Goal: Task Accomplishment & Management: Use online tool/utility

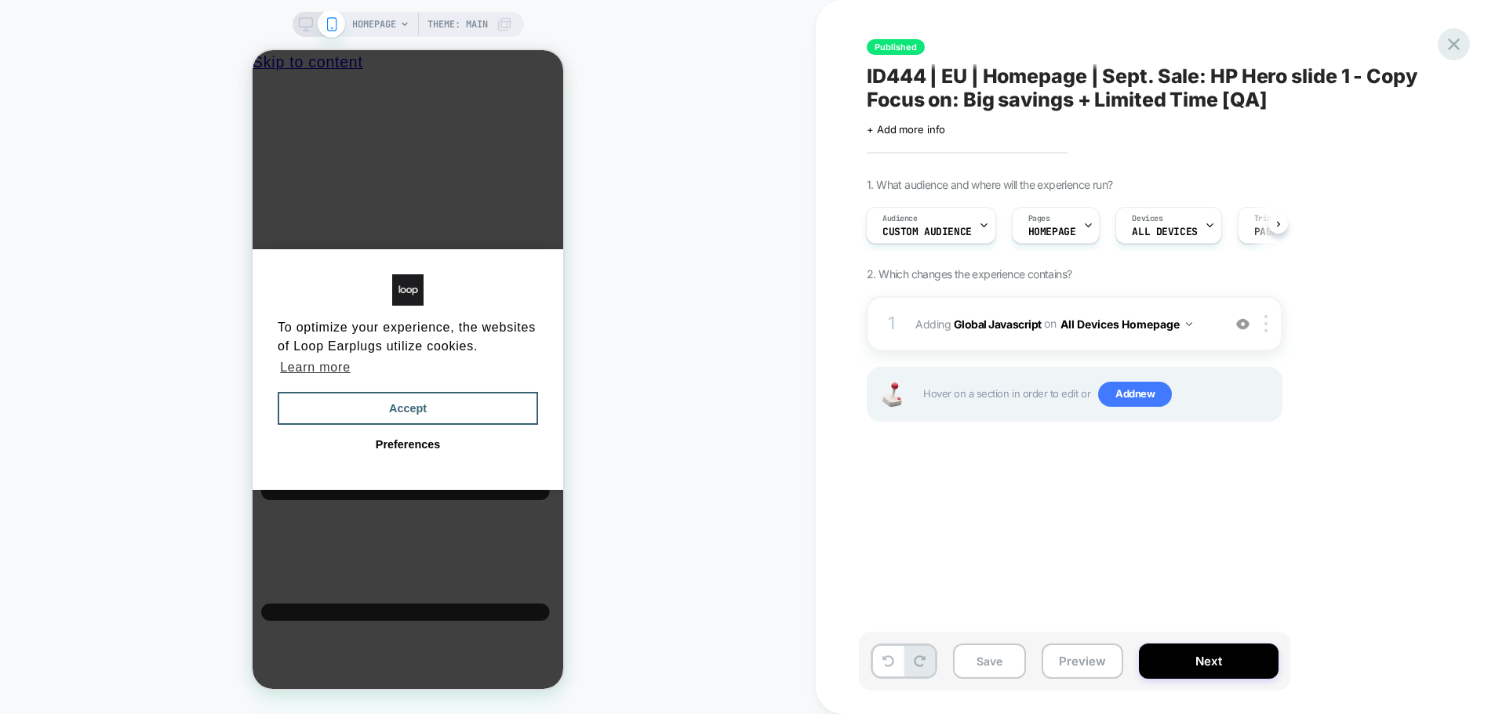
click at [0, 0] on icon at bounding box center [0, 0] width 0 height 0
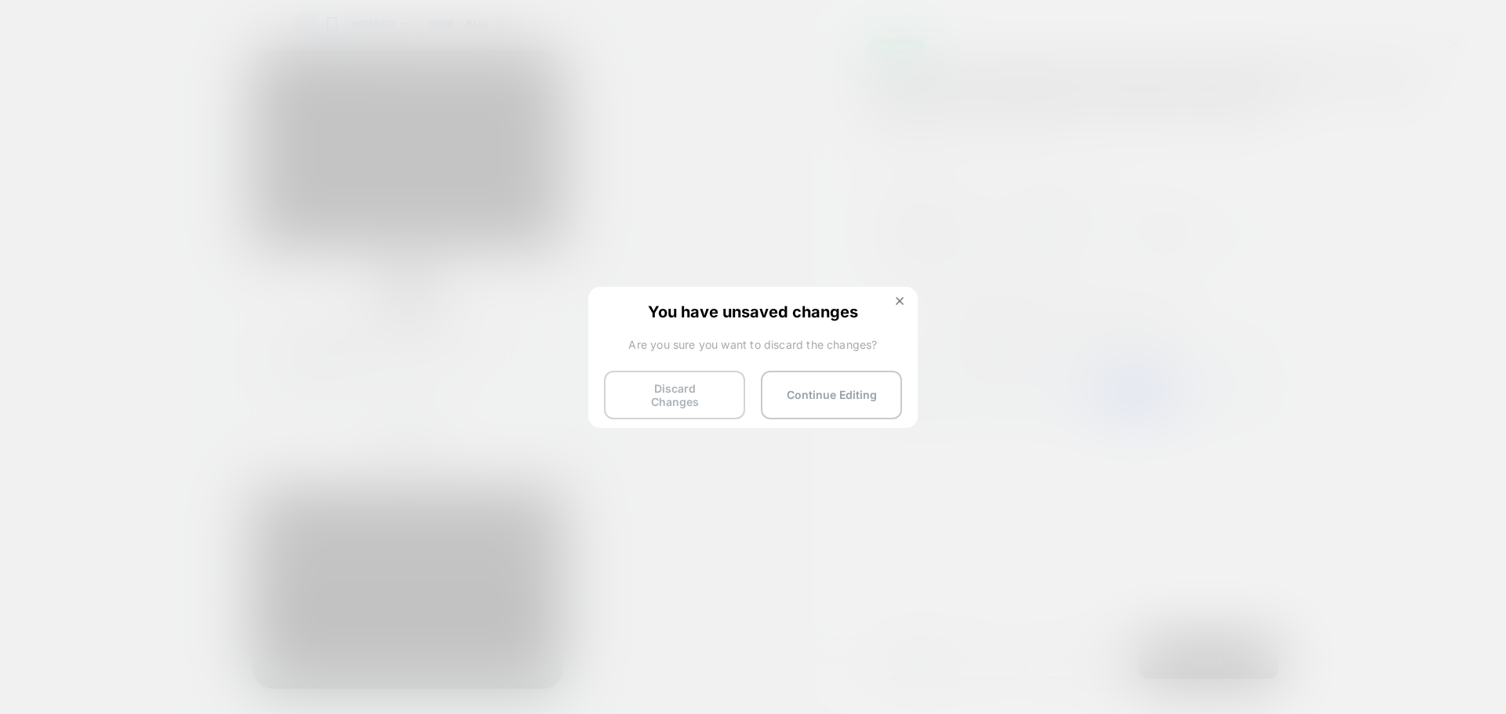
click at [656, 395] on button "Discard Changes" at bounding box center [674, 395] width 141 height 49
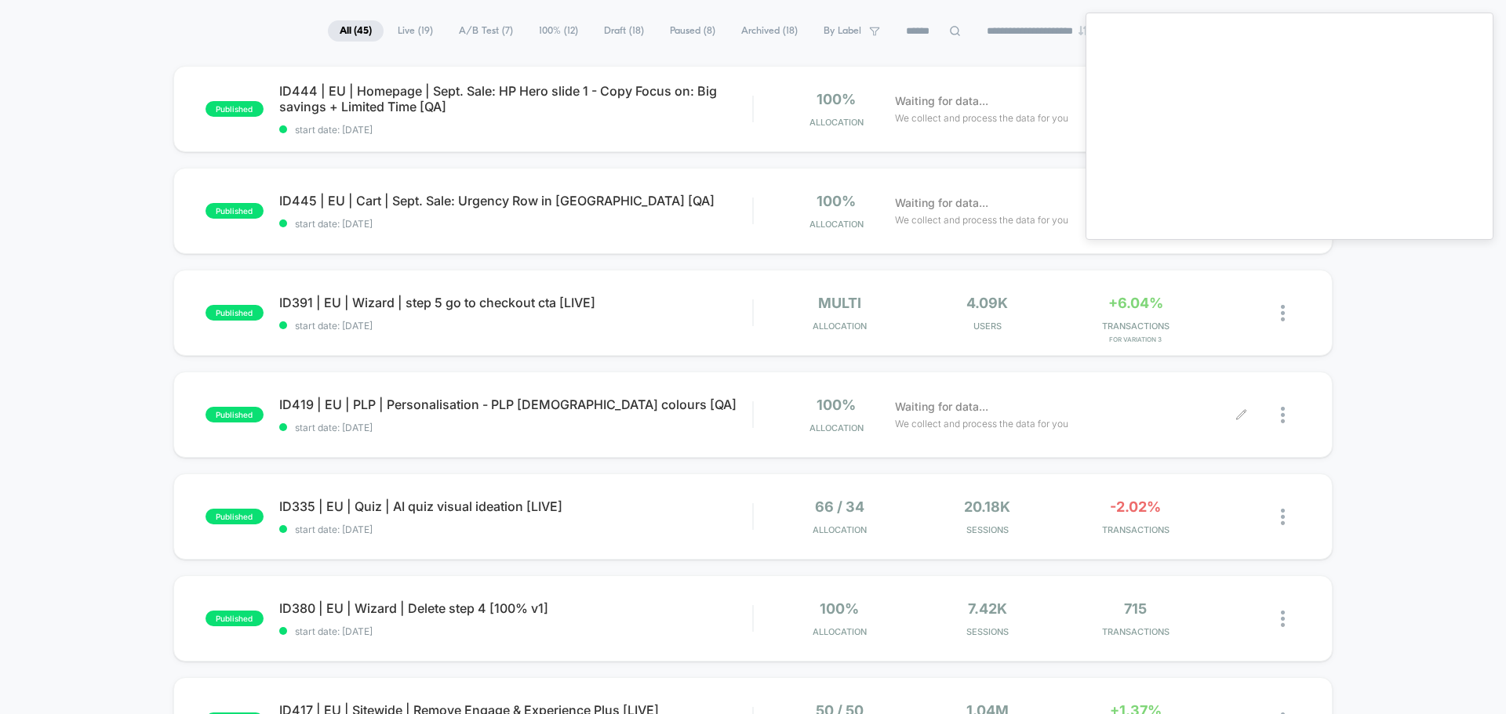
scroll to position [78, 0]
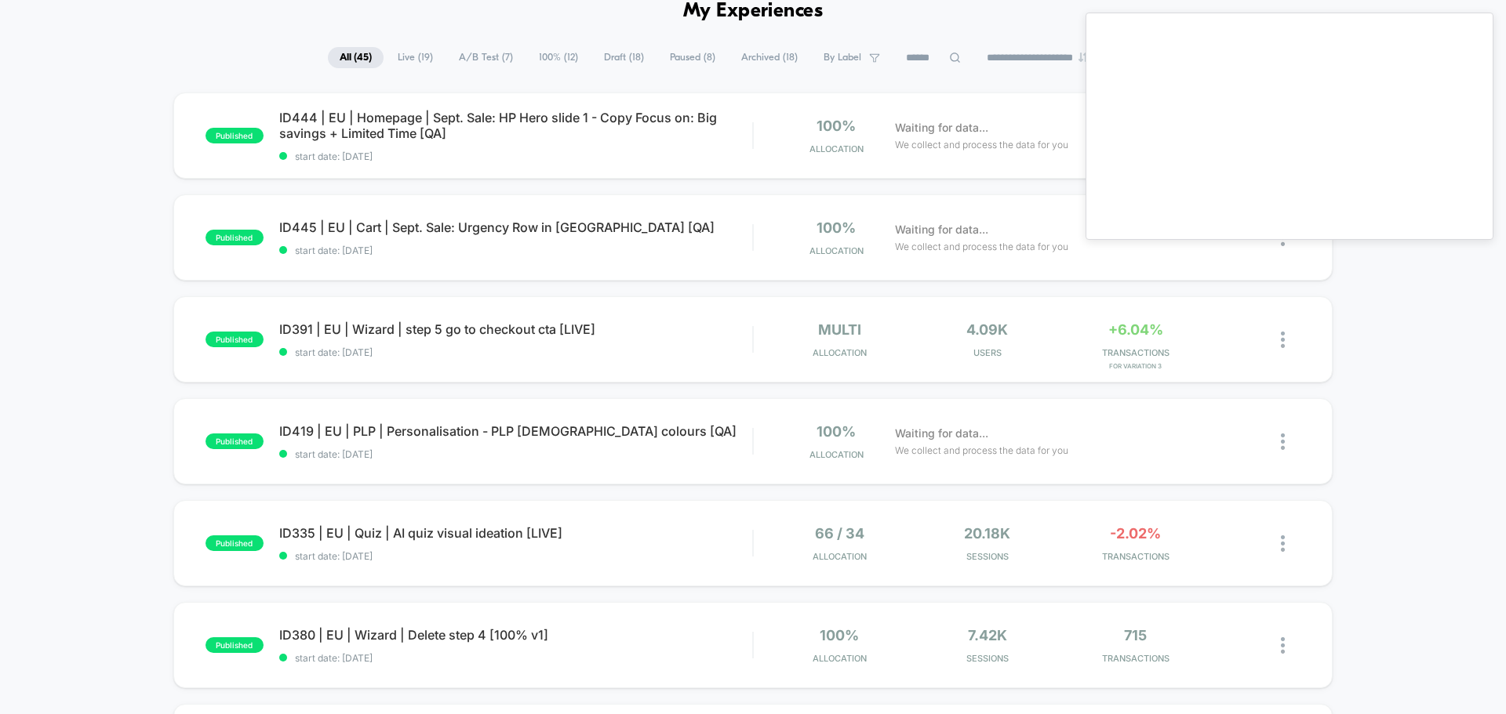
drag, startPoint x: 1465, startPoint y: 330, endPoint x: 1397, endPoint y: 300, distance: 74.4
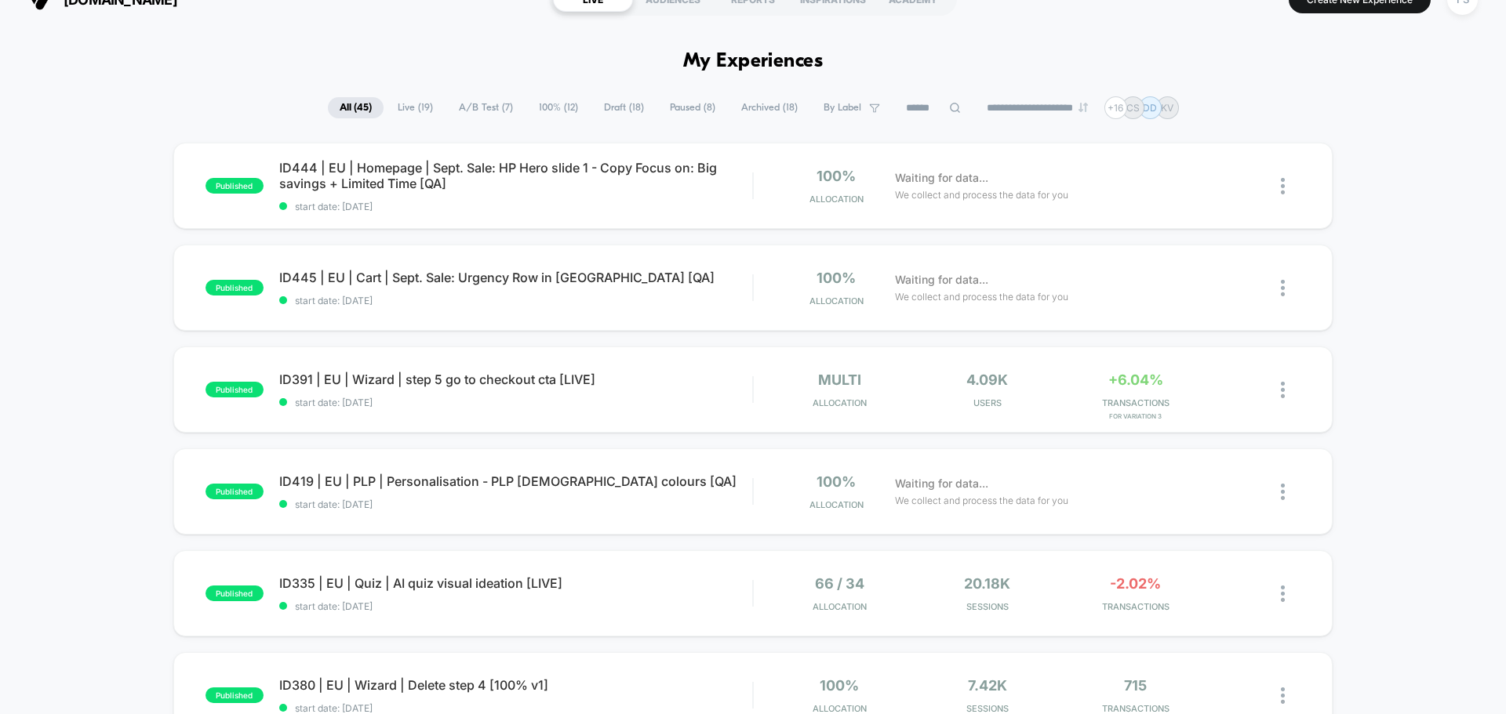
scroll to position [0, 0]
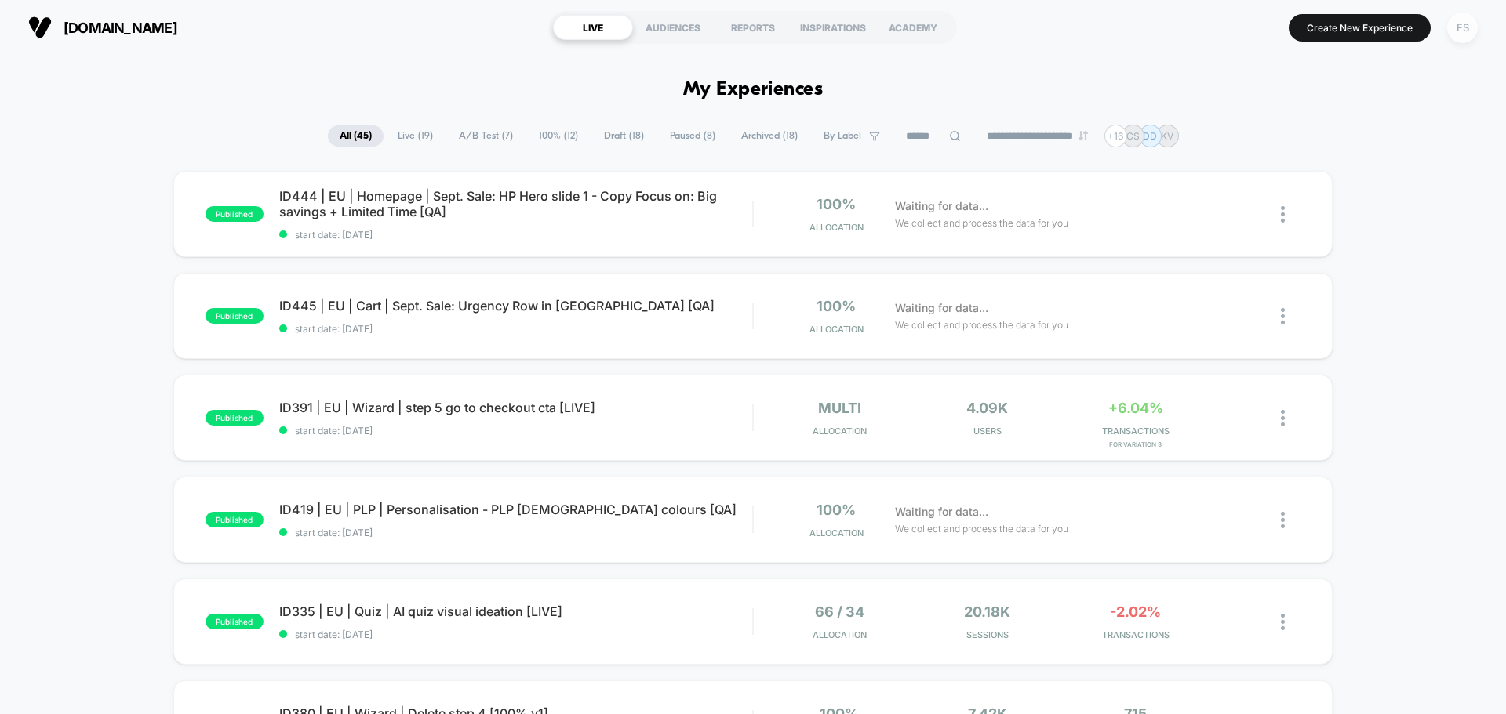
click at [1469, 38] on div "FS" at bounding box center [1462, 28] width 31 height 31
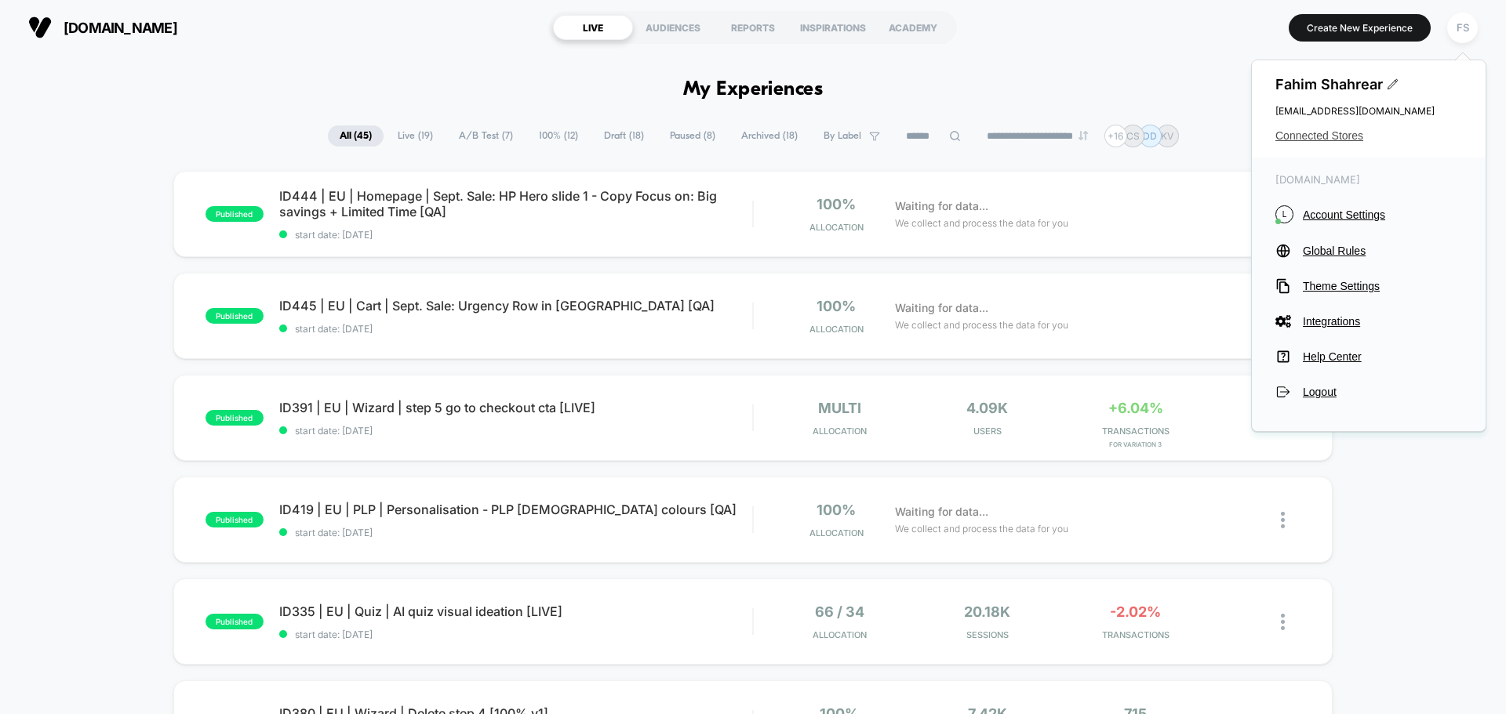
click at [1310, 133] on span "Connected Stores" at bounding box center [1368, 135] width 187 height 13
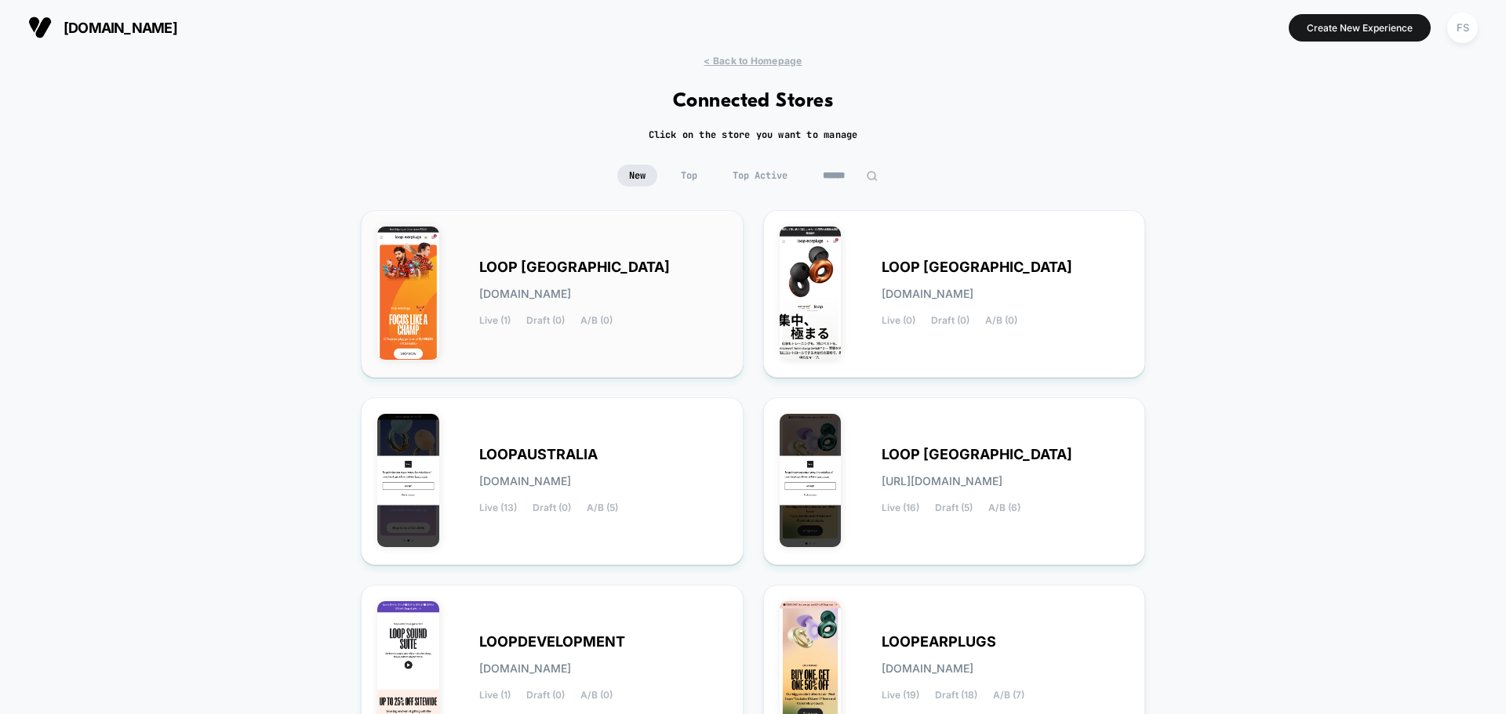
click at [558, 256] on div "LOOP INDIA loop-india.myshopify.com Live (1) Draft (0) A/B (0)" at bounding box center [552, 294] width 350 height 135
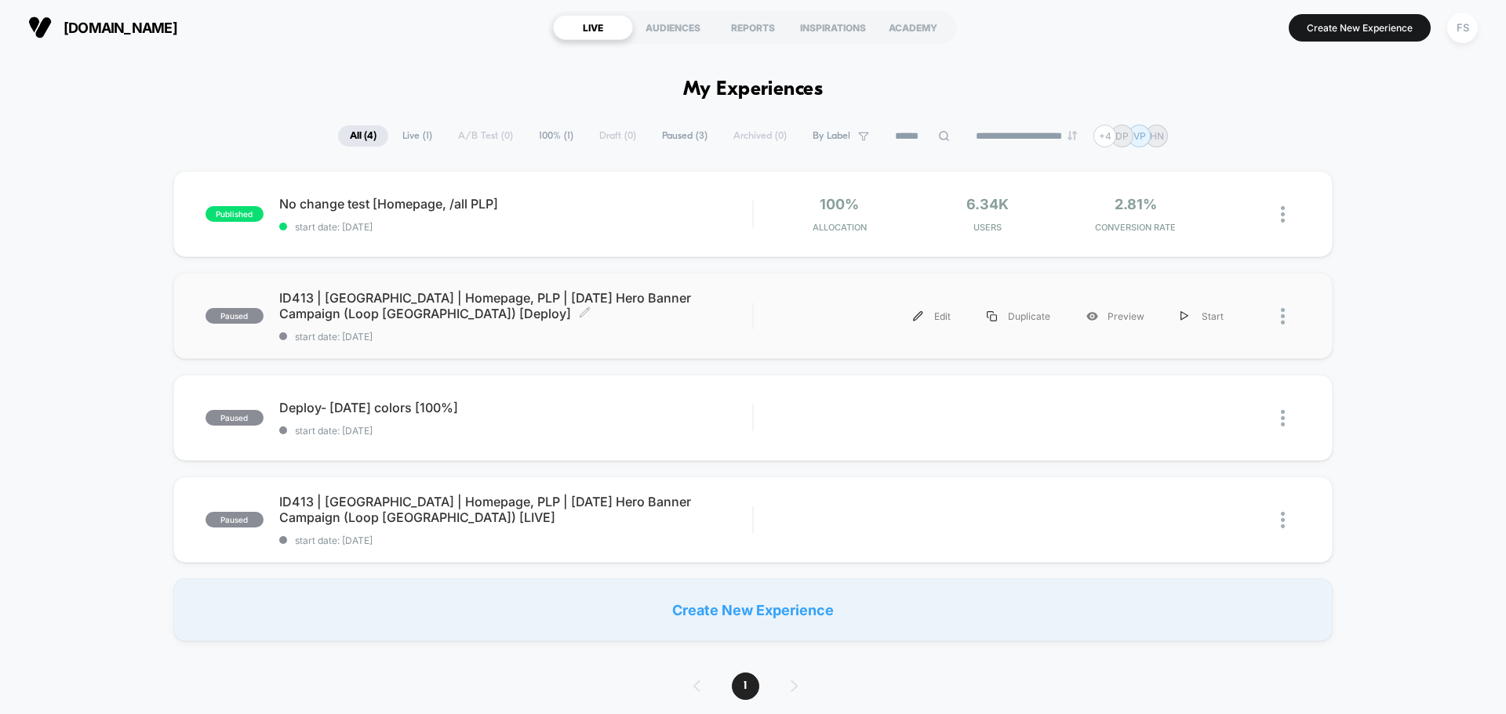
click at [460, 337] on span "start date: [DATE]" at bounding box center [515, 337] width 473 height 12
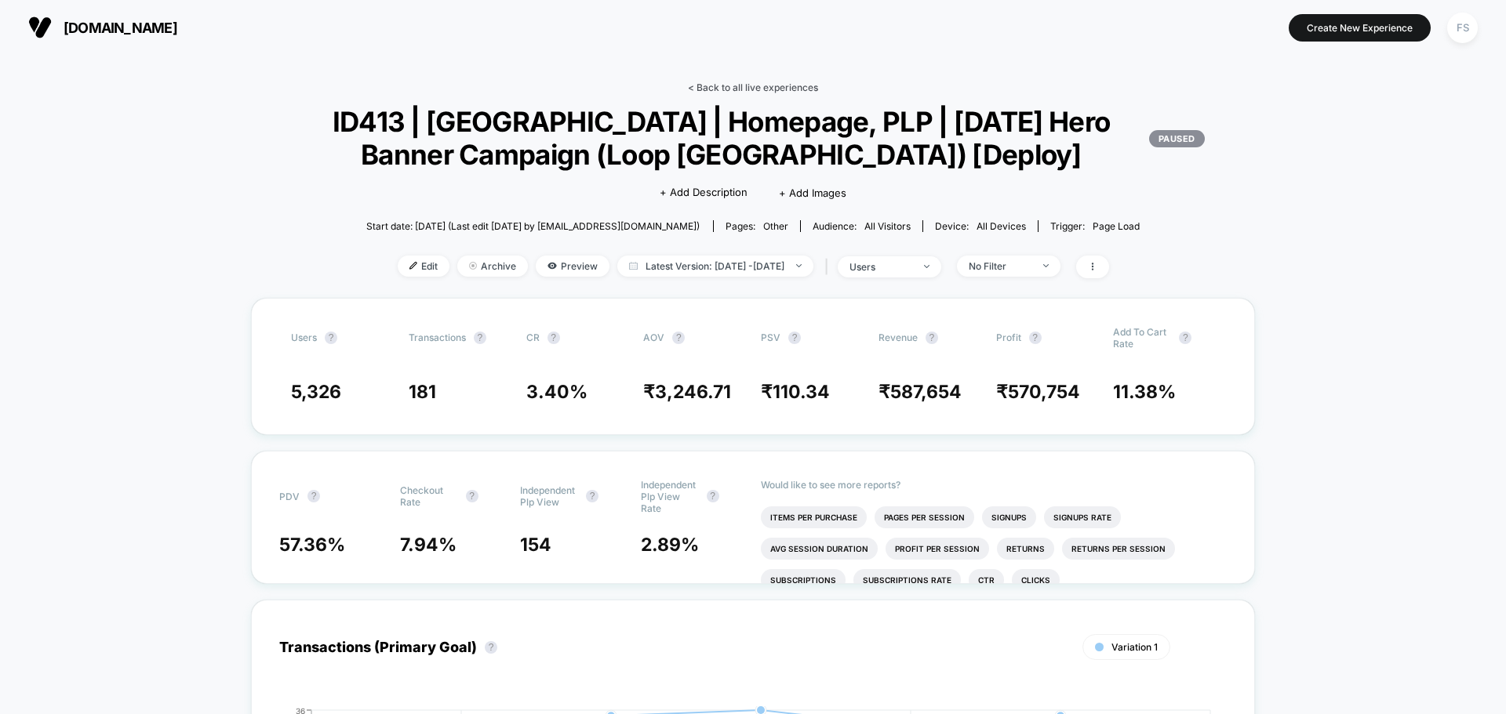
click at [725, 82] on link "< Back to all live experiences" at bounding box center [753, 88] width 130 height 12
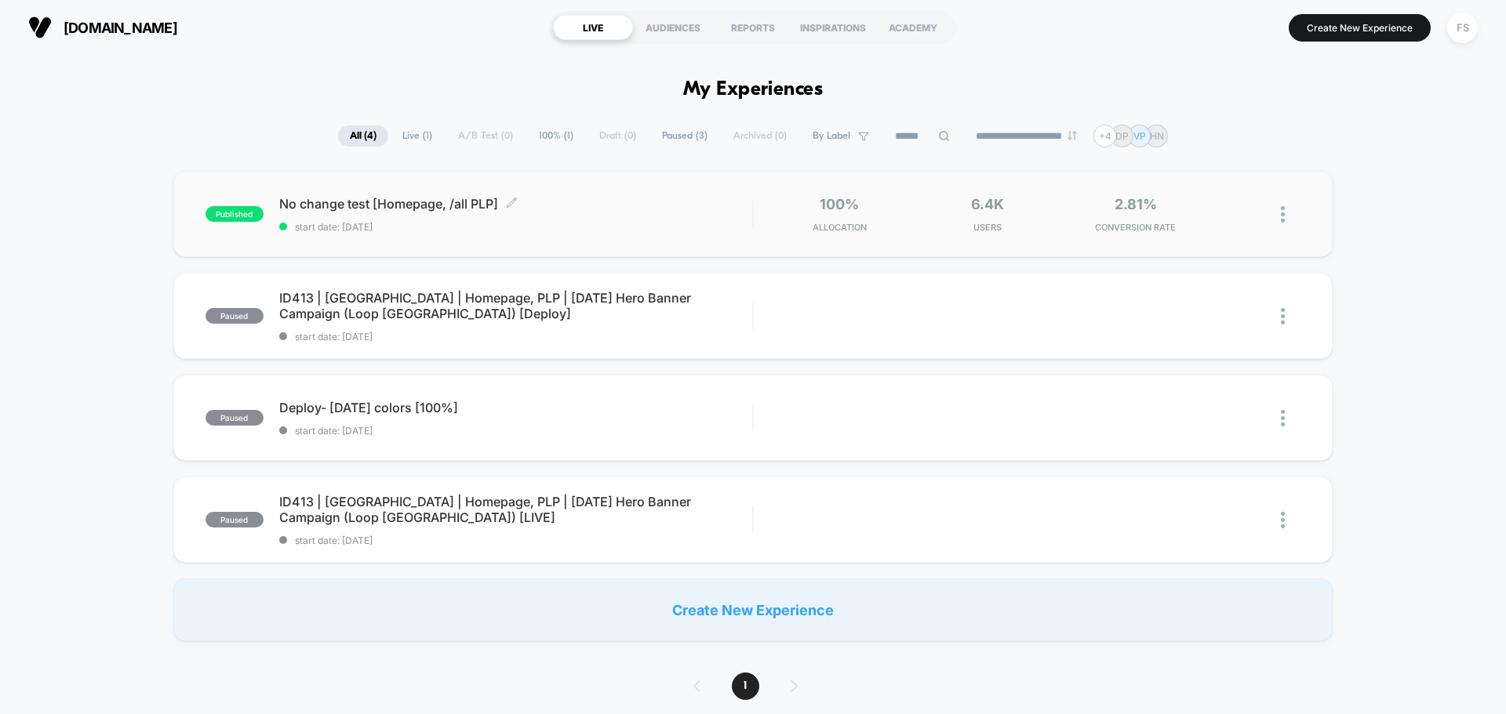
click at [429, 201] on span "No change test [Homepage, /all PLP] Click to edit experience details" at bounding box center [515, 204] width 473 height 16
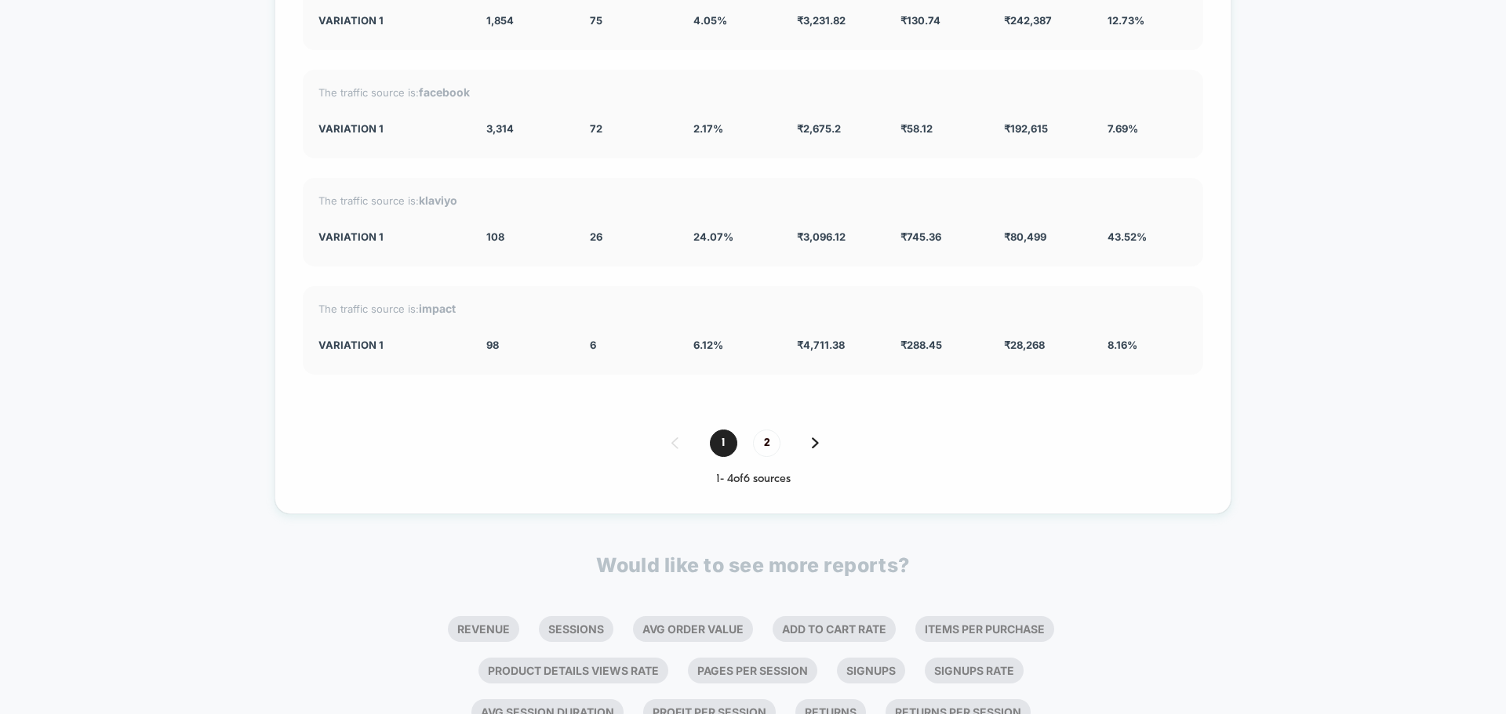
scroll to position [3458, 0]
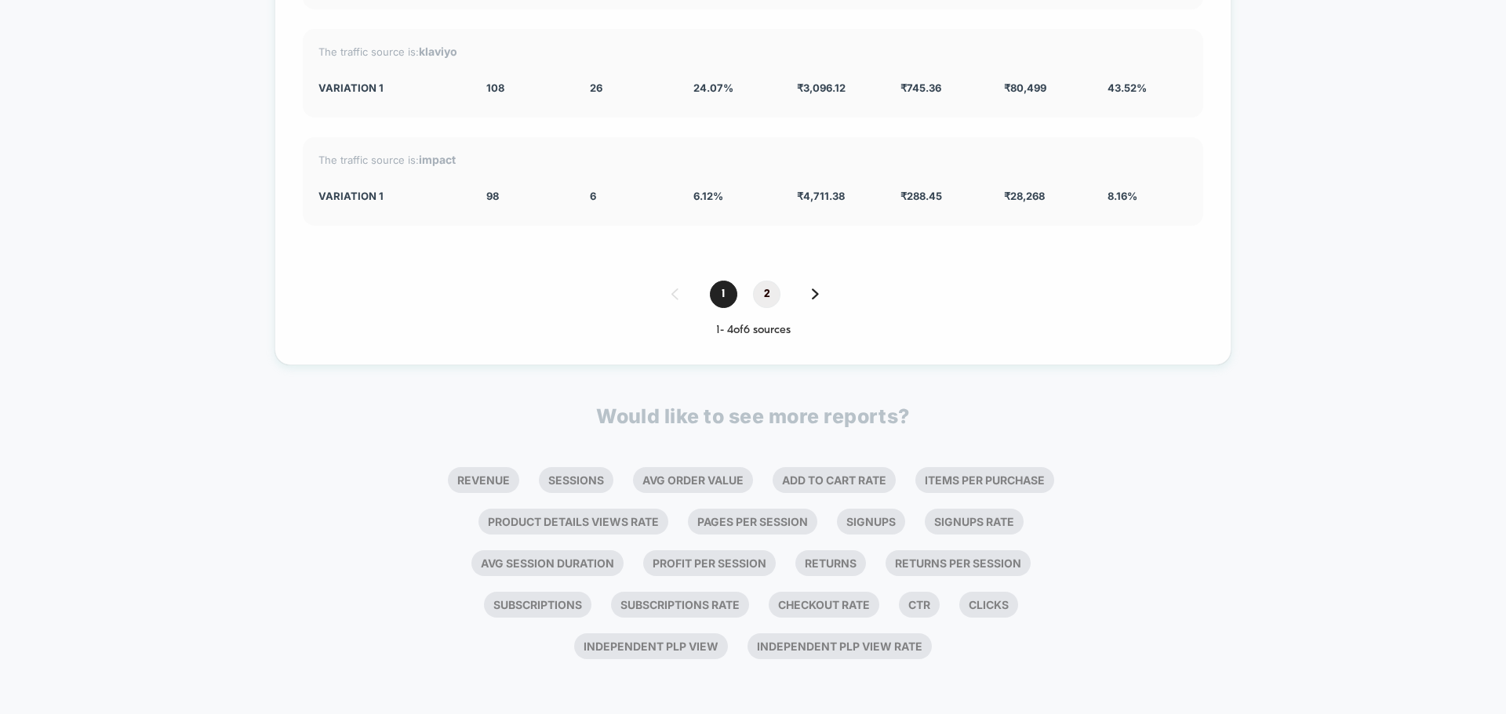
click at [772, 295] on span "2" at bounding box center [766, 294] width 27 height 27
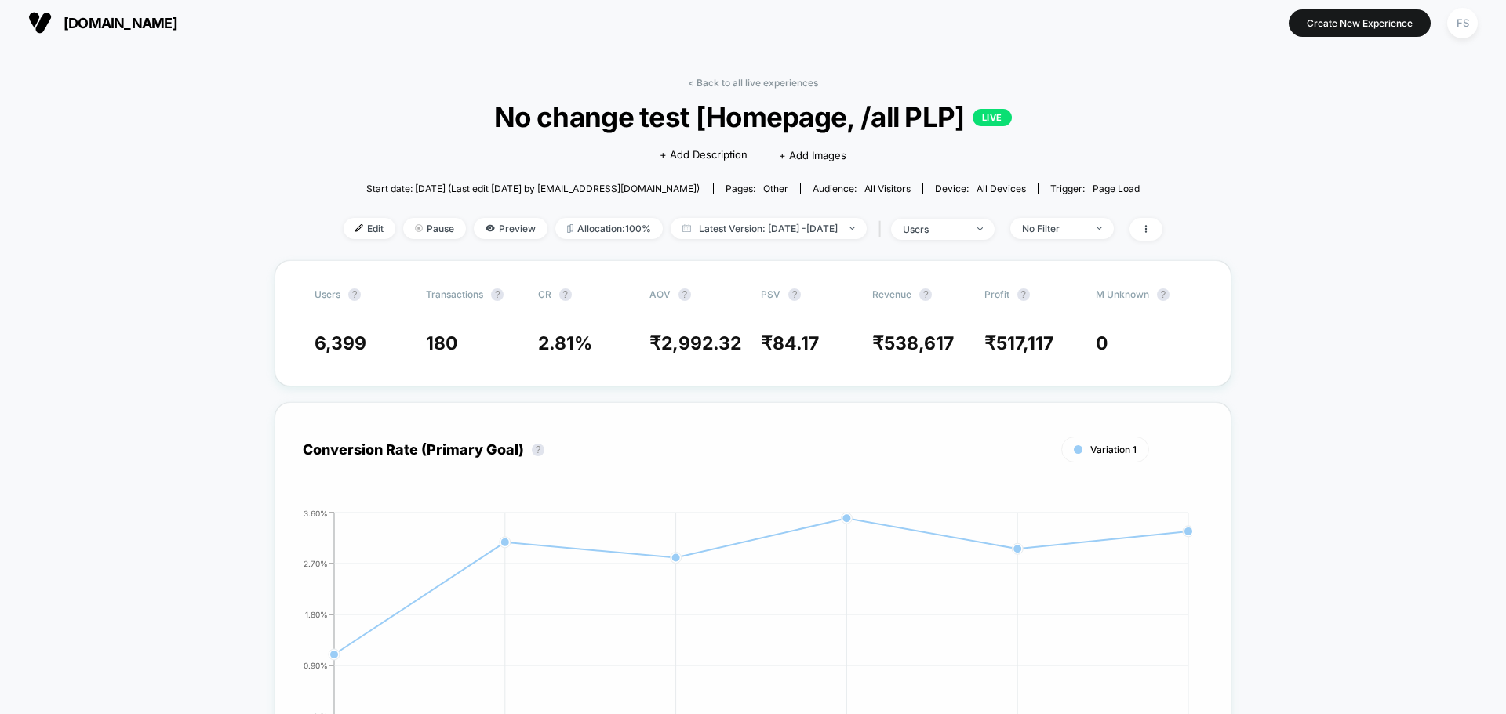
scroll to position [0, 0]
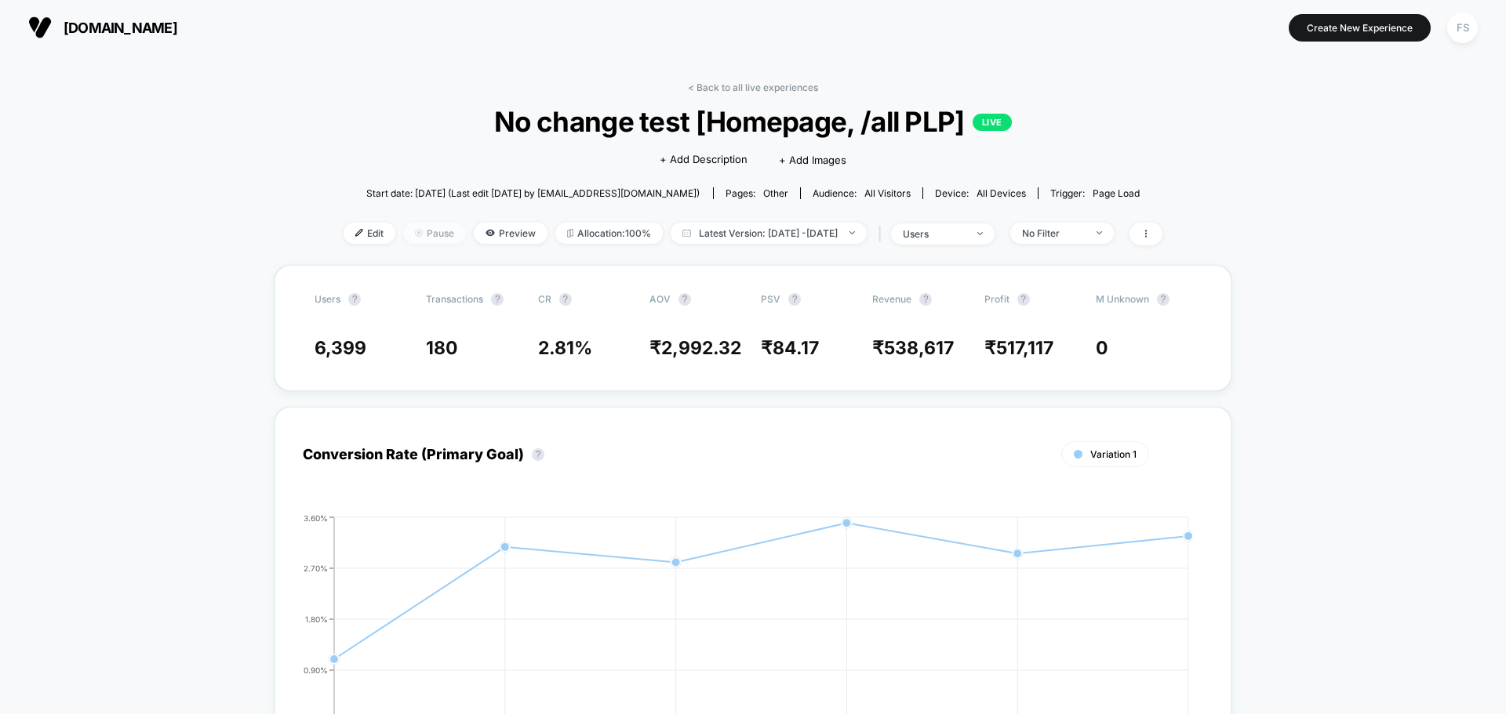
click at [405, 224] on span "Pause" at bounding box center [434, 233] width 63 height 21
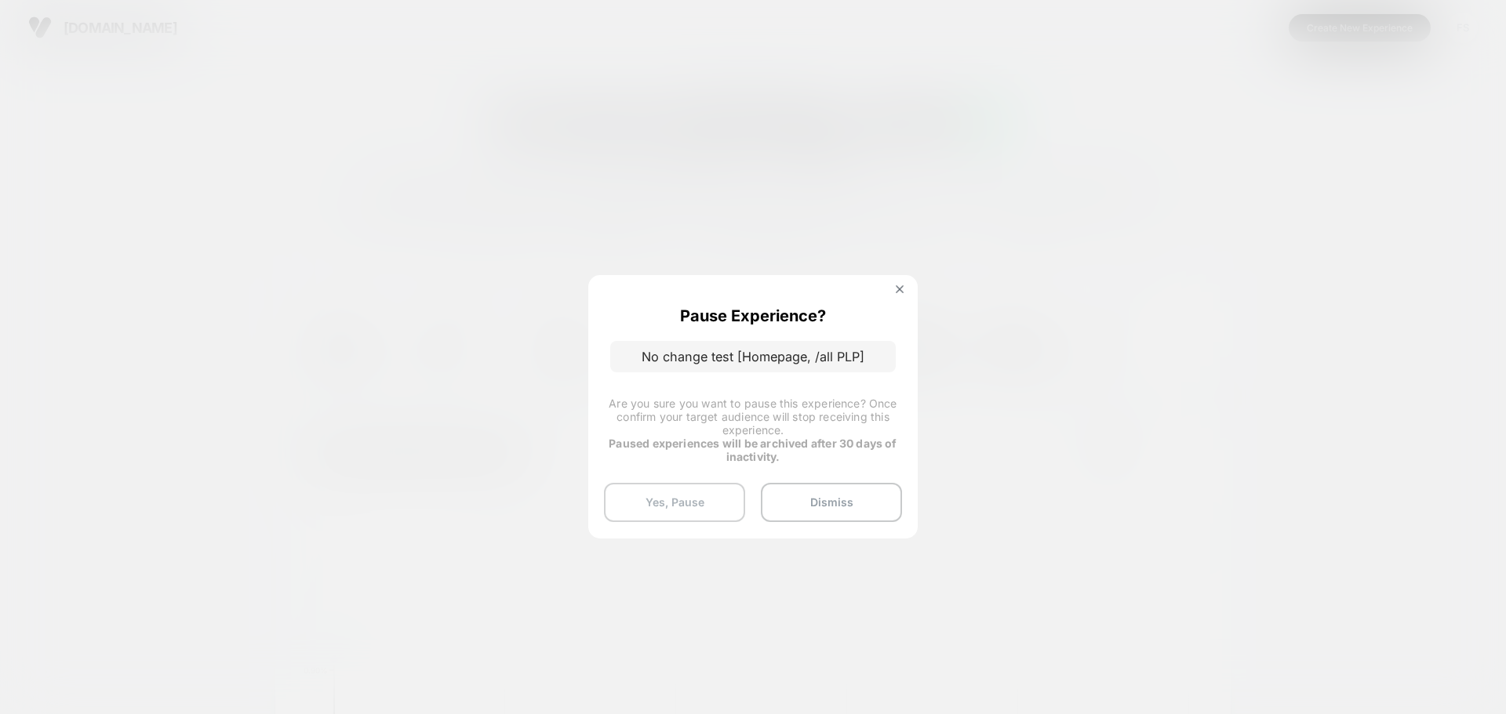
click at [694, 498] on button "Yes, Pause" at bounding box center [674, 502] width 141 height 39
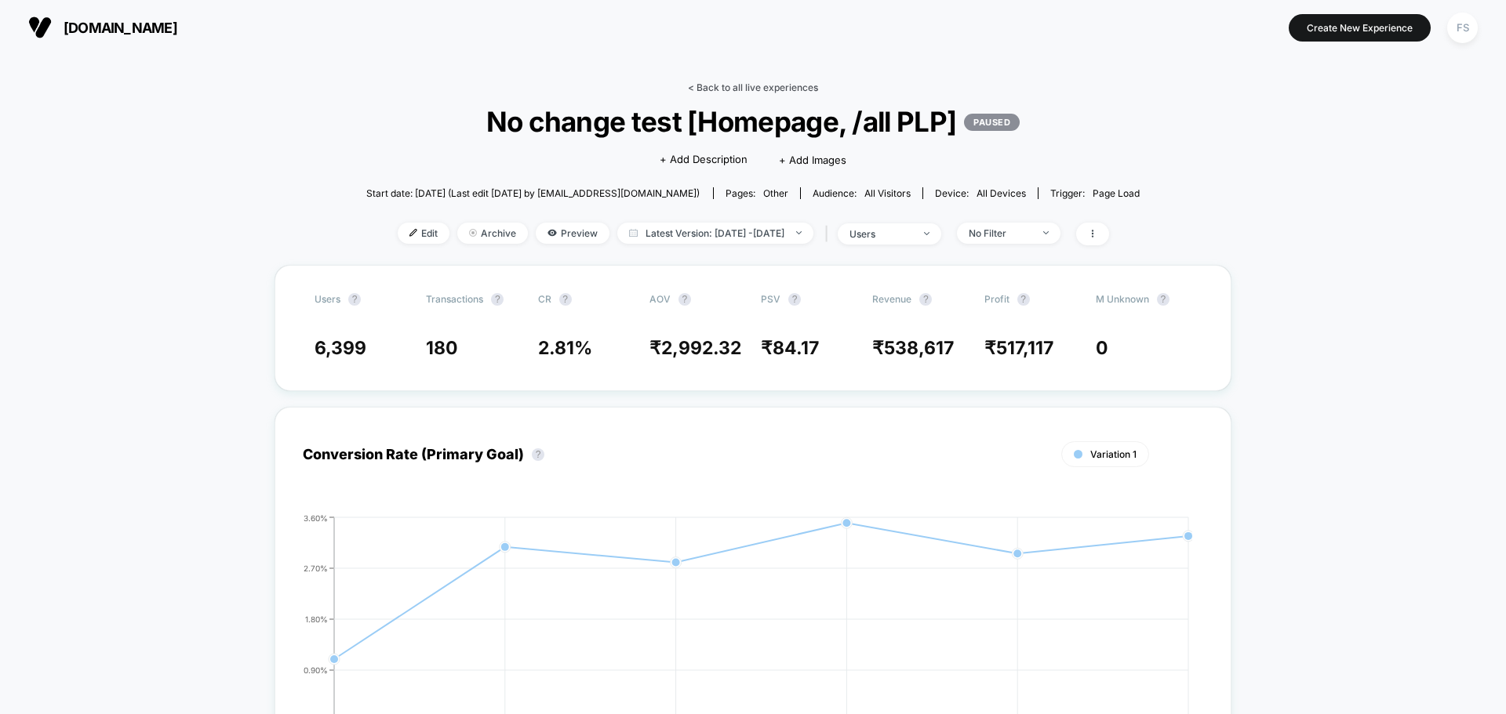
click at [790, 85] on link "< Back to all live experiences" at bounding box center [753, 88] width 130 height 12
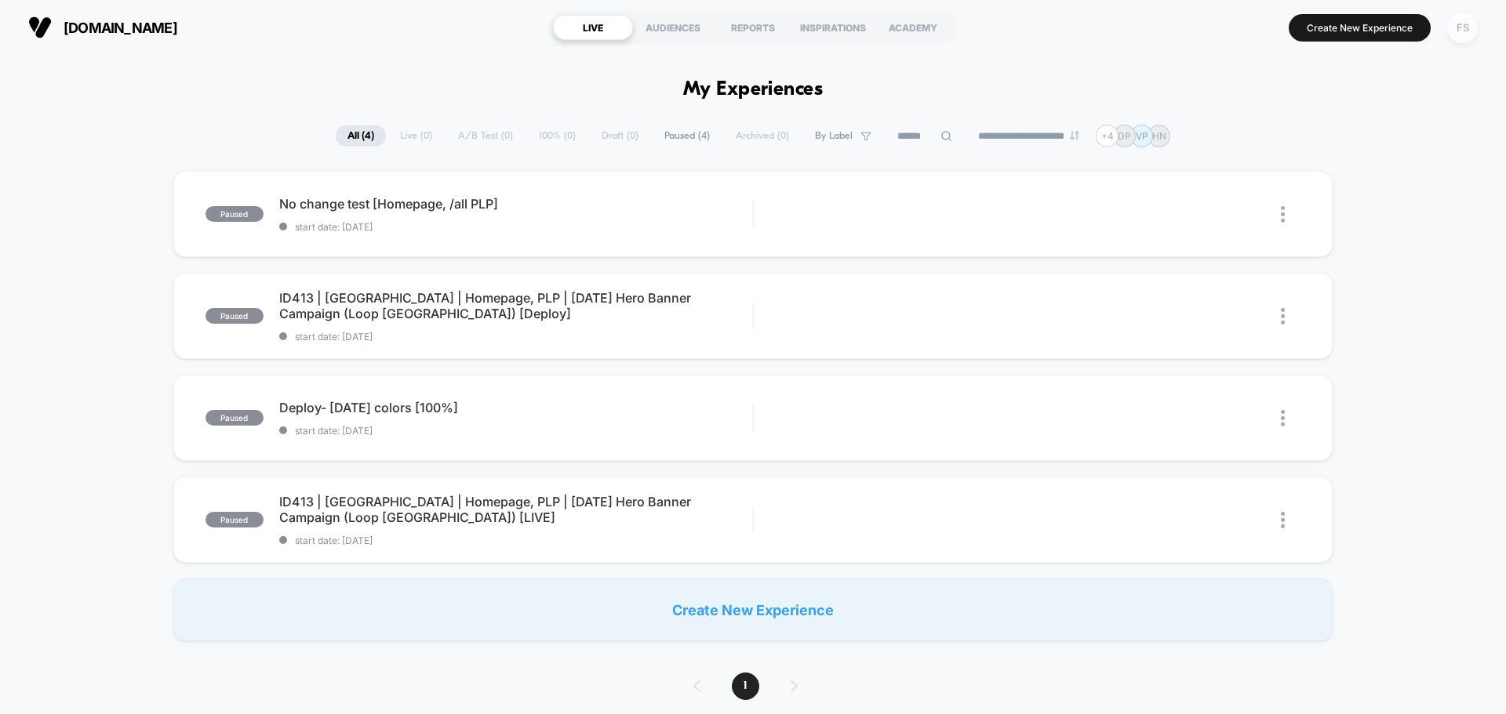
click at [1469, 36] on div "FS" at bounding box center [1462, 28] width 31 height 31
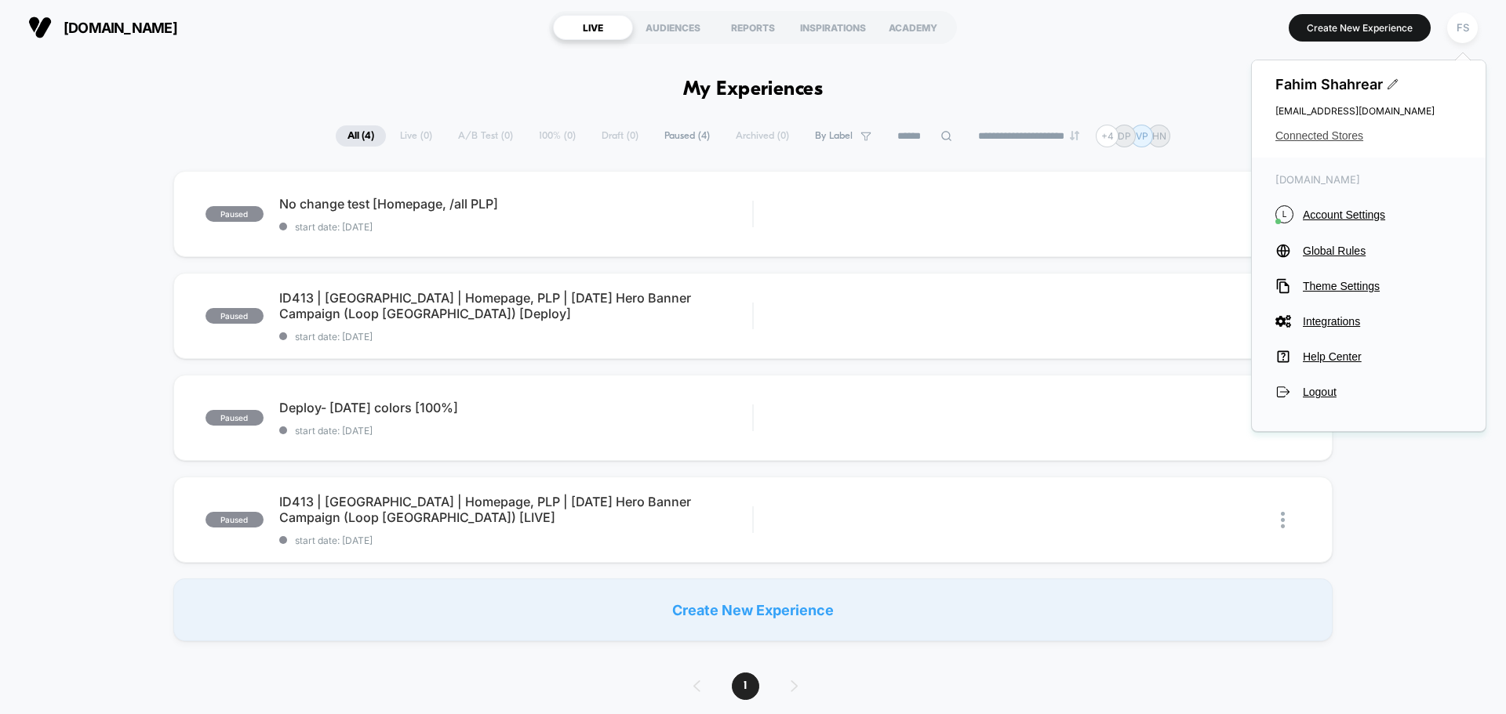
click at [1355, 138] on span "Connected Stores" at bounding box center [1368, 135] width 187 height 13
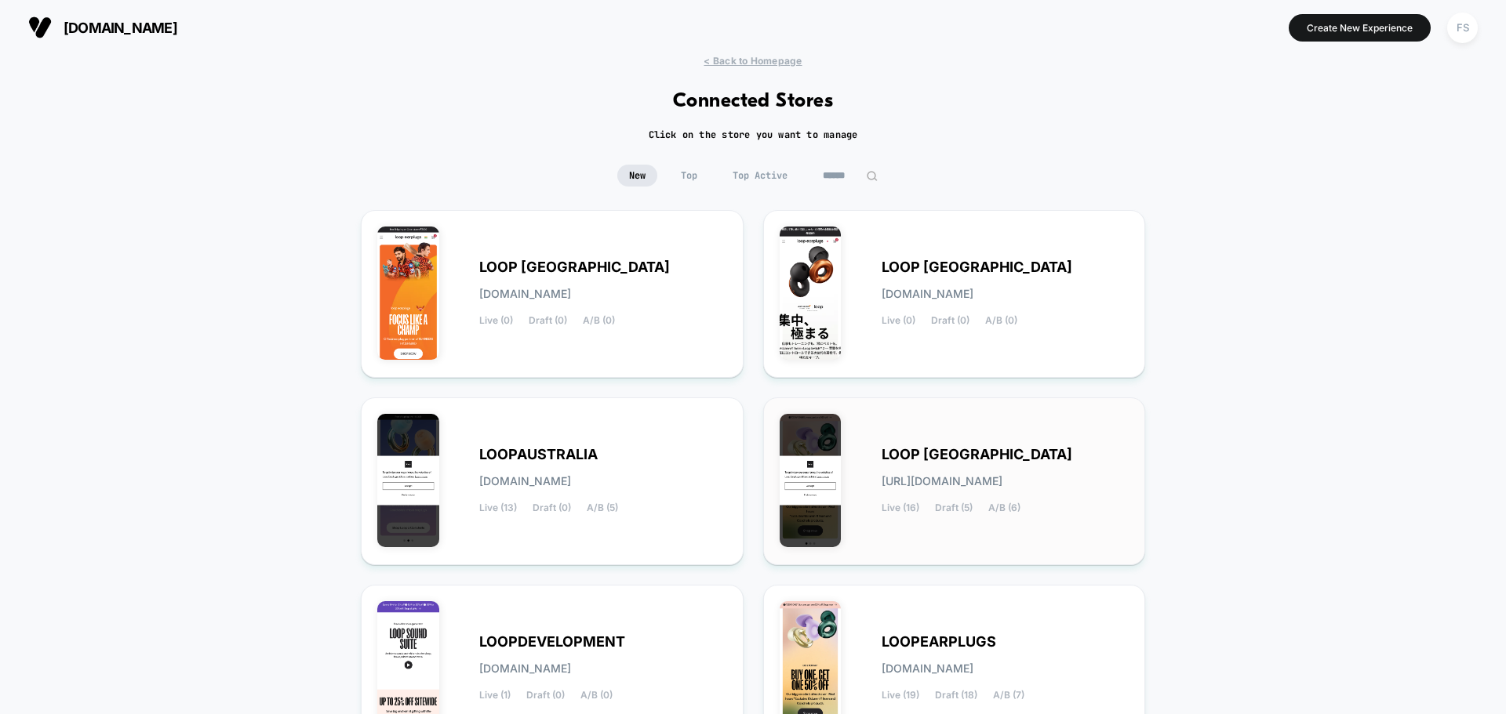
click at [958, 460] on span "LOOP [GEOGRAPHIC_DATA]" at bounding box center [976, 454] width 191 height 11
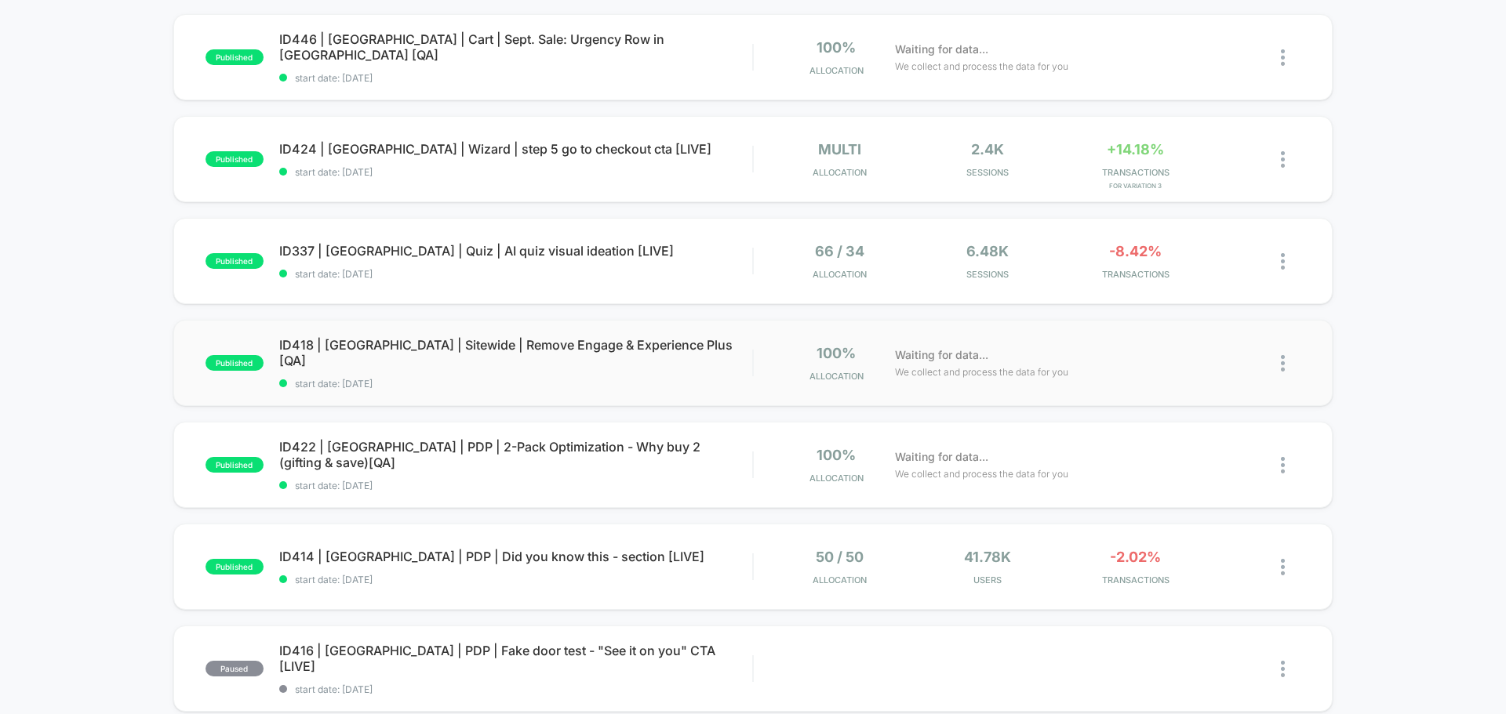
scroll to position [392, 0]
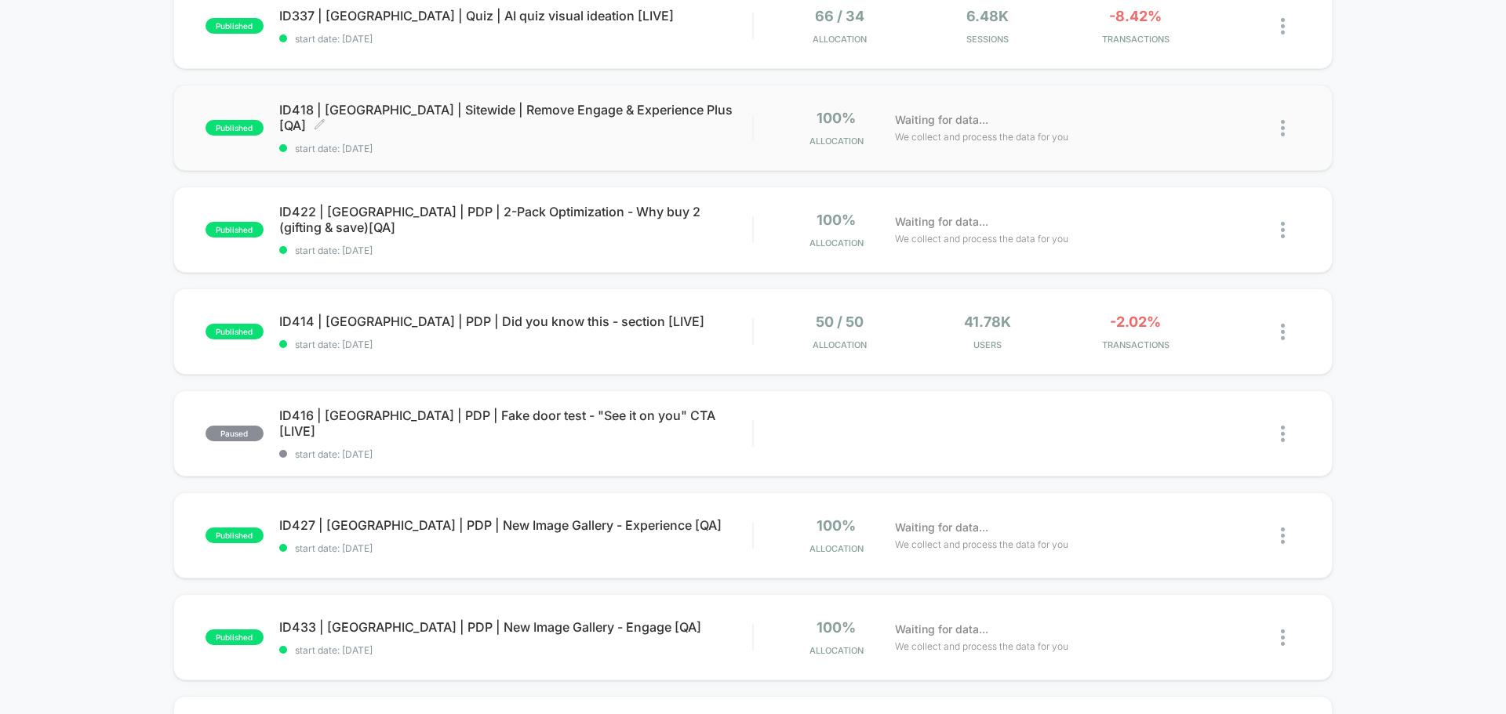
click at [460, 111] on span "ID418 | USA | Sitewide | Remove Engage & Experience Plus [QA] Click to edit exp…" at bounding box center [515, 117] width 473 height 31
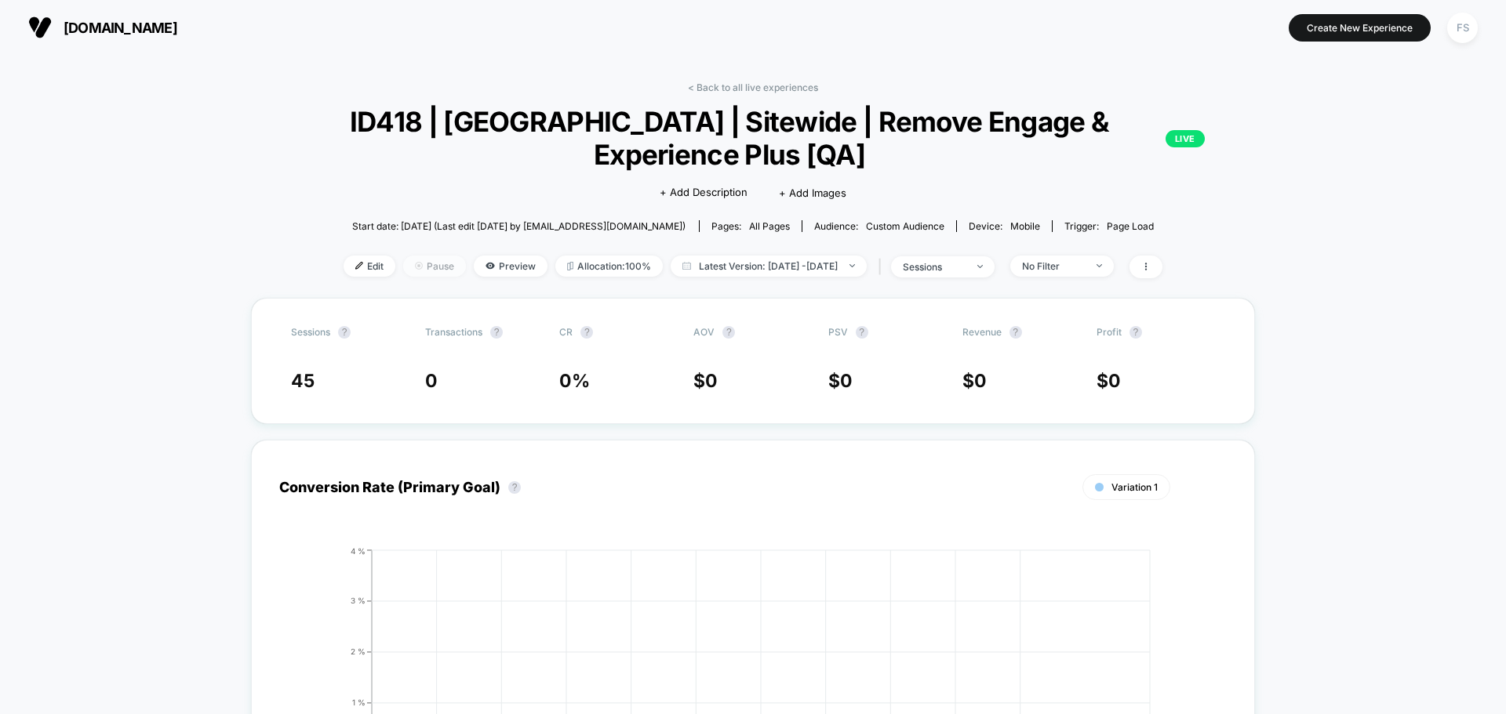
click at [415, 267] on img at bounding box center [419, 266] width 8 height 8
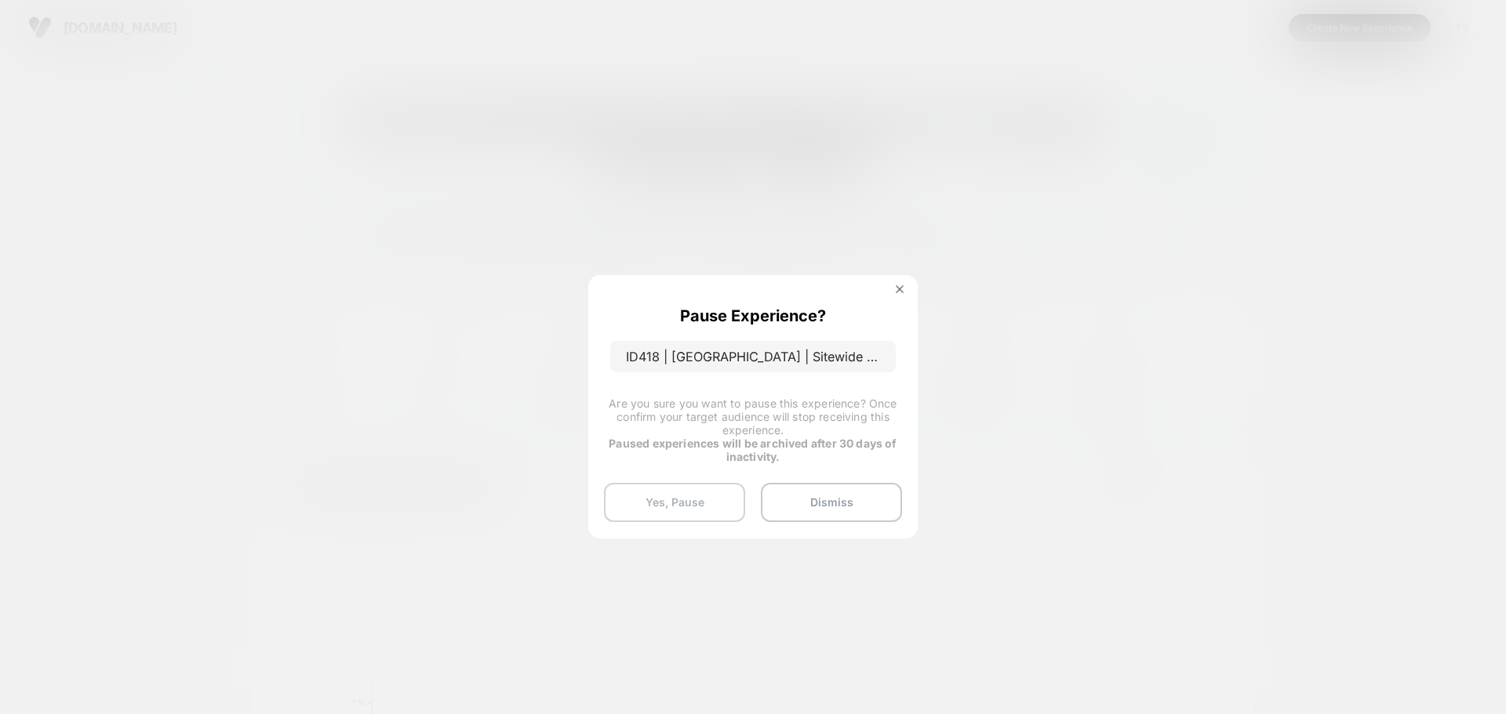
click at [690, 495] on button "Yes, Pause" at bounding box center [674, 502] width 141 height 39
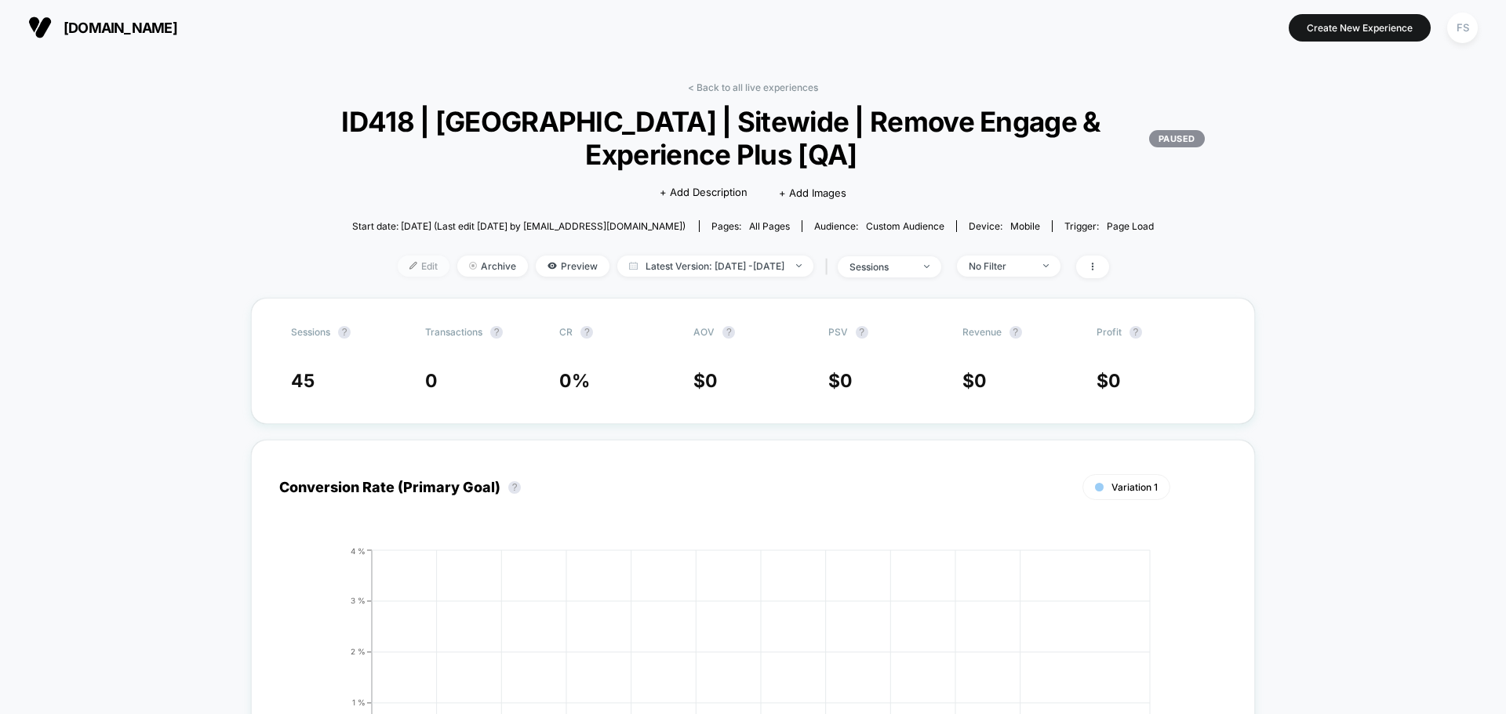
click at [401, 275] on span "Edit" at bounding box center [424, 266] width 52 height 21
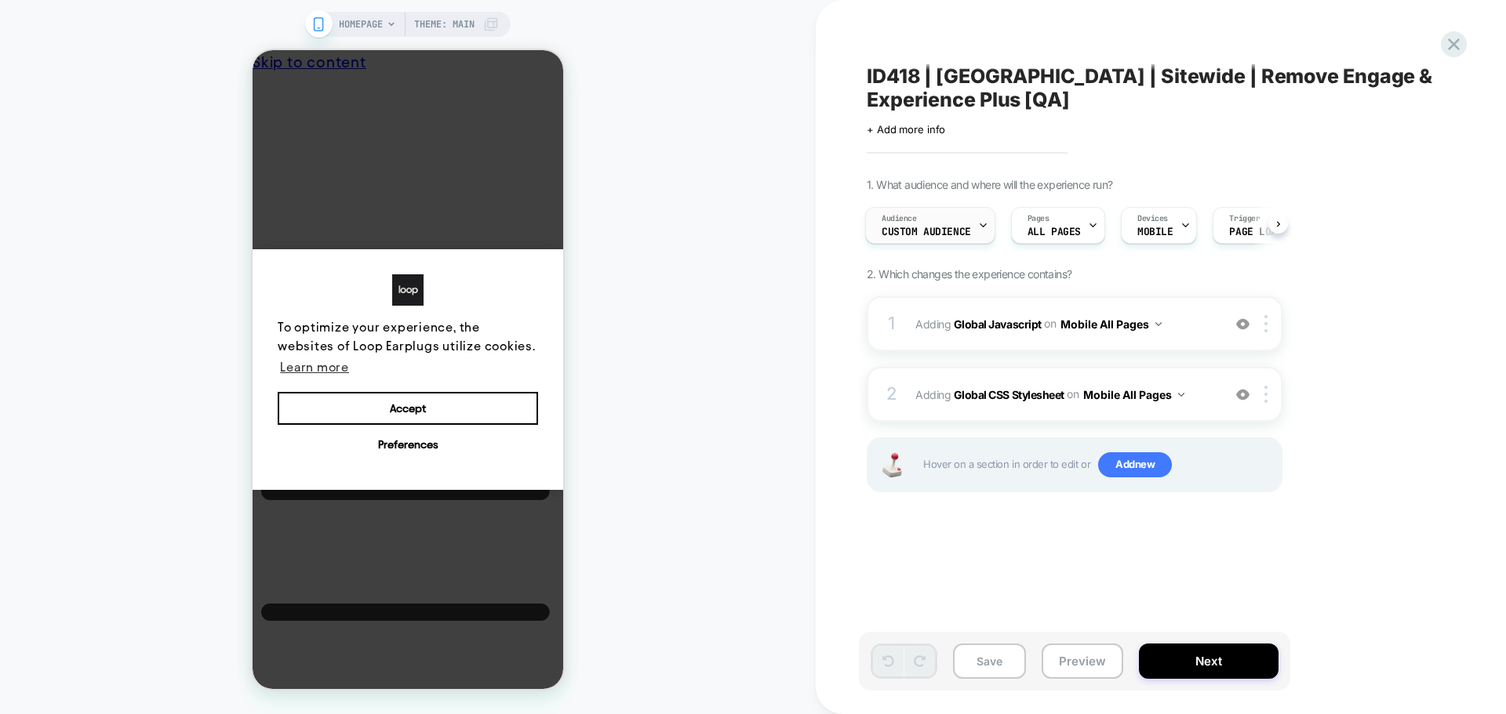
click at [964, 234] on span "Custom Audience" at bounding box center [925, 232] width 89 height 11
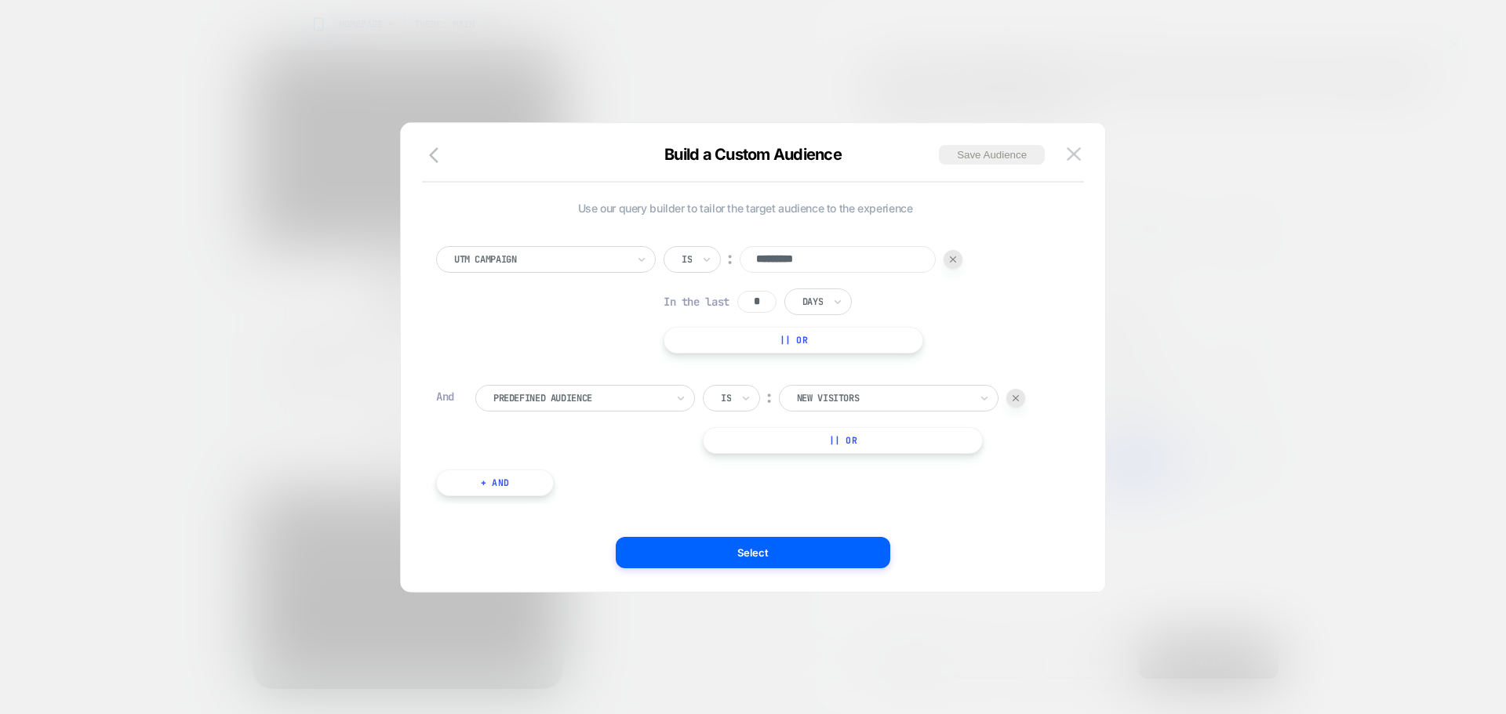
click at [0, 0] on div at bounding box center [0, 0] width 0 height 0
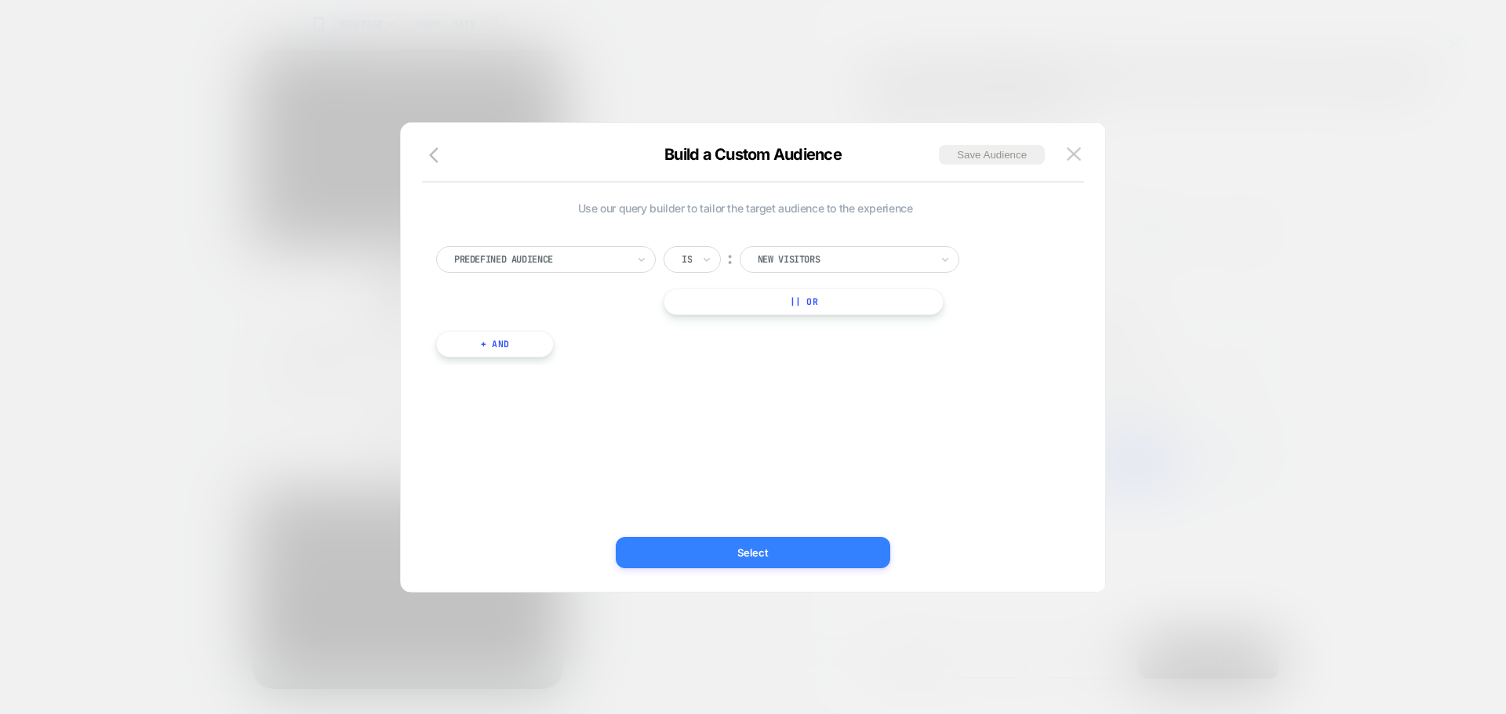
click at [0, 0] on button "Select" at bounding box center [0, 0] width 0 height 0
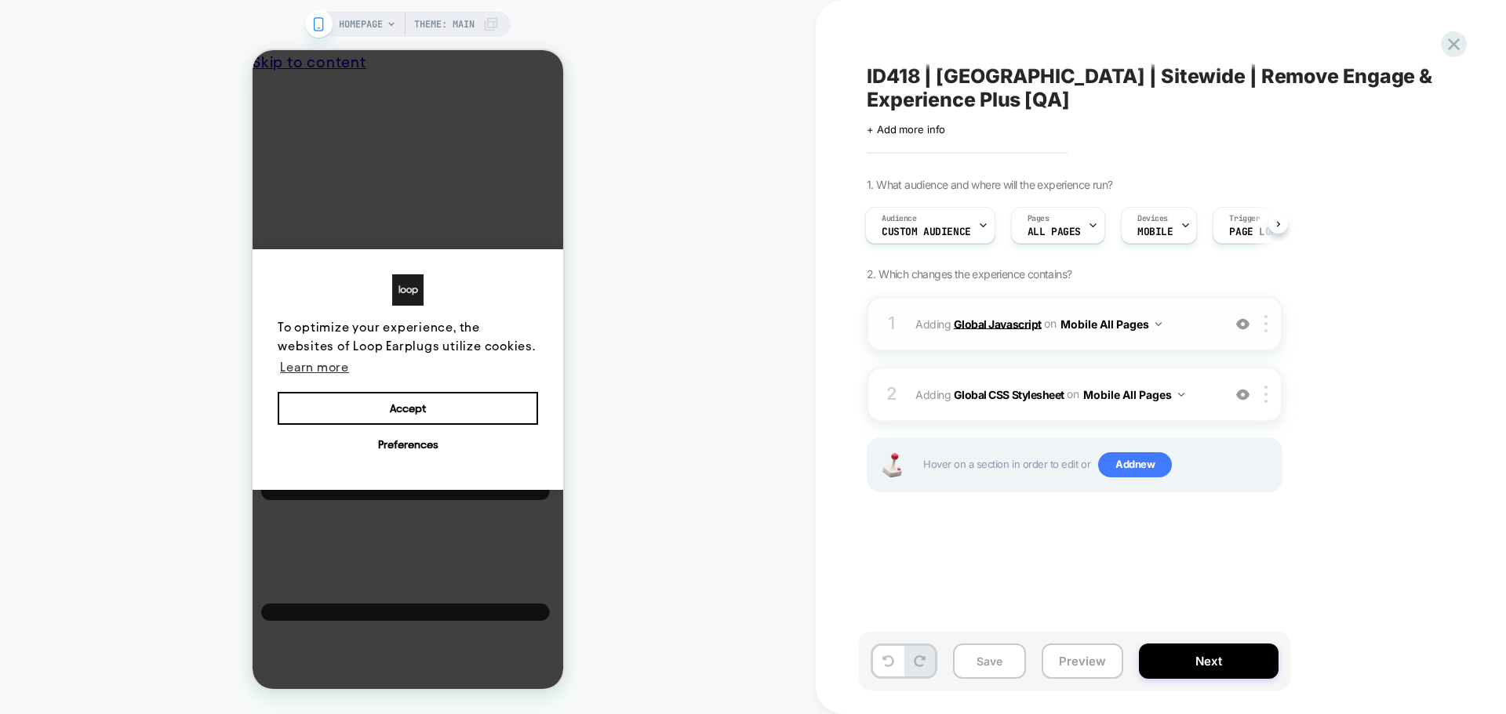
click at [1008, 329] on b "Global Javascript" at bounding box center [998, 323] width 88 height 13
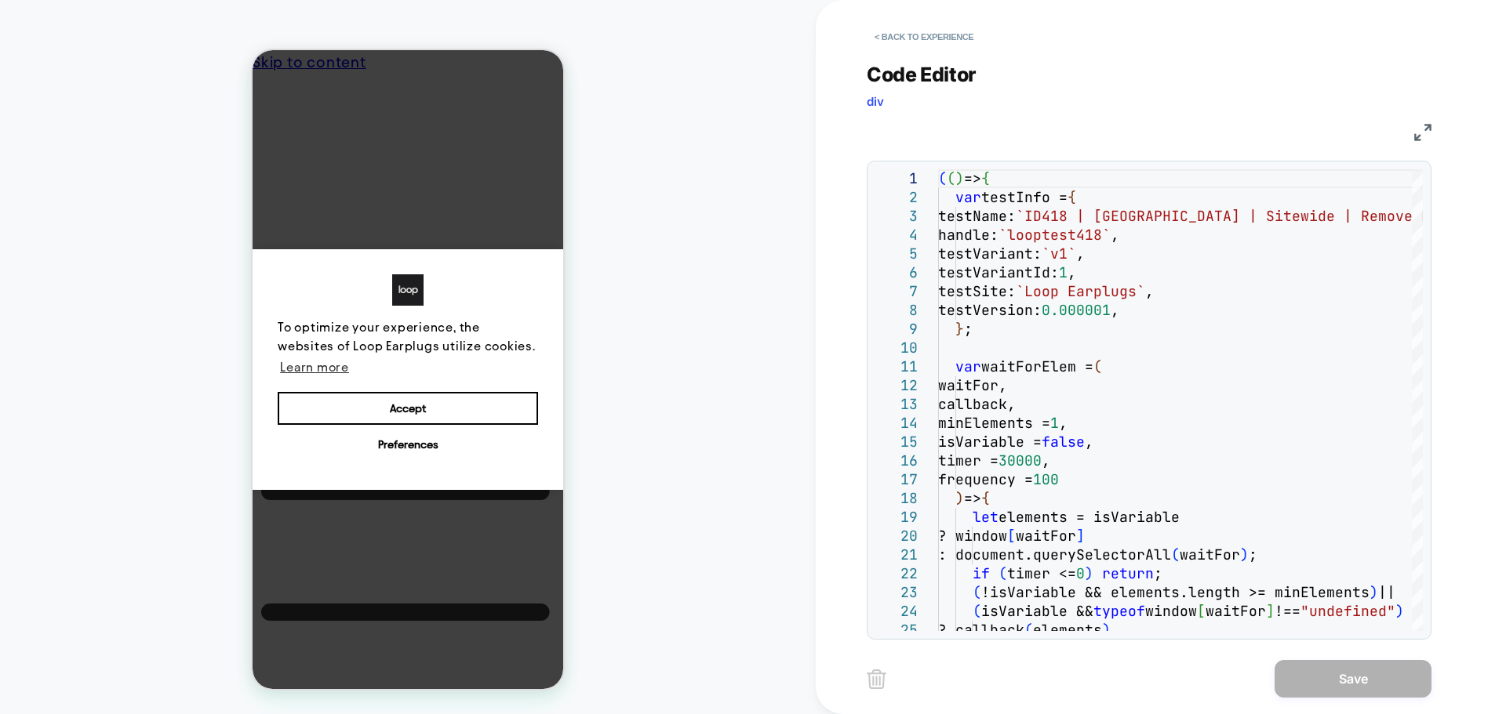
click at [1422, 131] on img at bounding box center [1422, 132] width 17 height 17
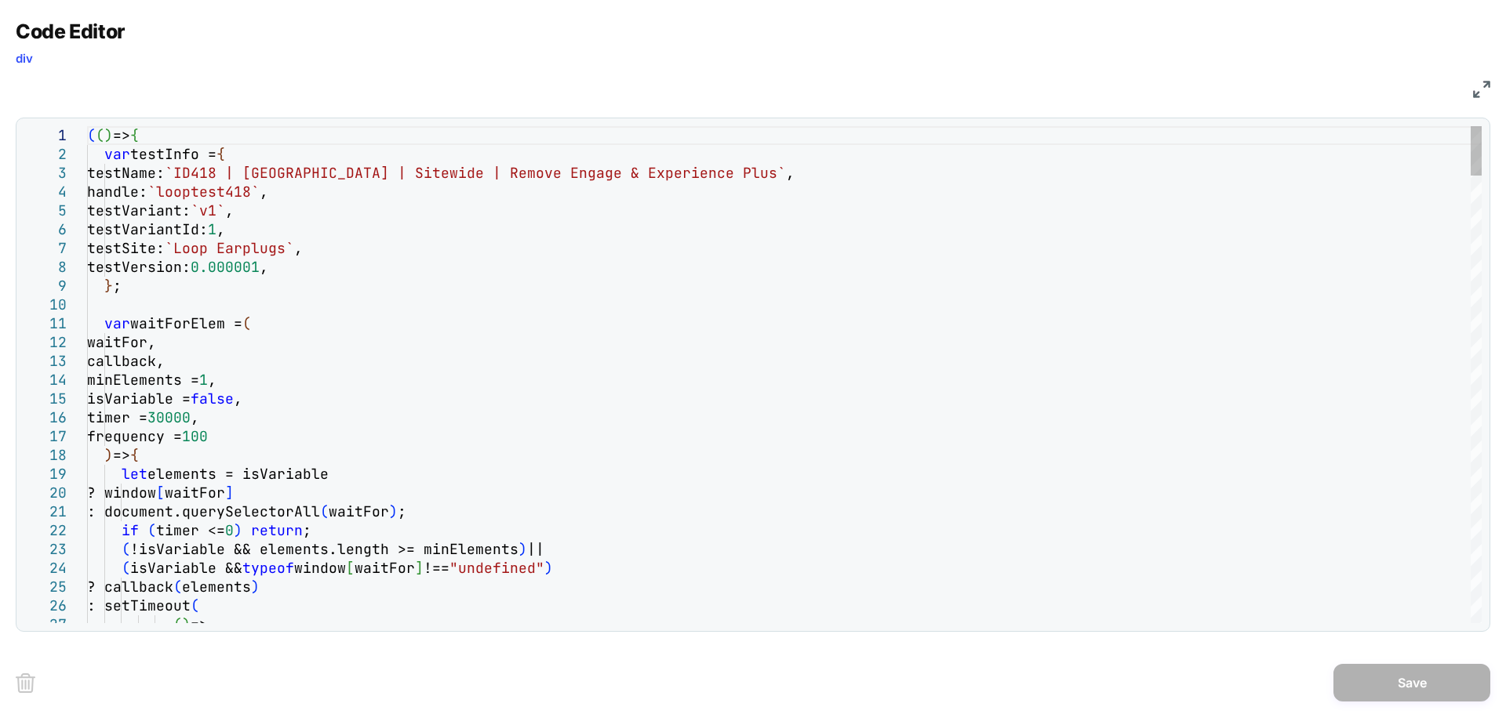
click at [0, 0] on div "( ( ) => { var testInfo = { testName: `ID418 | USA | Sitewide | Remove Engage &…" at bounding box center [0, 0] width 0 height 0
type textarea "**********"
type textarea "*"
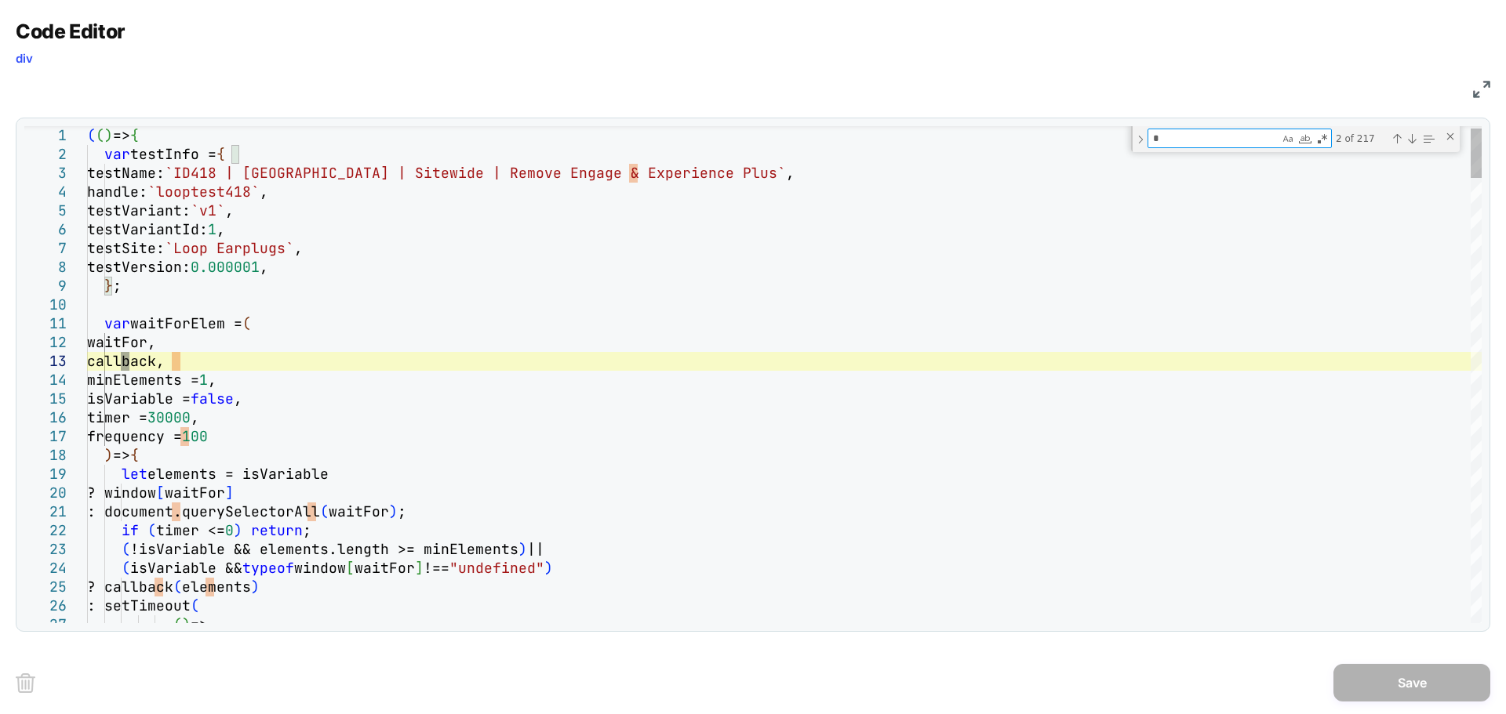
type textarea "**********"
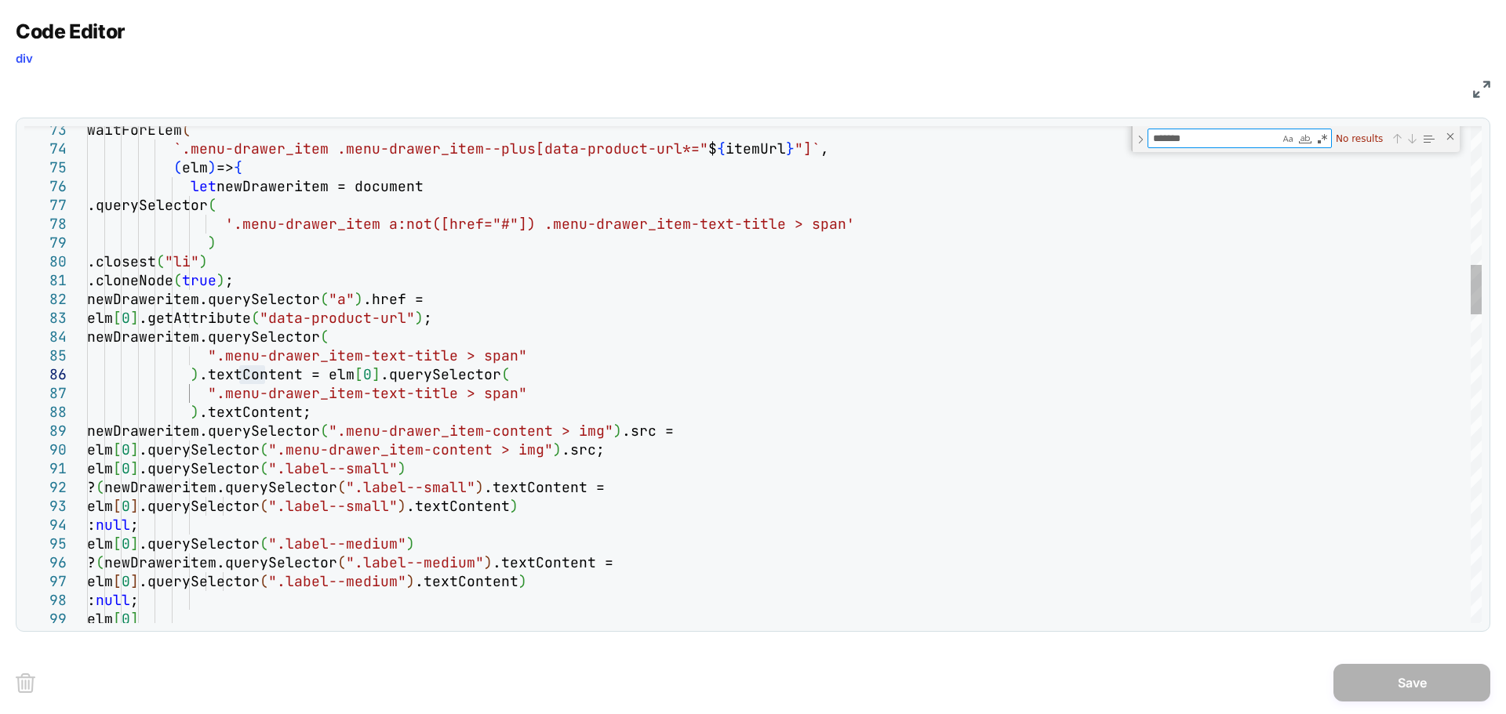
type textarea "*******"
click at [1405, 137] on div "Next Match (Enter)" at bounding box center [1411, 139] width 13 height 13
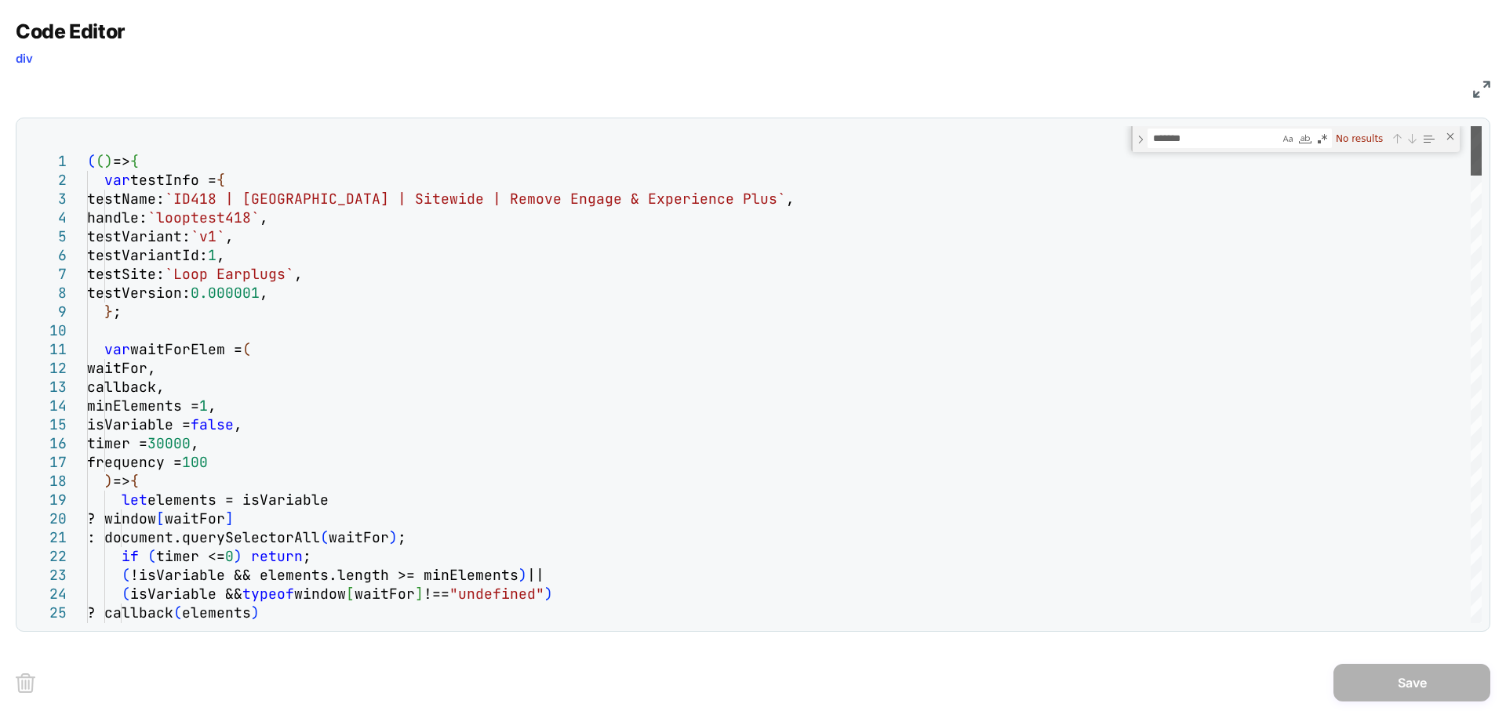
click at [1473, 126] on div at bounding box center [1475, 150] width 11 height 49
click at [1453, 140] on div "Close (Escape)" at bounding box center [1450, 136] width 13 height 13
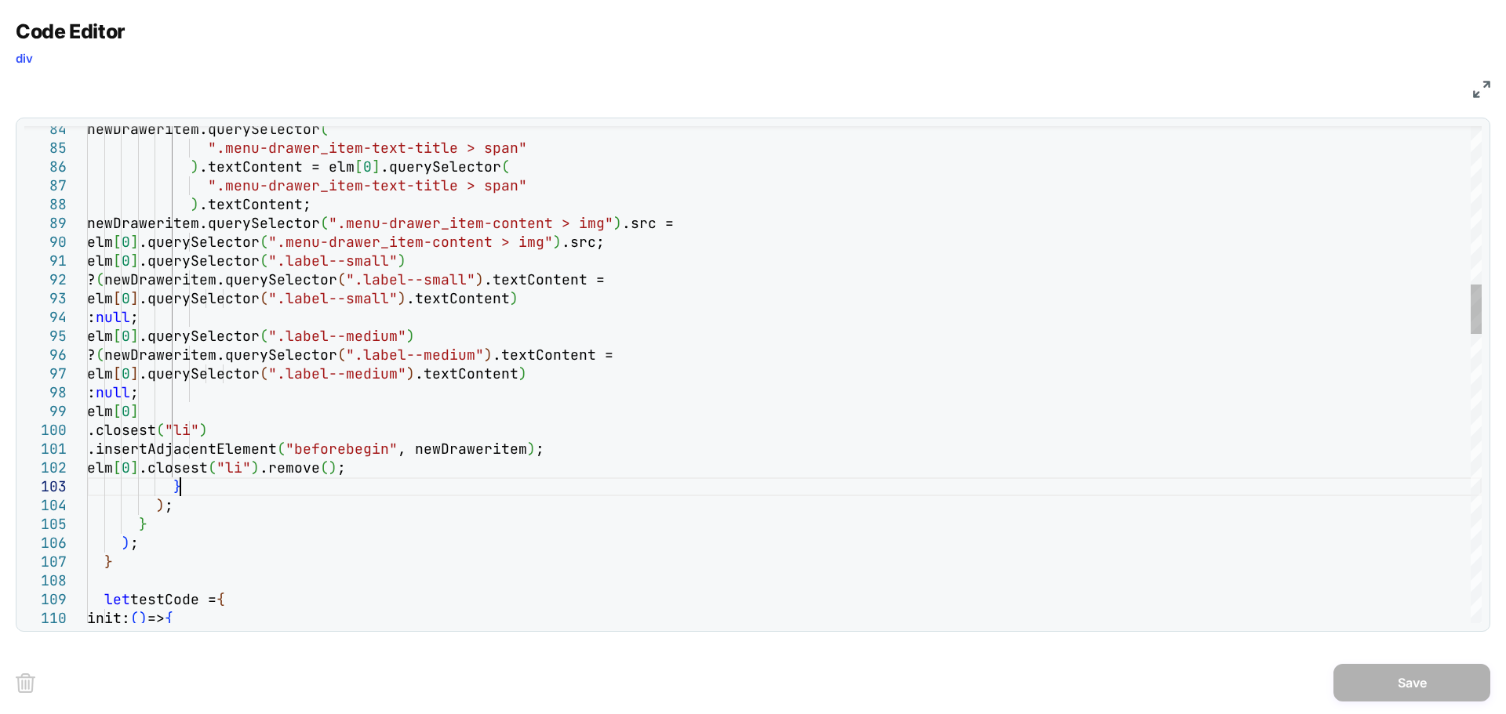
click at [0, 0] on div "newDraweritem.querySelector ( ".menu-drawer_item-text-title > span" ) .textCont…" at bounding box center [0, 0] width 0 height 0
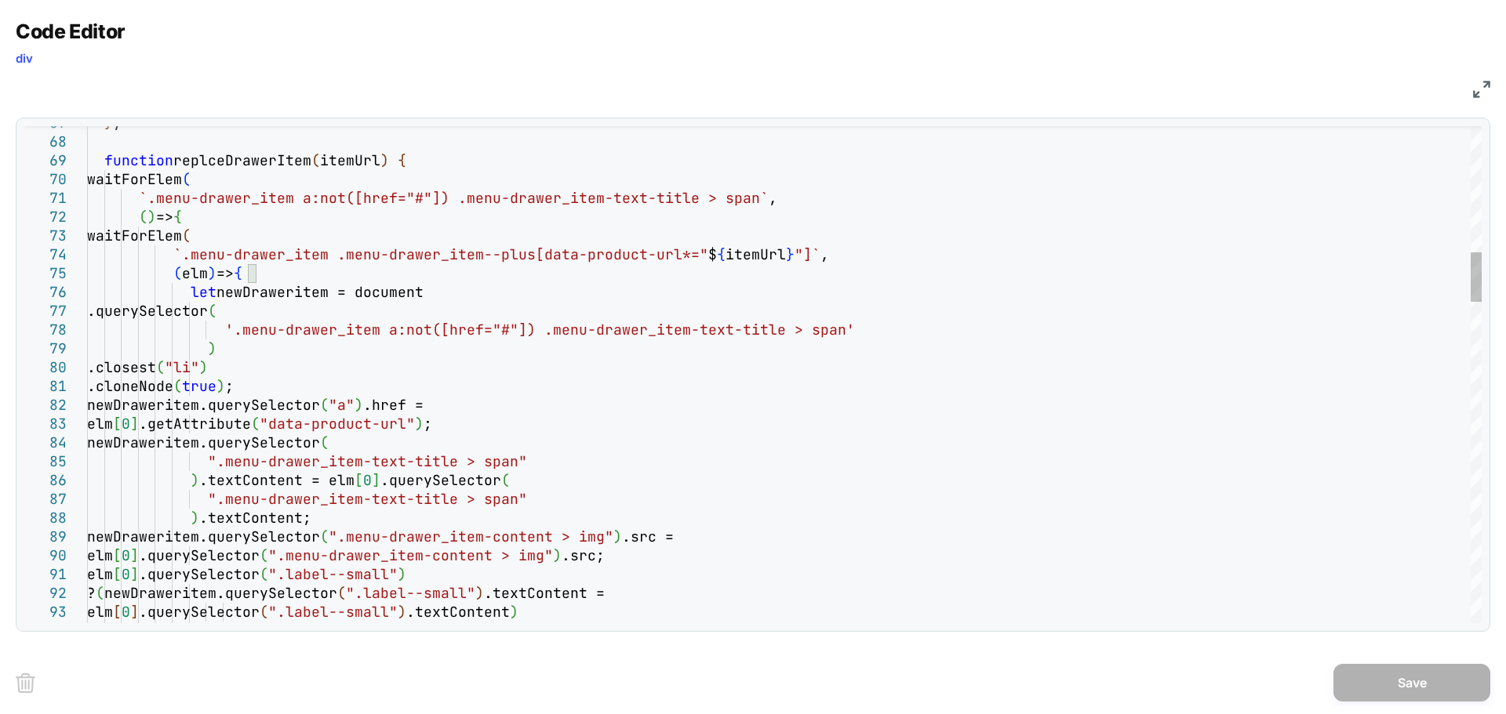
click at [0, 0] on div "newDraweritem.querySelector ( ".menu-drawer_item-text-title > span" ) .textCont…" at bounding box center [0, 0] width 0 height 0
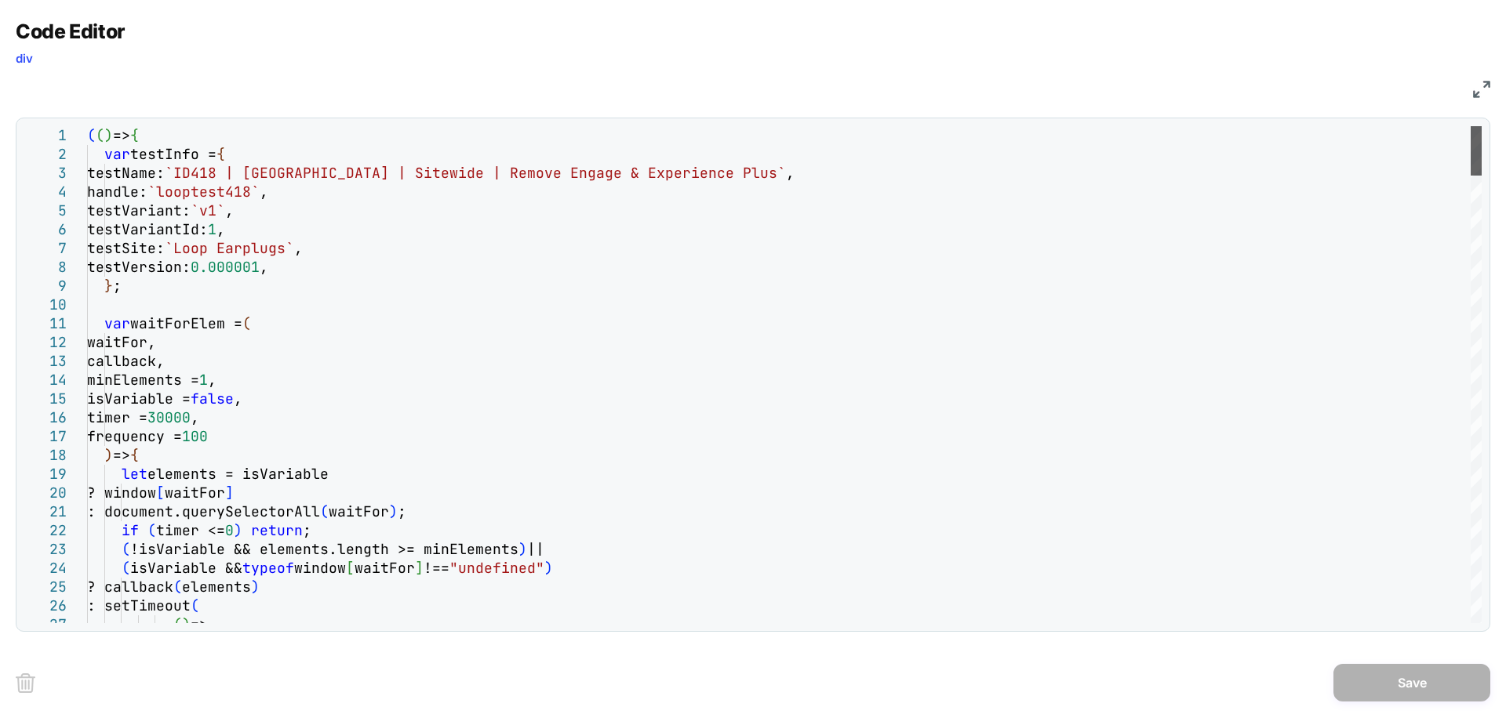
click at [1481, 147] on div at bounding box center [1475, 150] width 11 height 49
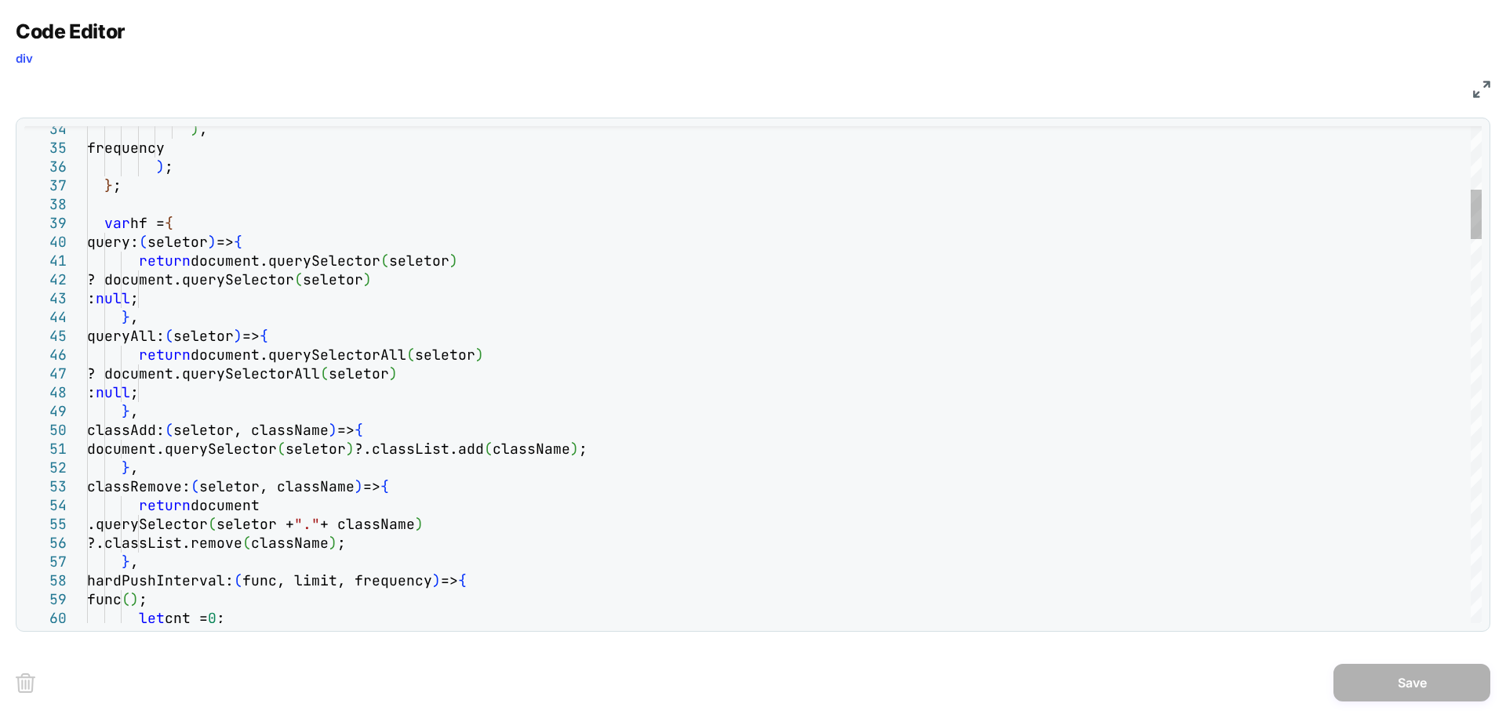
click at [0, 0] on div ") , frequency ) ; } ; var hf = { query: ( seletor ) => { return document.queryS…" at bounding box center [0, 0] width 0 height 0
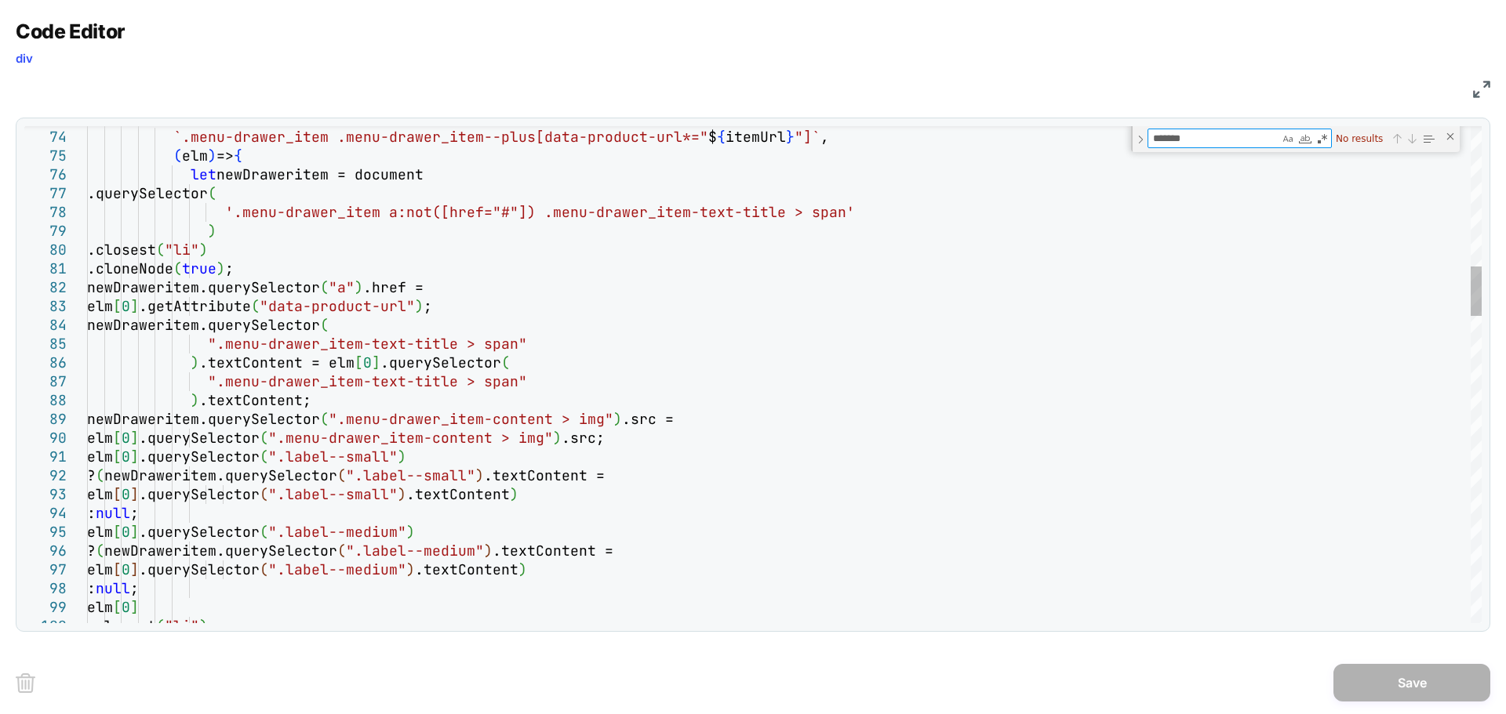
type textarea "**********"
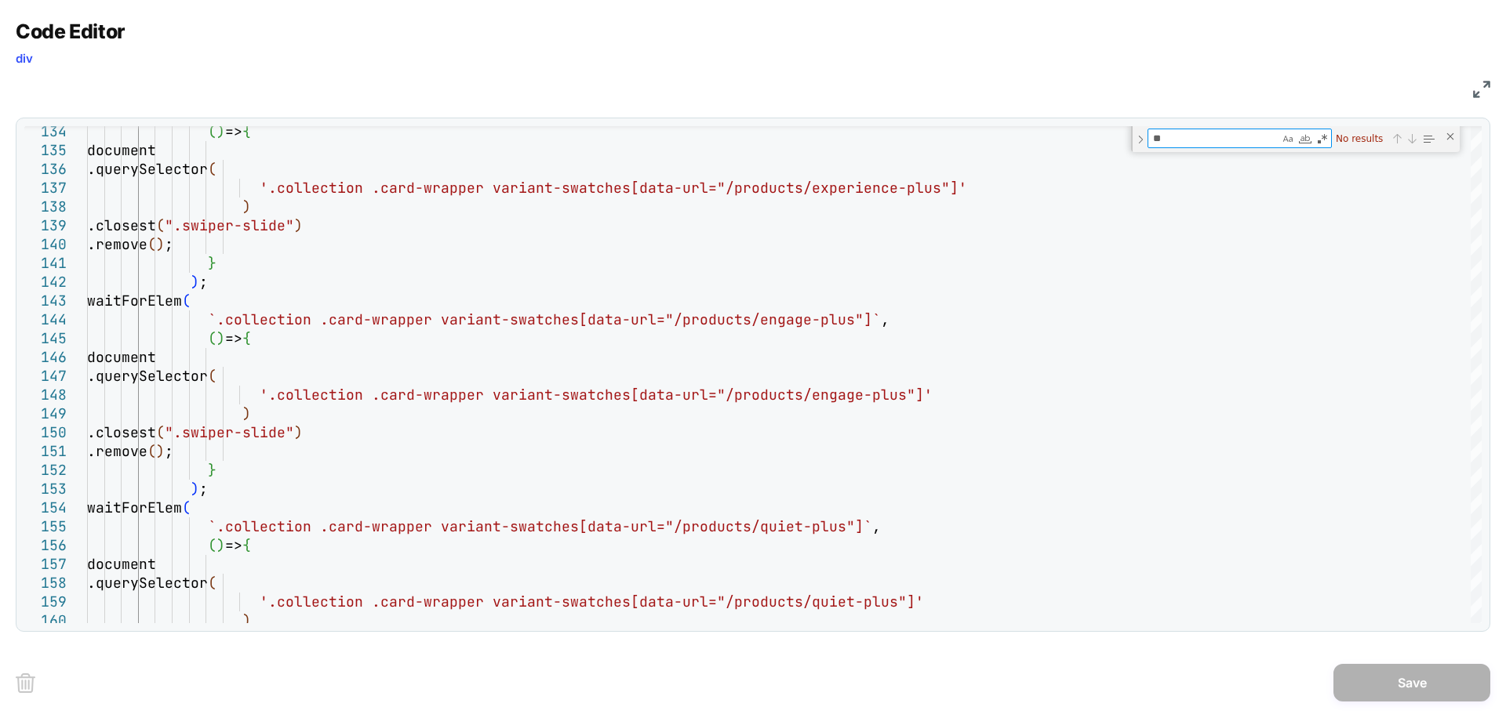
type textarea "**"
click at [1483, 97] on img at bounding box center [1481, 89] width 17 height 17
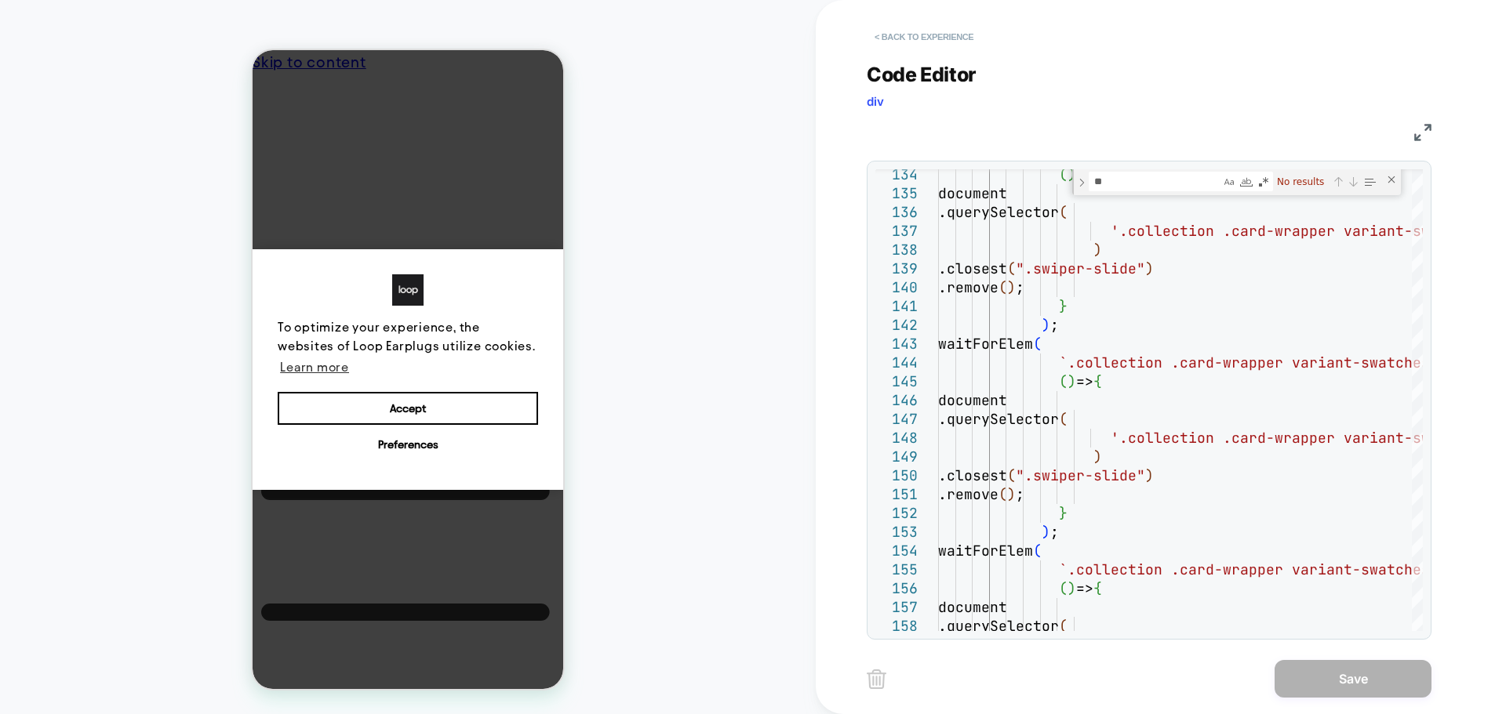
click at [913, 32] on button "< Back to experience" at bounding box center [923, 36] width 114 height 25
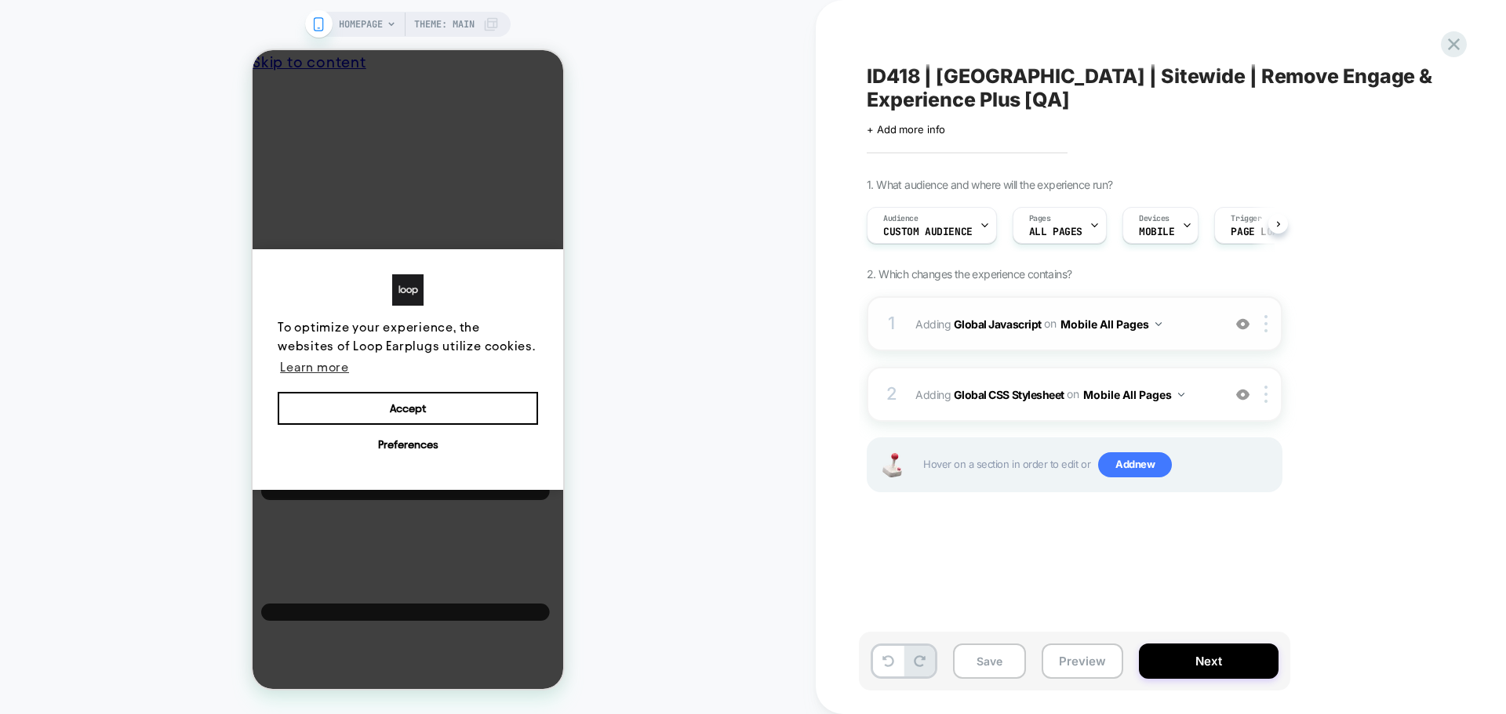
scroll to position [0, 1]
click at [1043, 390] on b "Global CSS Stylesheet" at bounding box center [1009, 393] width 111 height 13
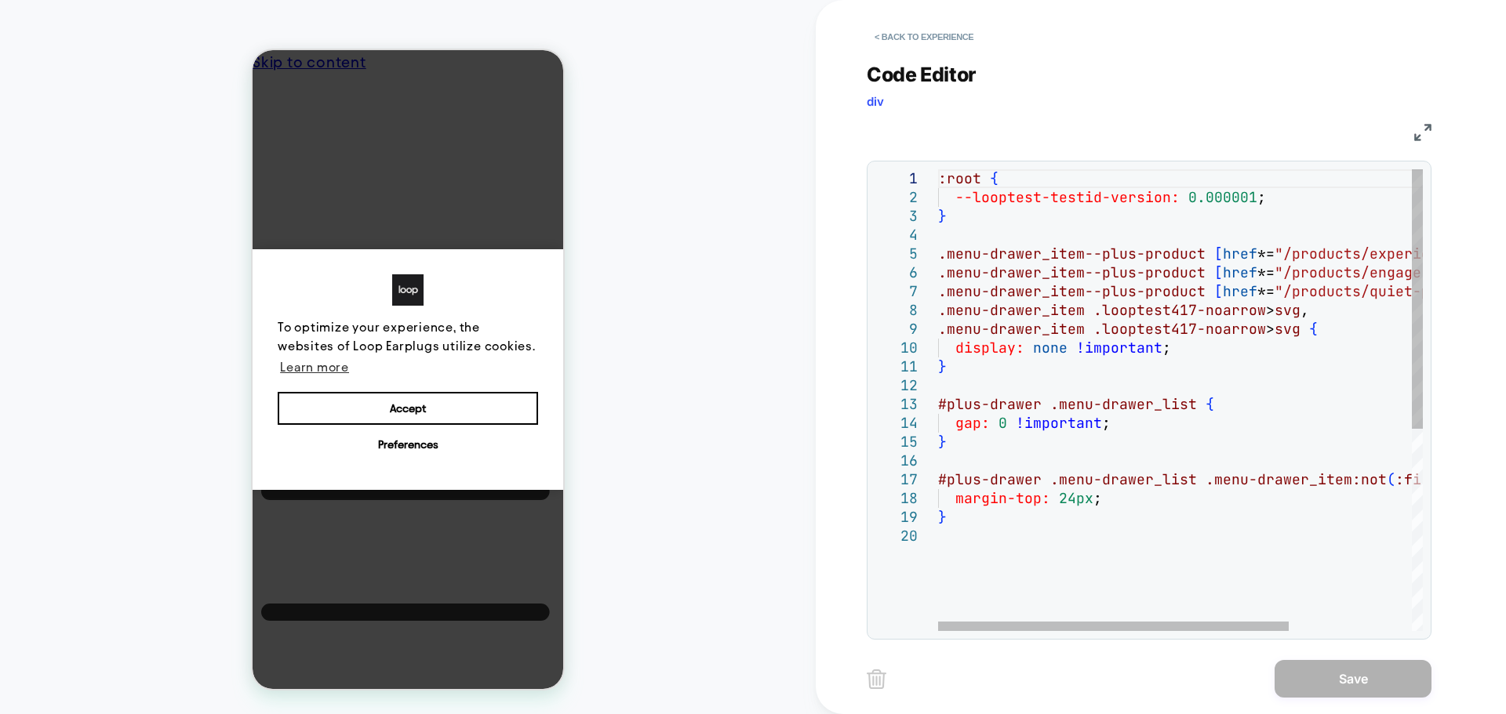
scroll to position [0, 0]
click at [1083, 191] on div "} #plus-drawer .menu-drawer_list { gap: 0 !important ; } #plus-drawer .menu-dra…" at bounding box center [1265, 578] width 655 height 819
click at [1076, 199] on div "} #plus-drawer .menu-drawer_list { gap: 0 !important ; } #plus-drawer .menu-dra…" at bounding box center [1265, 578] width 655 height 819
click at [1076, 191] on div "} #plus-drawer .menu-drawer_list { gap: 0 !important ; } #plus-drawer .menu-dra…" at bounding box center [1265, 578] width 655 height 819
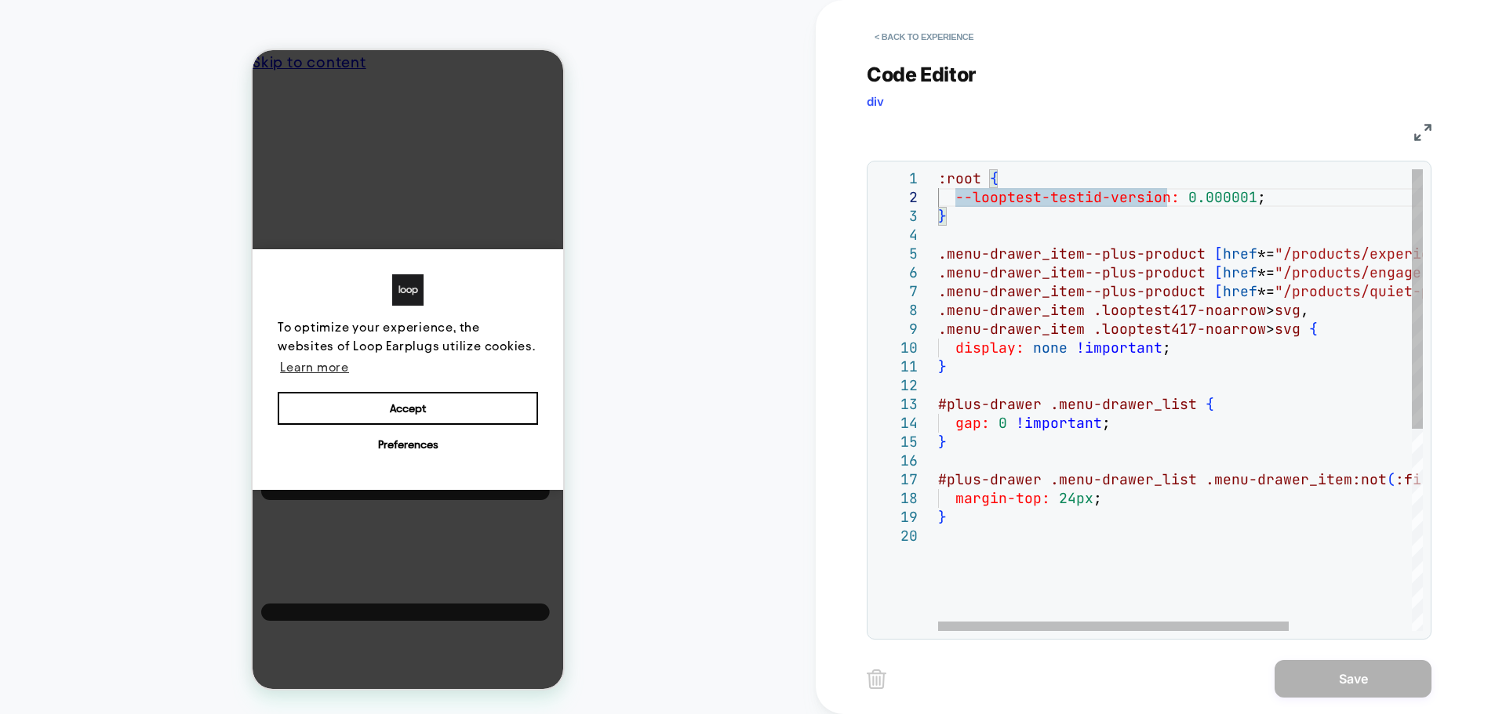
click at [1076, 191] on div "} #plus-drawer .menu-drawer_list { gap: 0 !important ; } #plus-drawer .menu-dra…" at bounding box center [1265, 578] width 655 height 819
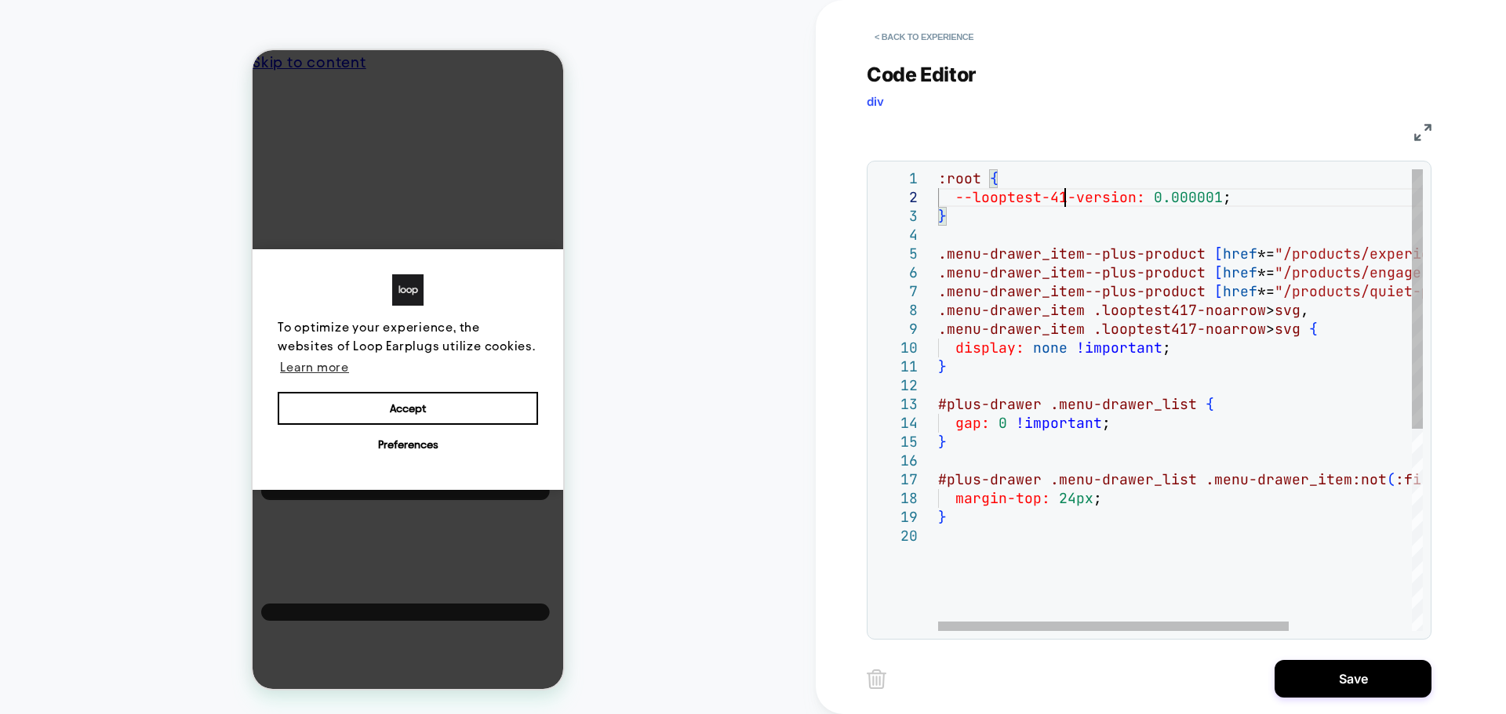
scroll to position [19, 135]
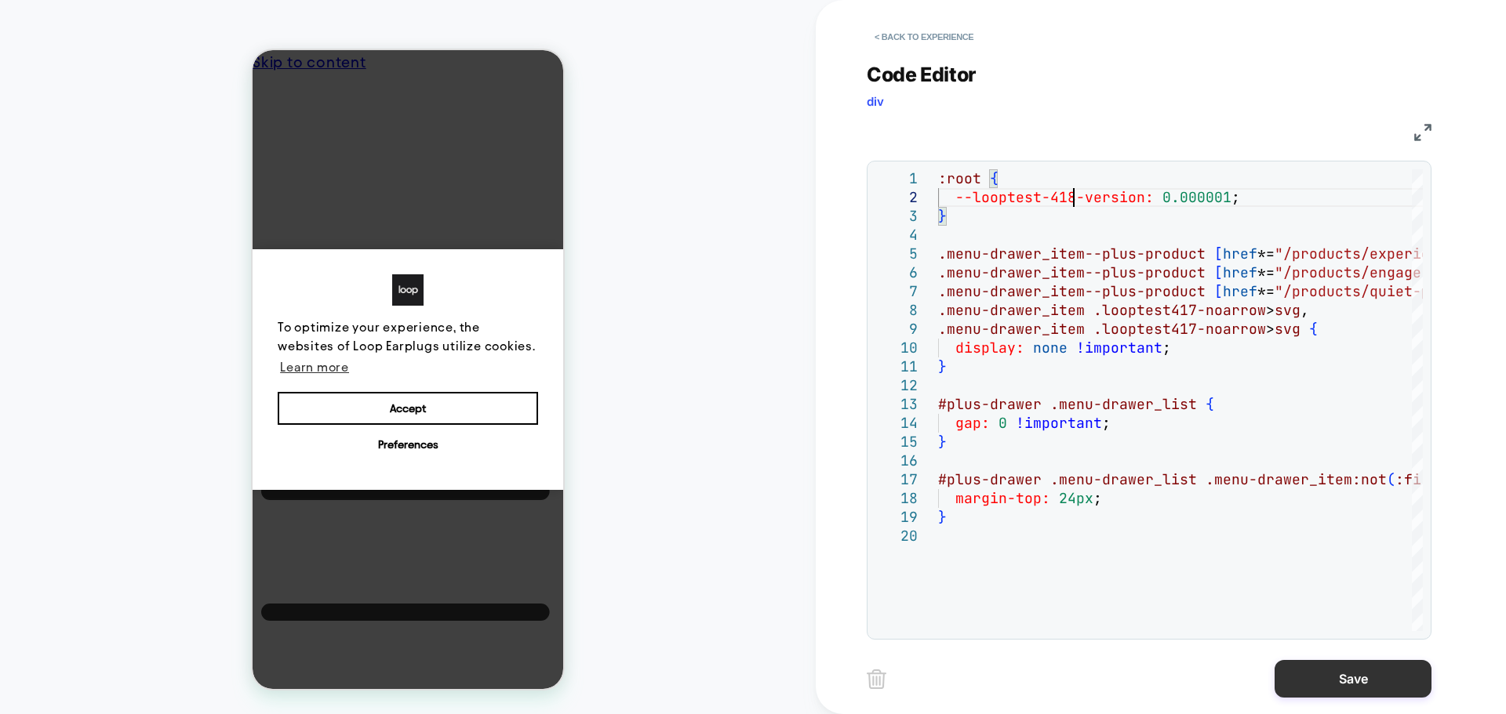
type textarea "**********"
click at [0, 0] on button "Save" at bounding box center [0, 0] width 0 height 0
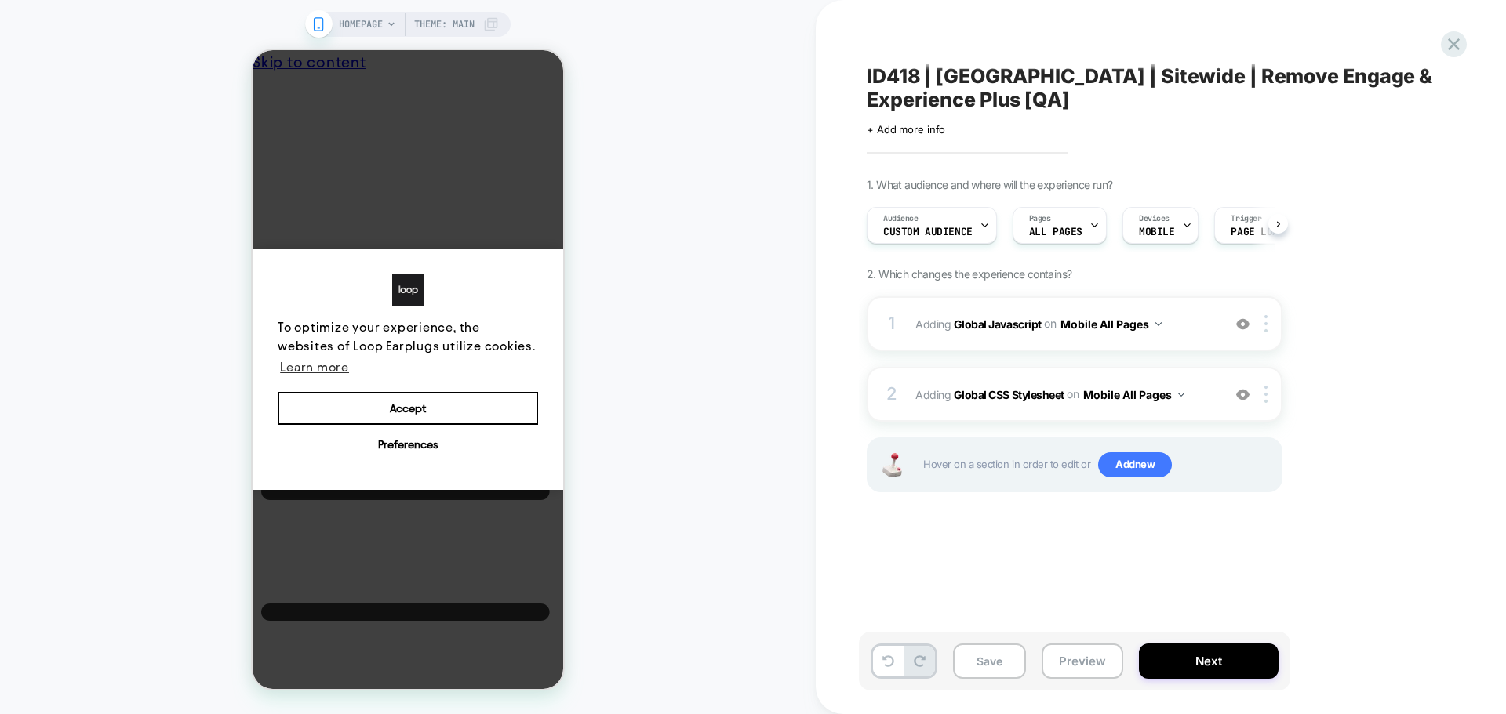
scroll to position [0, 1]
click at [0, 0] on div "Click to edit experience details + Add more info" at bounding box center [0, 0] width 0 height 0
click at [902, 133] on span "+ Add more info" at bounding box center [905, 129] width 78 height 13
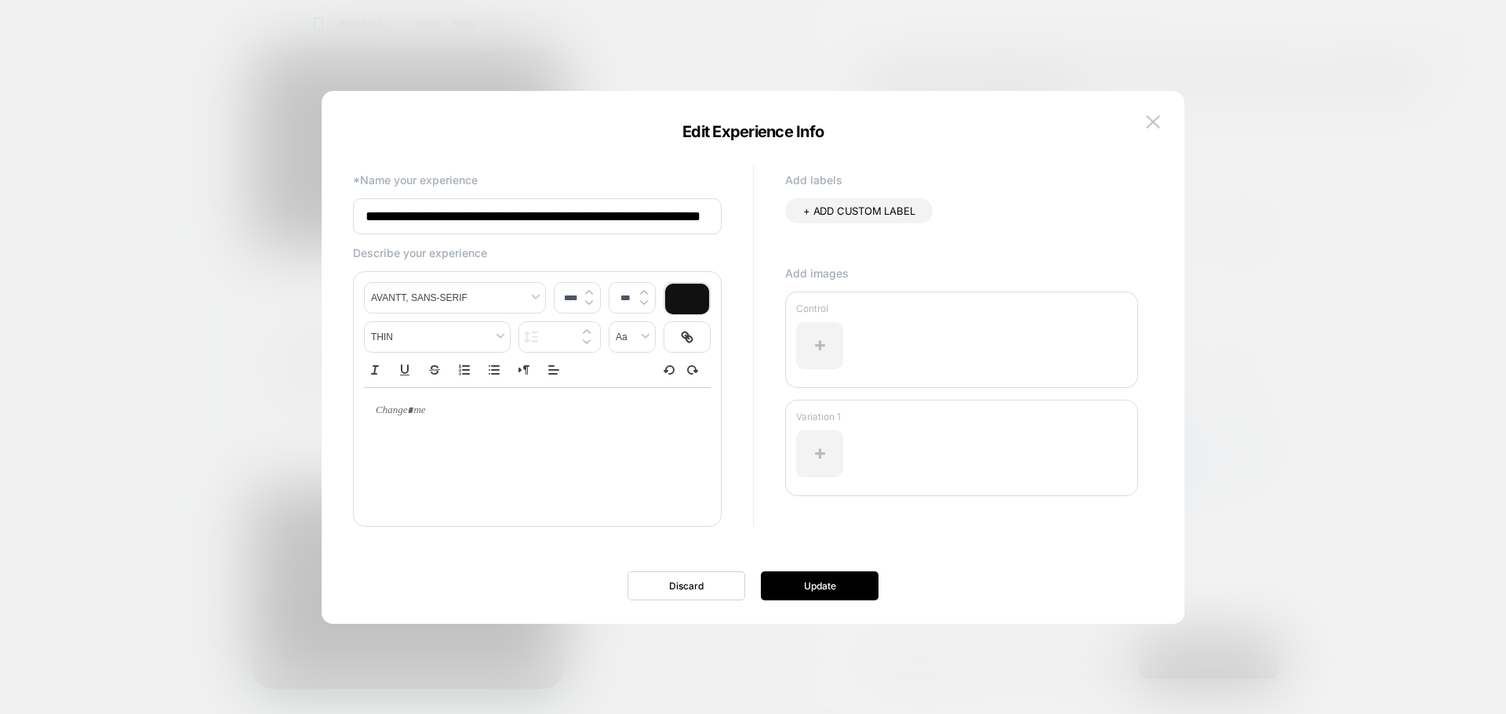
click at [0, 0] on input "**********" at bounding box center [0, 0] width 0 height 0
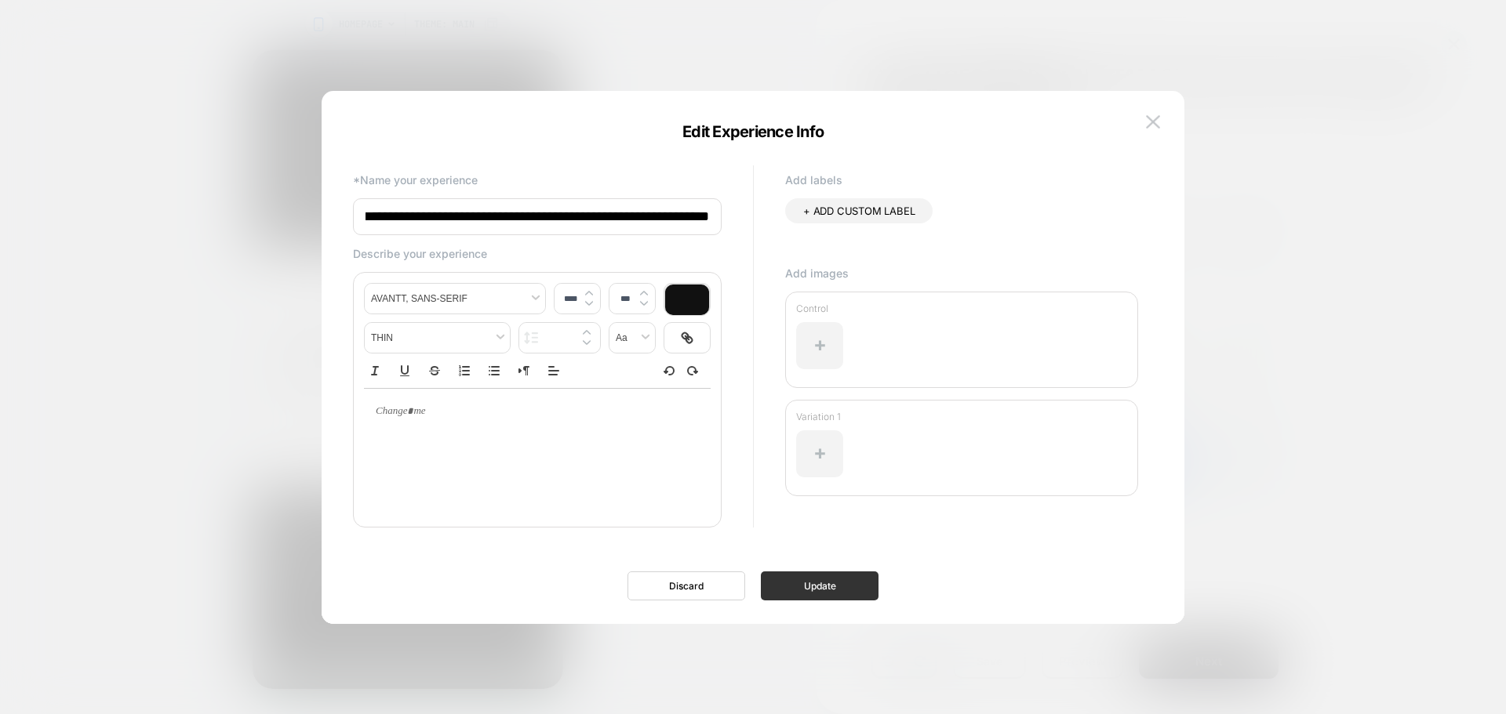
type input "**********"
click at [0, 0] on button "Update" at bounding box center [0, 0] width 0 height 0
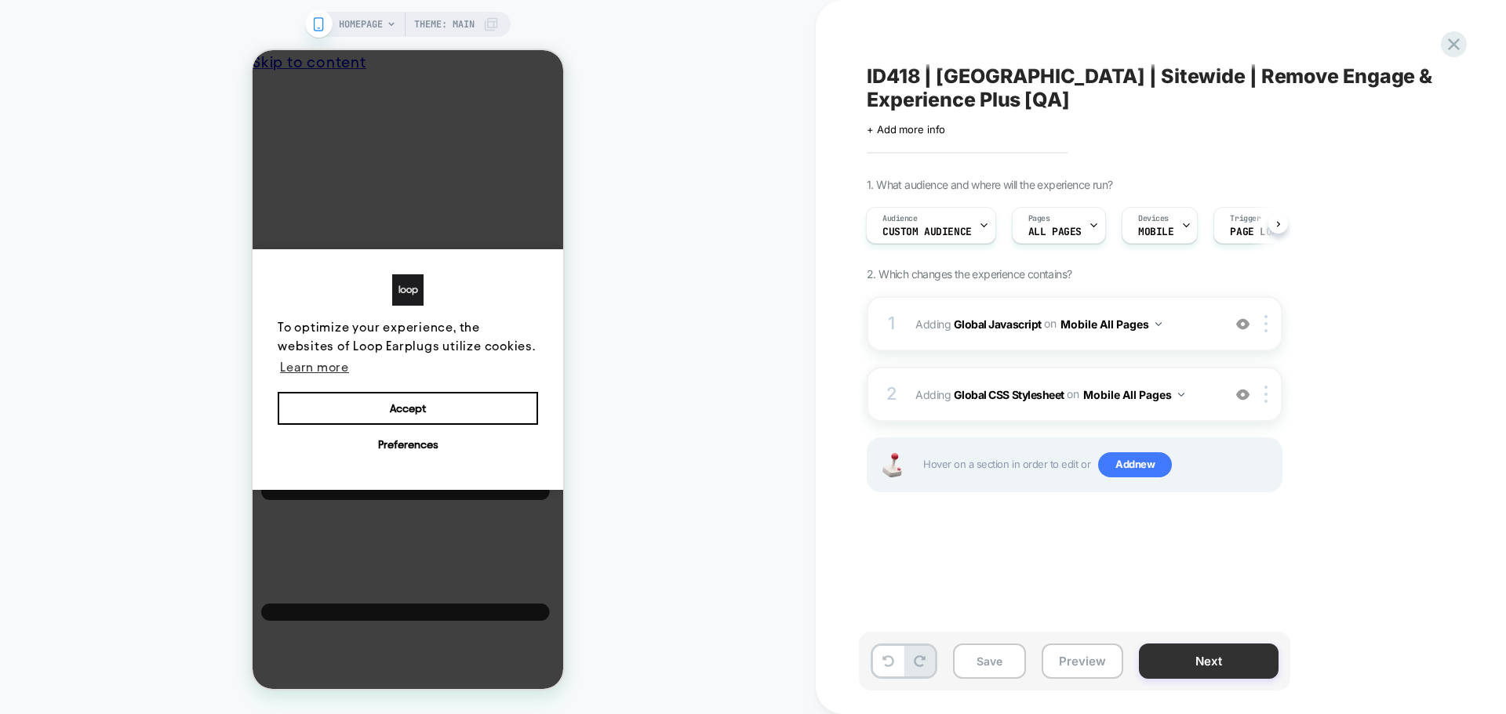
click at [1230, 650] on button "Next" at bounding box center [1209, 661] width 140 height 35
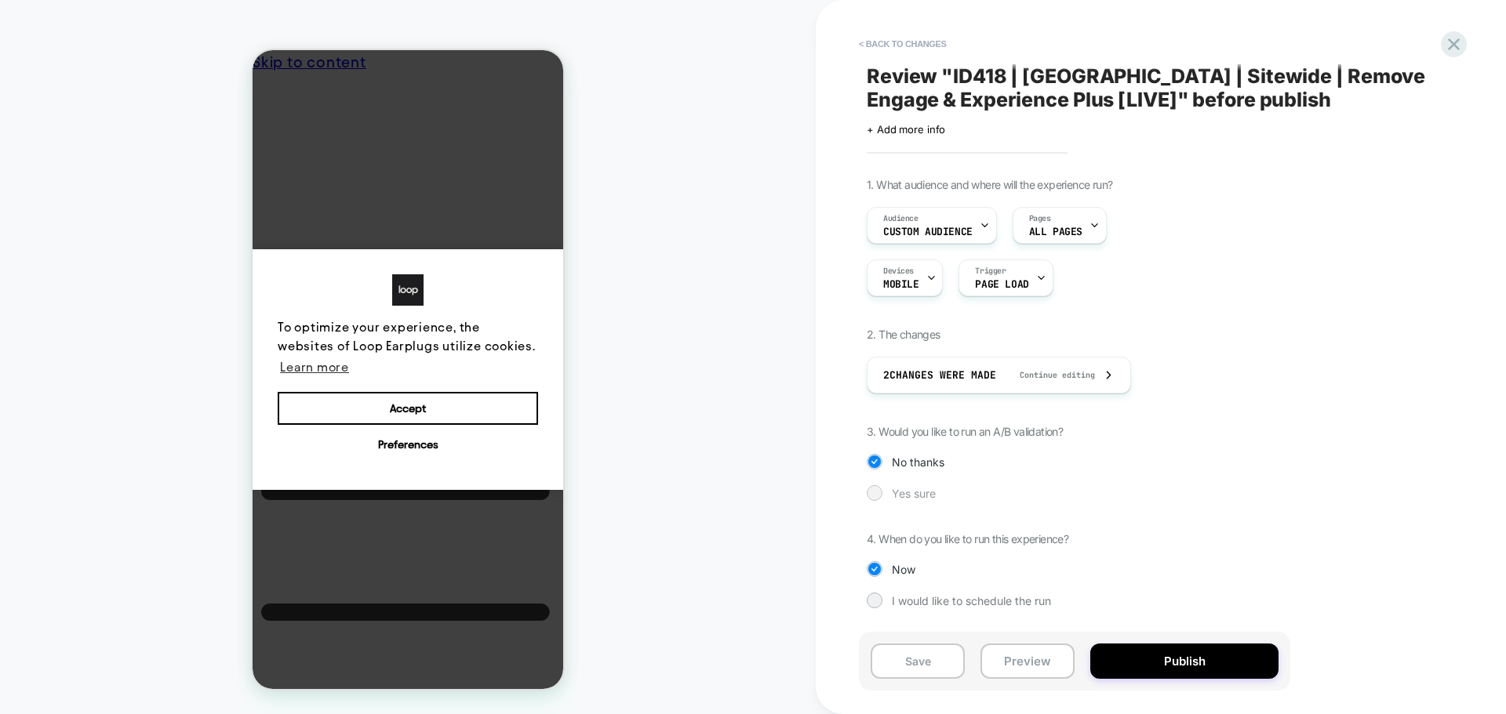
click at [0, 0] on span "Yes sure" at bounding box center [0, 0] width 0 height 0
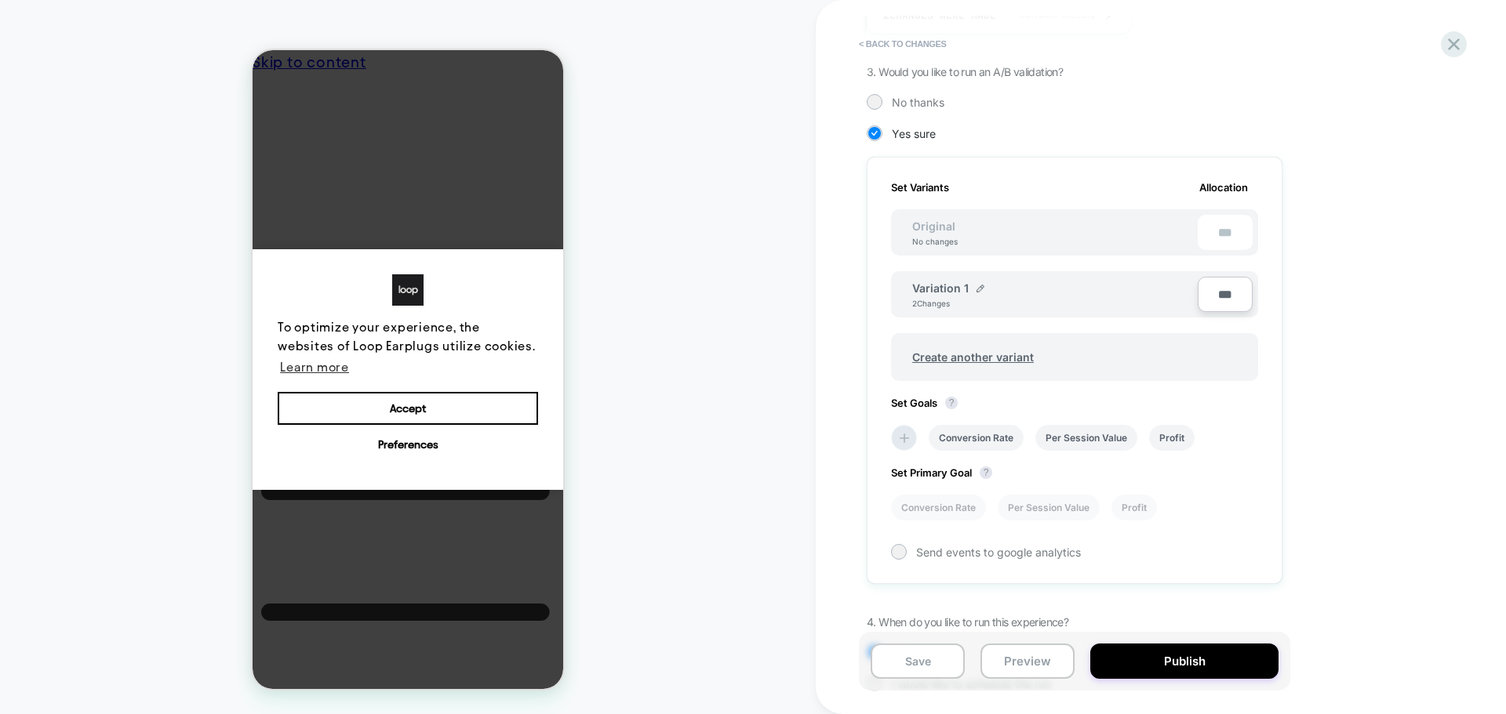
scroll to position [361, 0]
click at [903, 440] on icon at bounding box center [903, 437] width 9 height 9
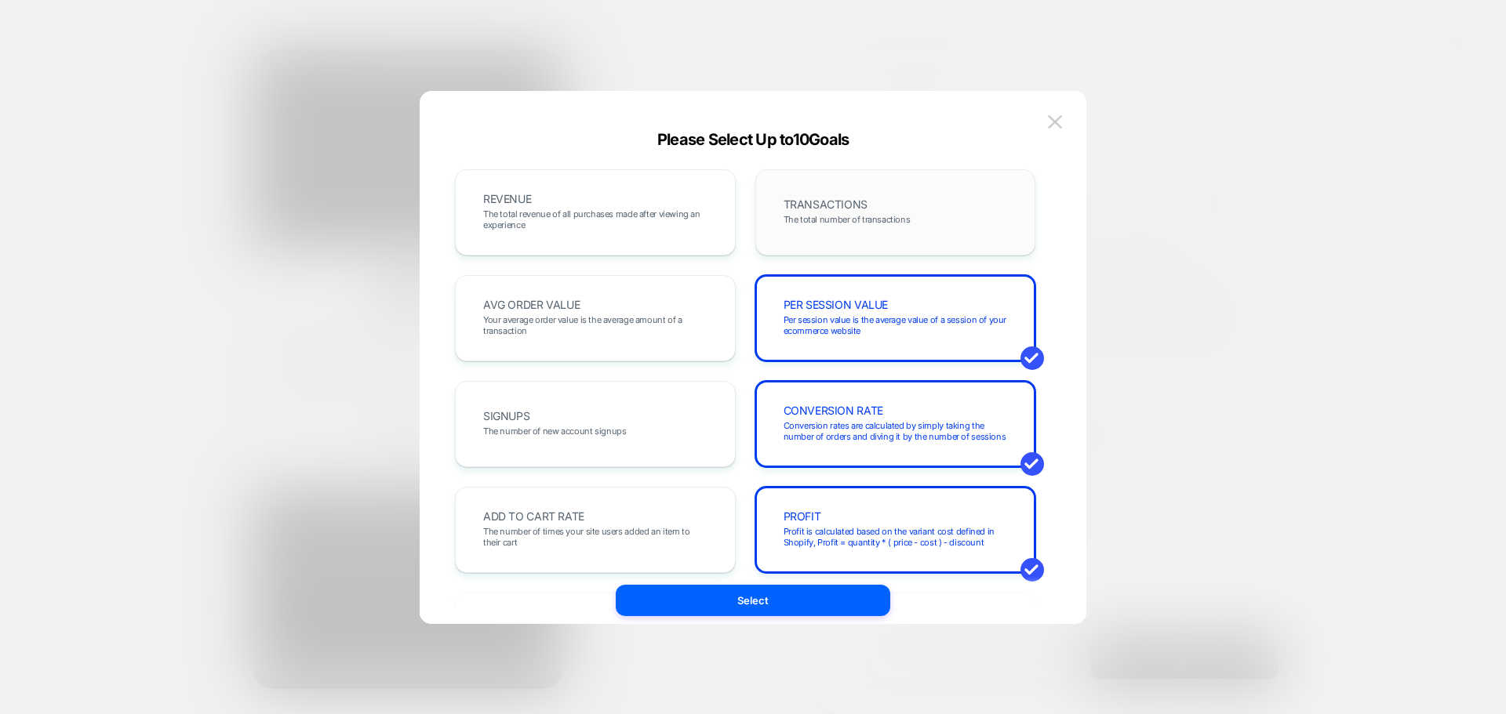
click at [0, 0] on div "TRANSACTIONS The total number of transactions" at bounding box center [0, 0] width 0 height 0
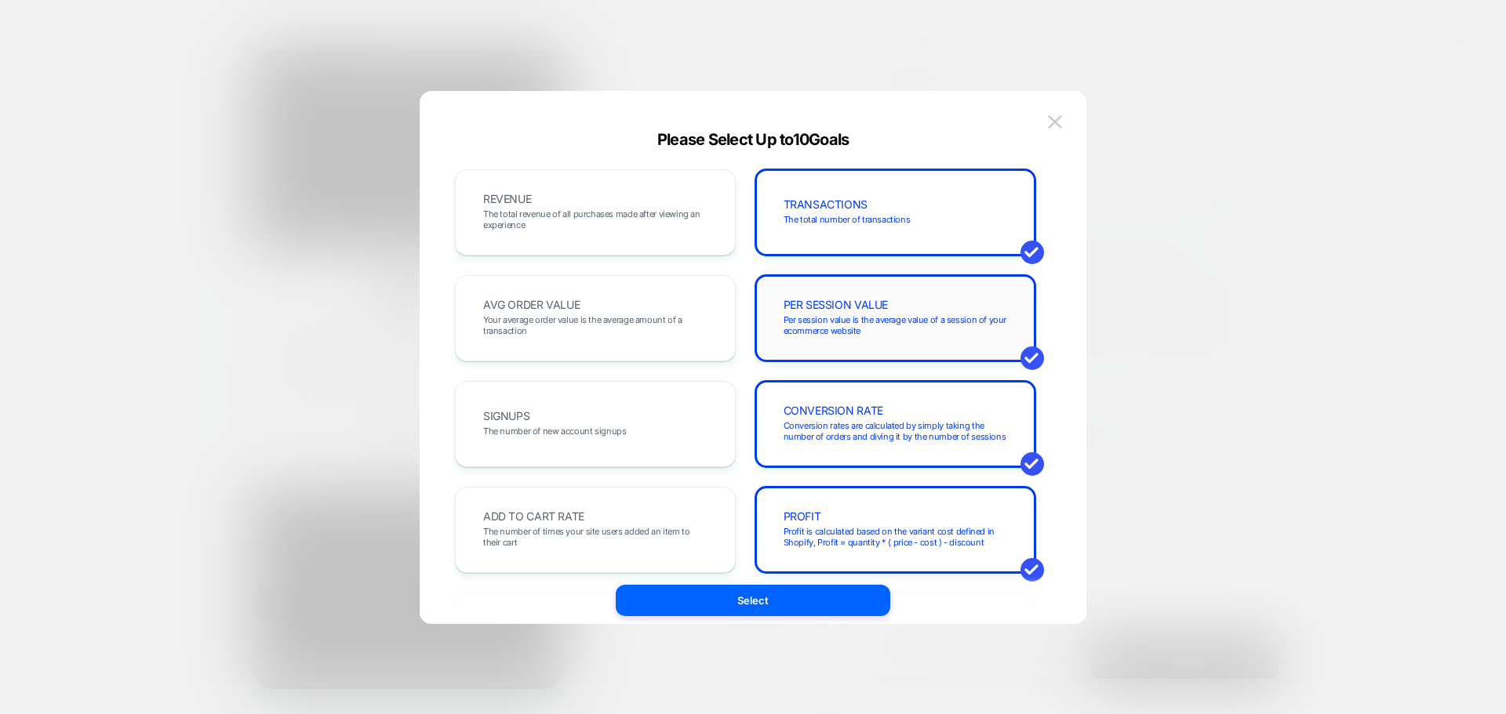
click at [874, 306] on span "PER SESSION VALUE" at bounding box center [835, 305] width 105 height 11
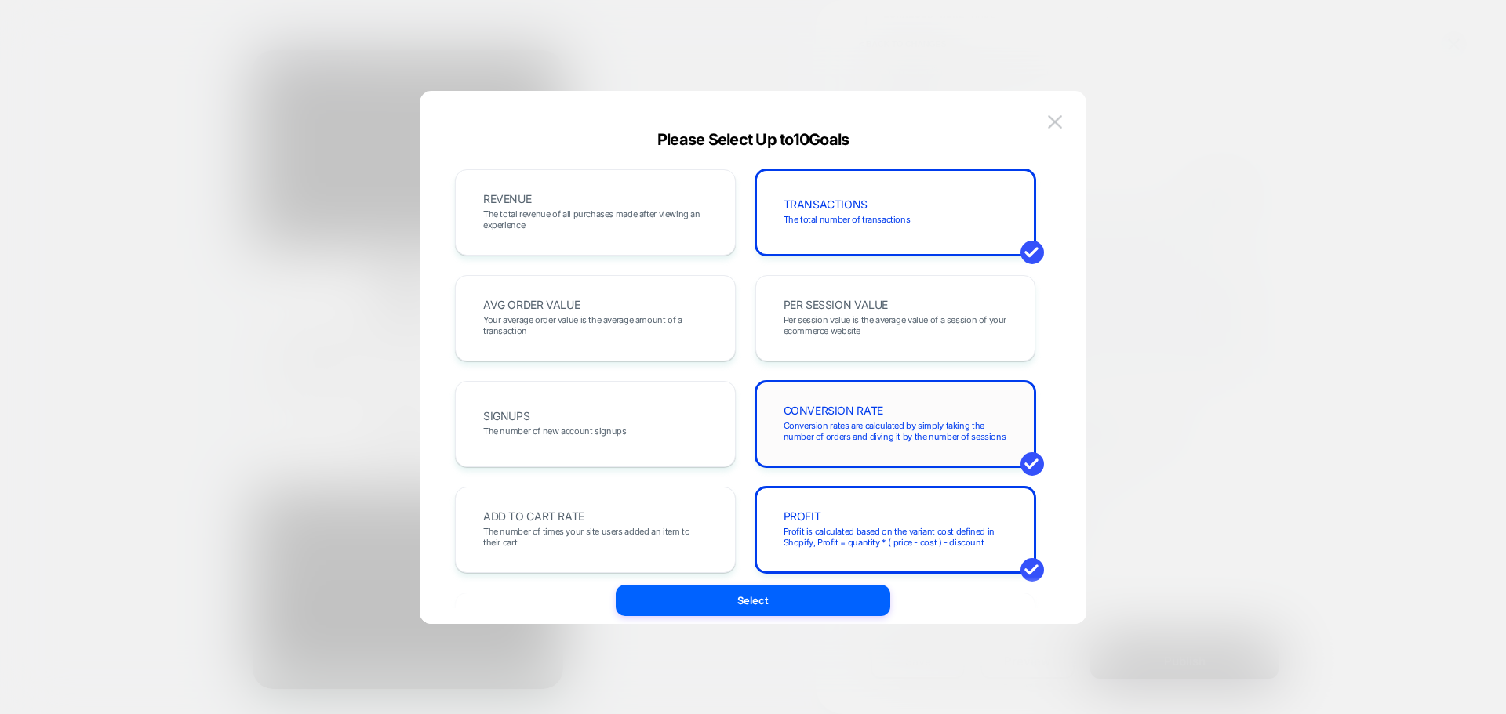
click at [885, 415] on div "CONVERSION RATE Conversion rates are calculated by simply taking the number of …" at bounding box center [896, 424] width 248 height 53
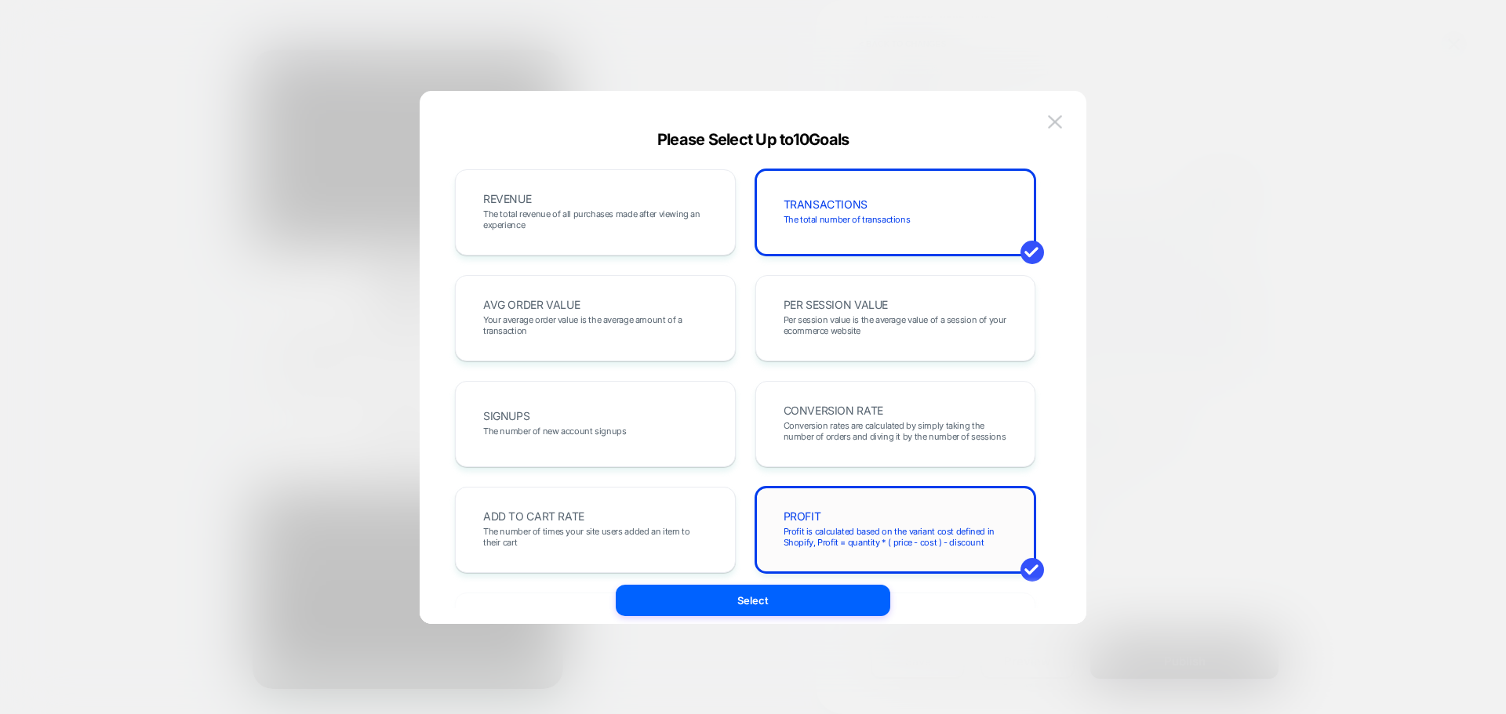
click at [892, 493] on div "PROFIT Profit is calculated based on the variant cost defined in Shopify, Profi…" at bounding box center [895, 530] width 281 height 86
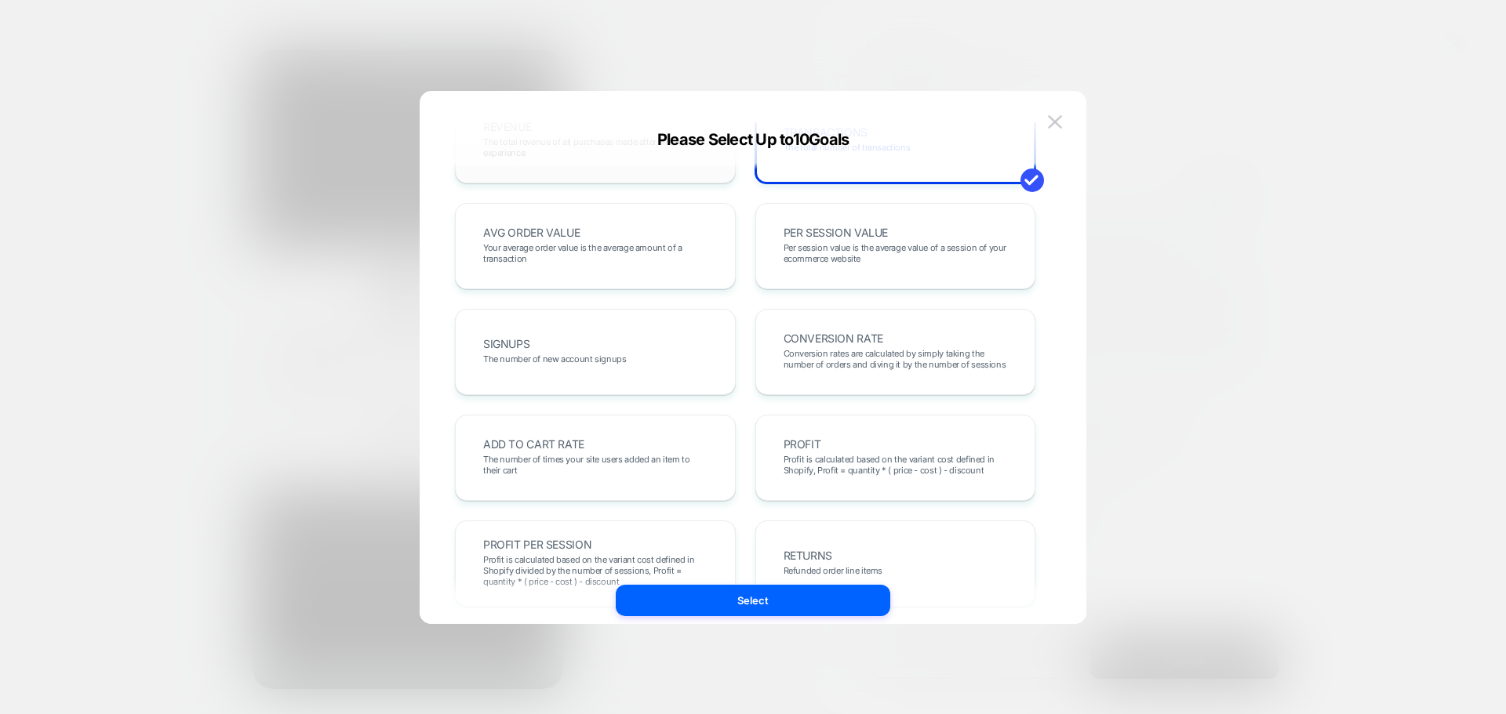
scroll to position [0, 0]
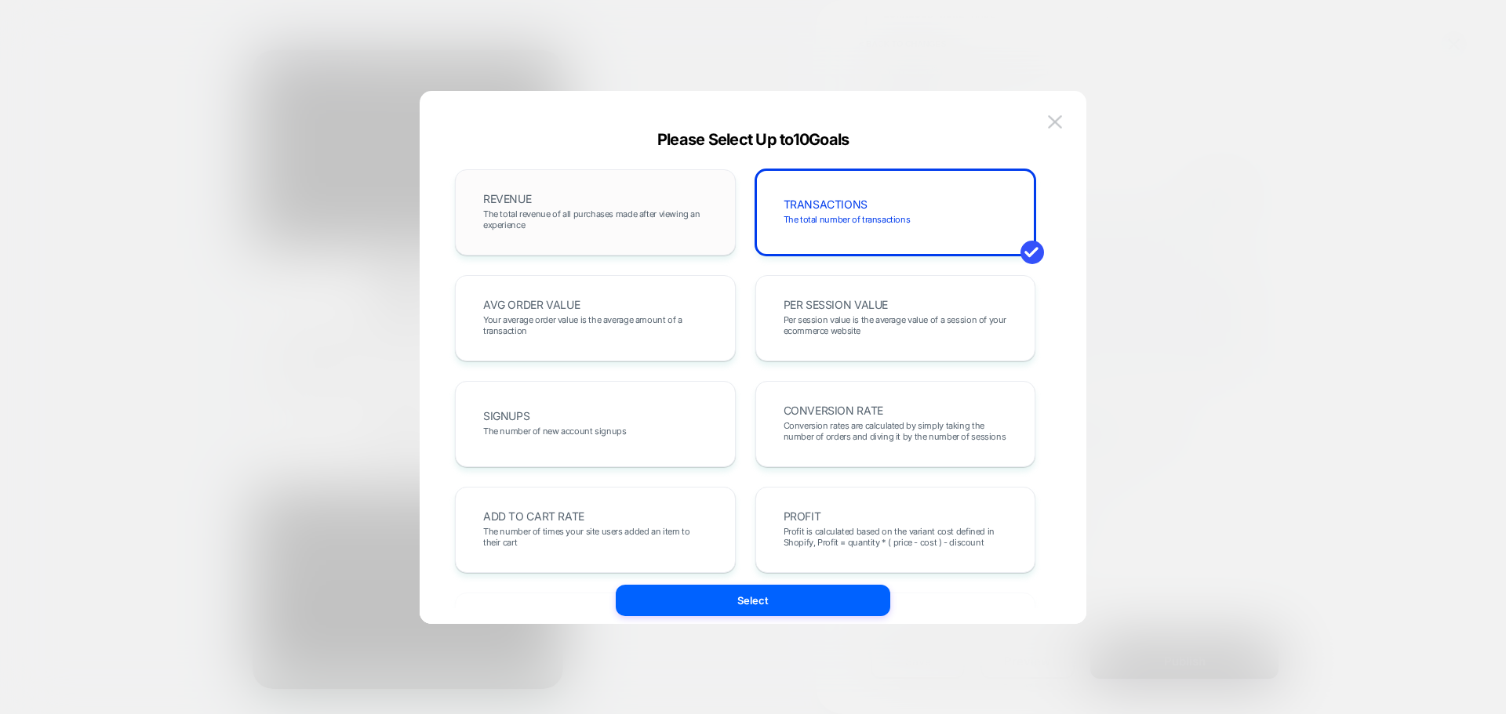
click at [0, 0] on div "REVENUE The total revenue of all purchases made after viewing an experience" at bounding box center [0, 0] width 0 height 0
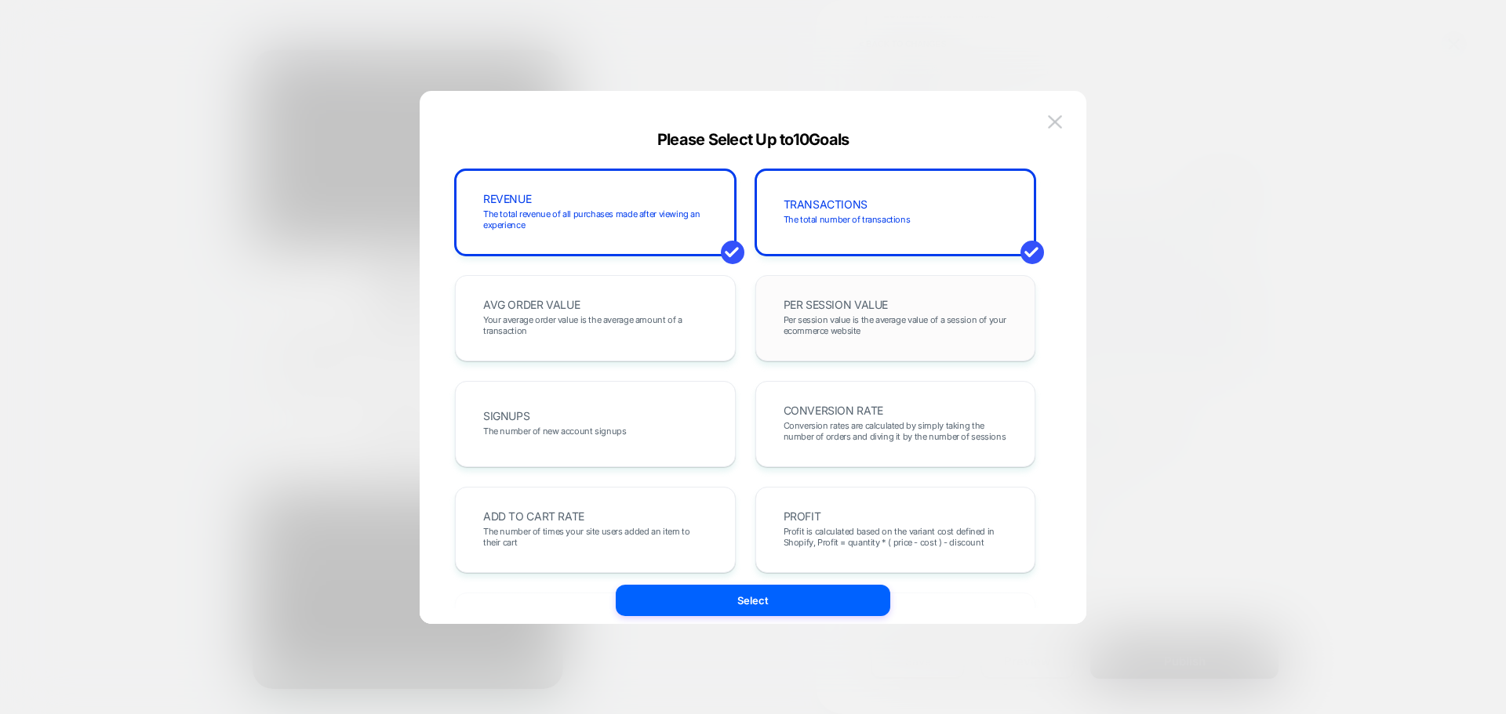
click at [851, 300] on span "PER SESSION VALUE" at bounding box center [835, 305] width 105 height 11
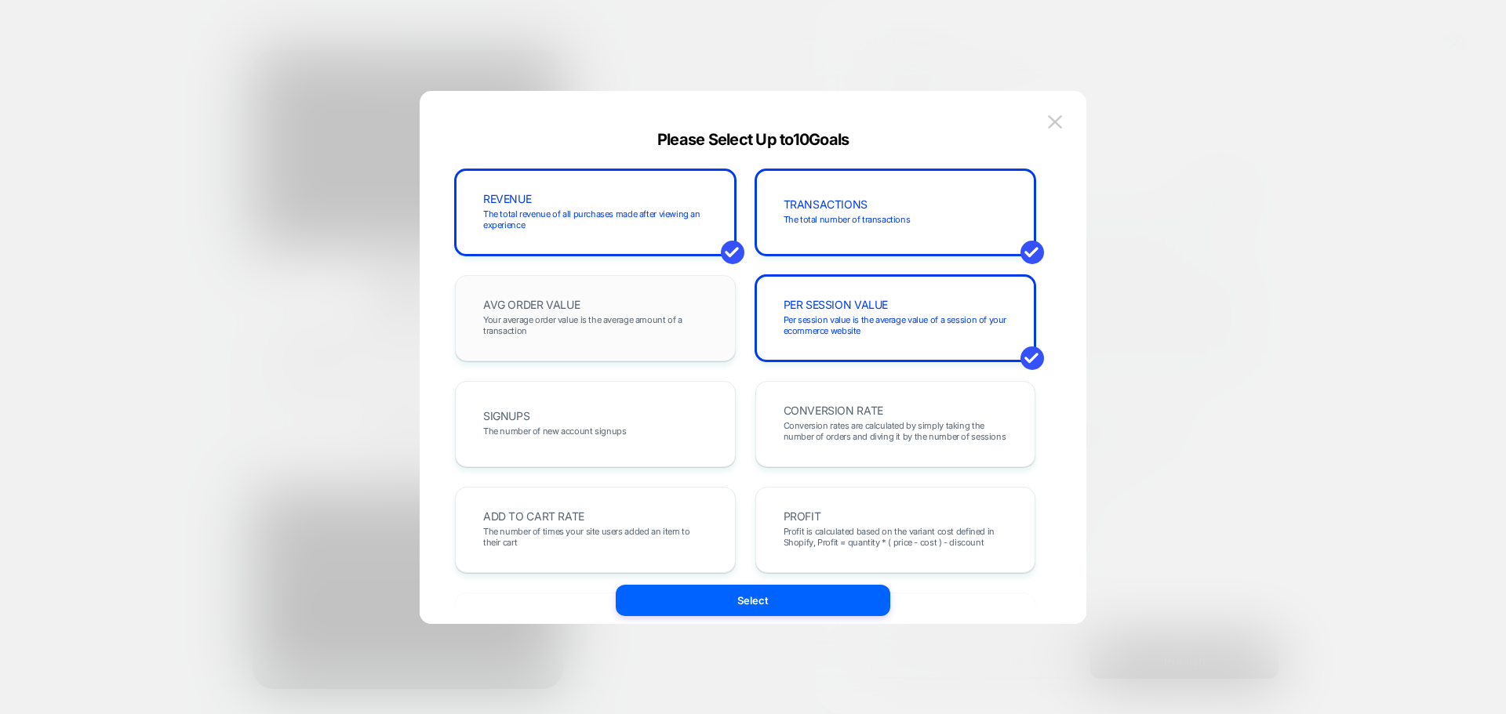
click at [659, 322] on span "Your average order value is the average amount of a transaction" at bounding box center [595, 325] width 224 height 22
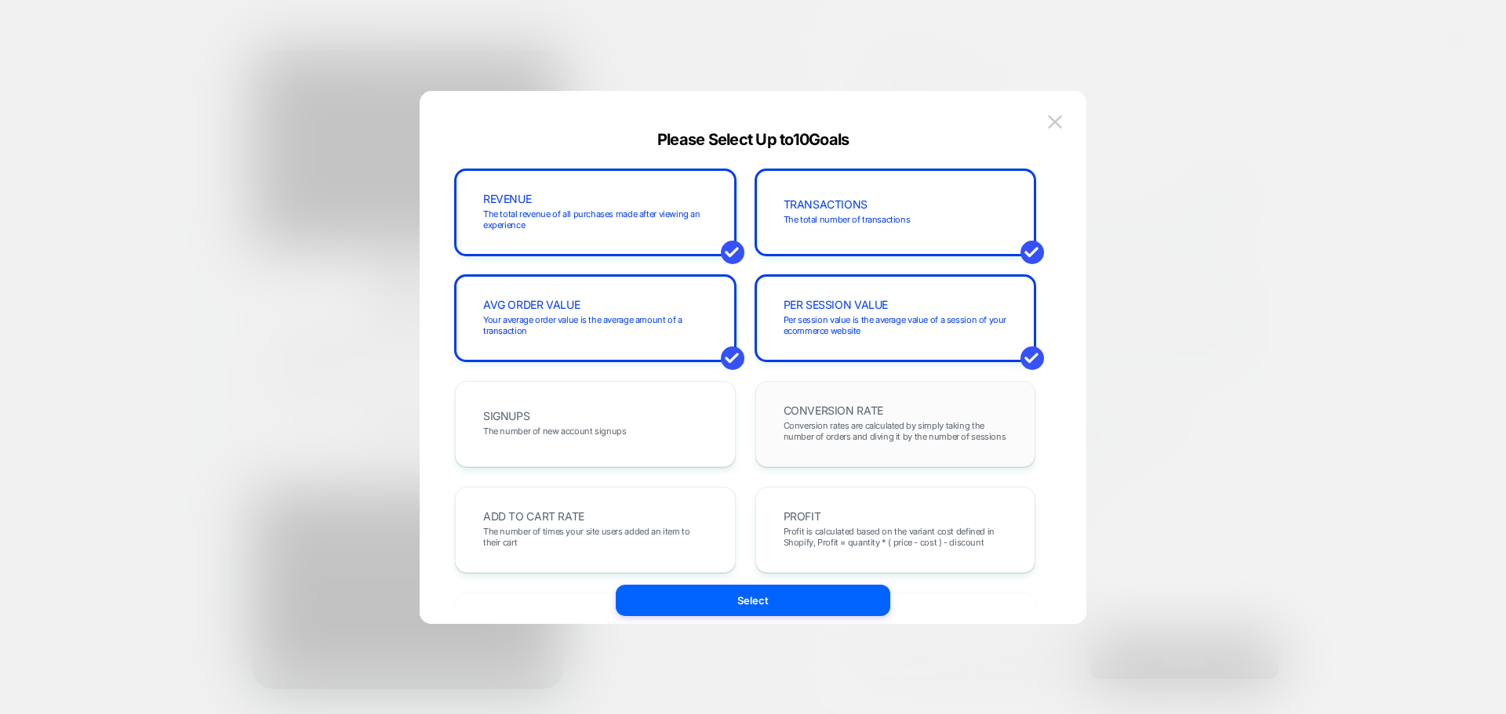
click at [0, 0] on span "Conversion rates are calculated by simply taking the number of orders and divin…" at bounding box center [0, 0] width 0 height 0
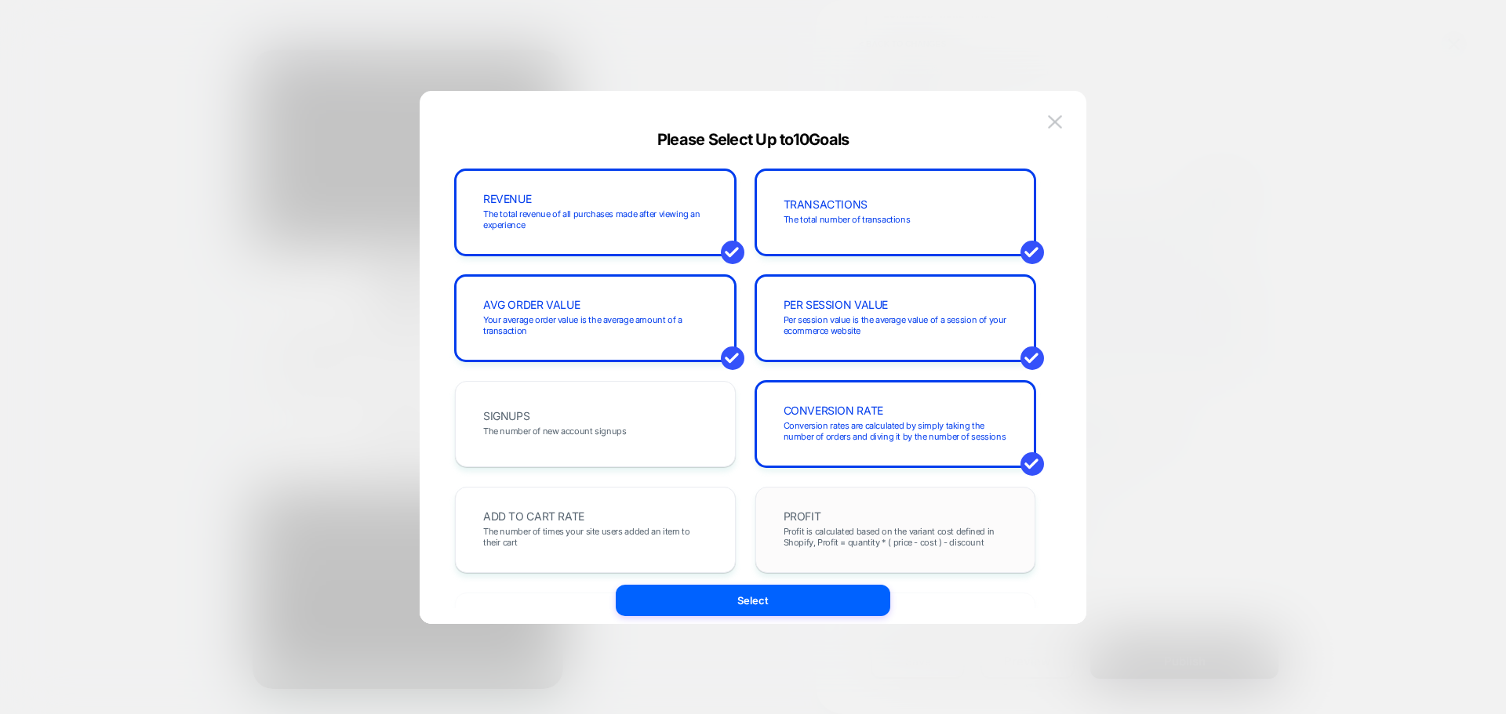
drag, startPoint x: 616, startPoint y: 531, endPoint x: 761, endPoint y: 534, distance: 145.1
click at [617, 531] on span "The number of times your site users added an item to their cart" at bounding box center [595, 537] width 224 height 22
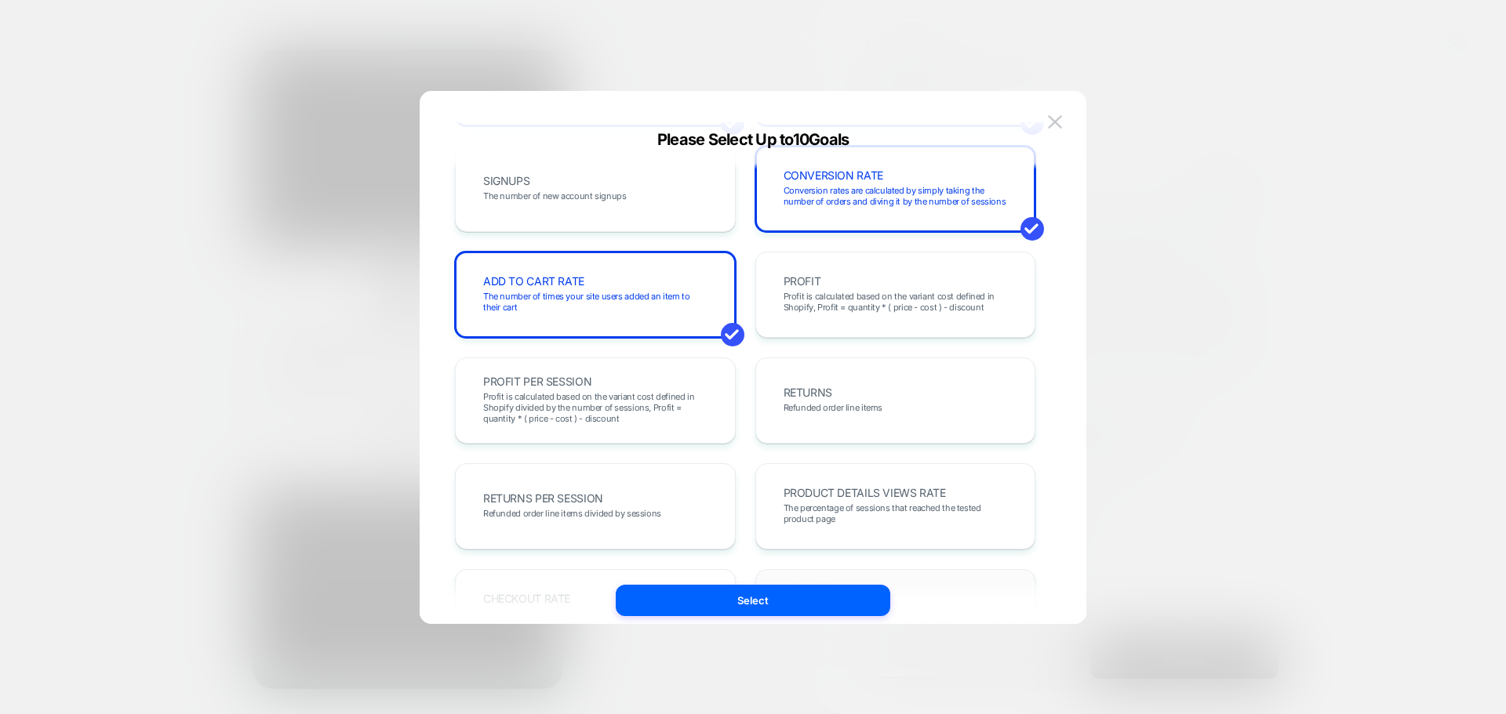
scroll to position [392, 0]
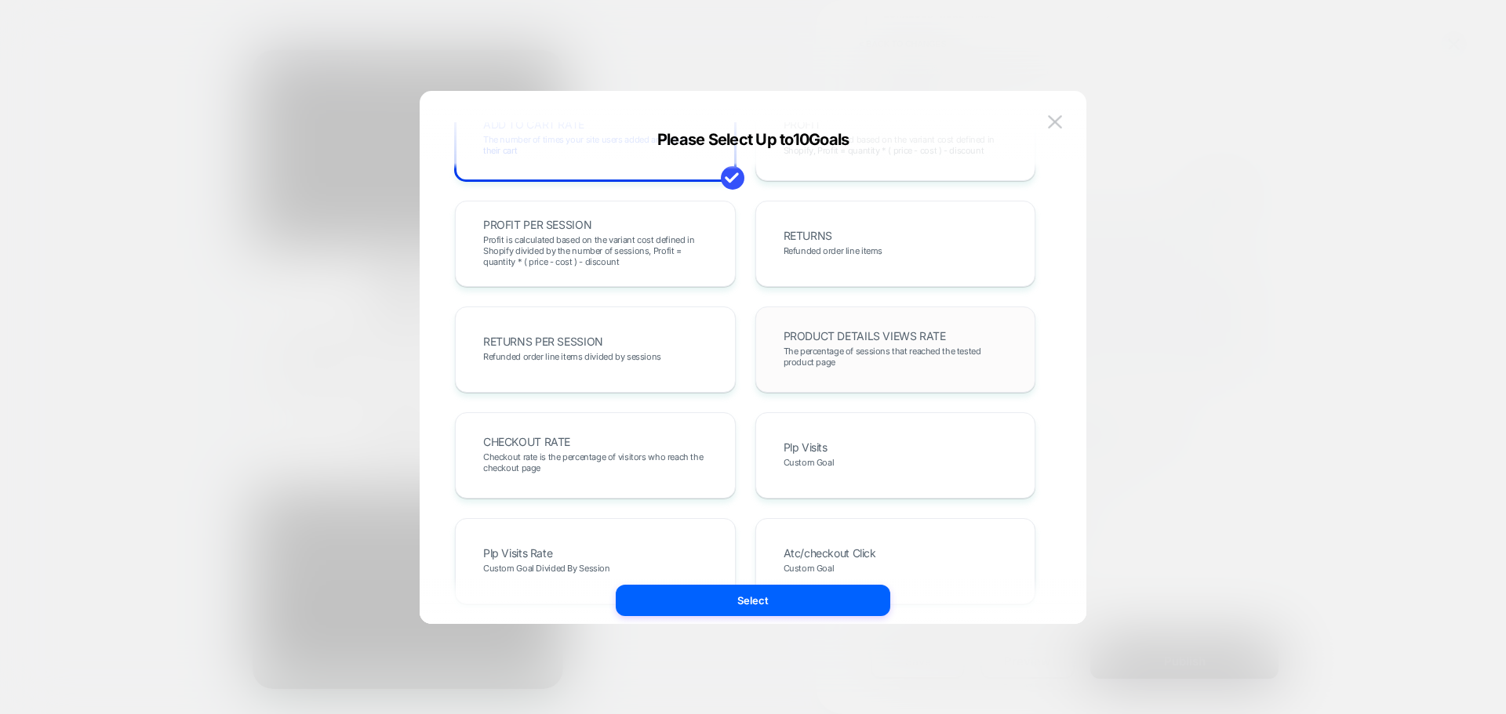
click at [0, 0] on div "PRODUCT DETAILS VIEWS RATE The percentage of sessions that reached the tested p…" at bounding box center [0, 0] width 0 height 0
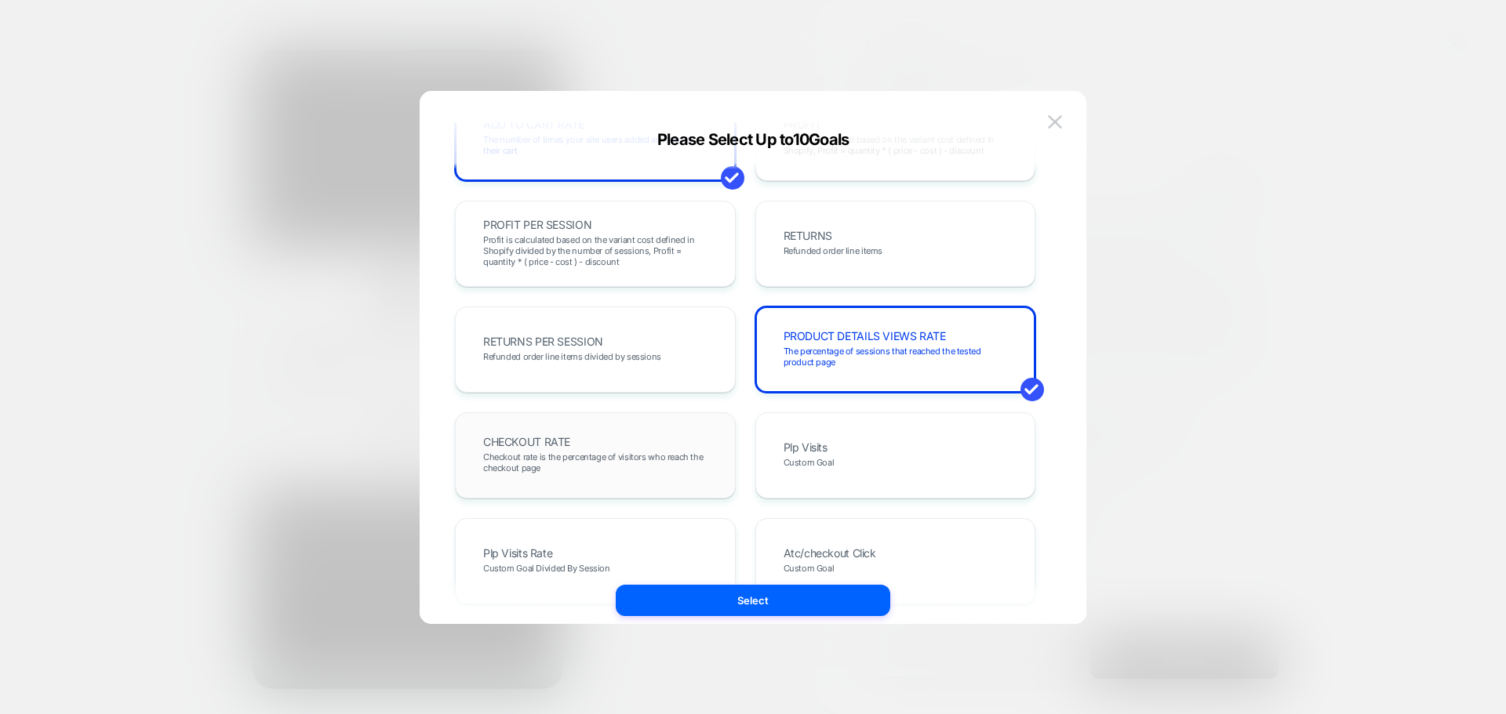
drag, startPoint x: 914, startPoint y: 450, endPoint x: 640, endPoint y: 420, distance: 275.4
click at [913, 450] on div "Plp Visits Custom Goal" at bounding box center [896, 455] width 248 height 53
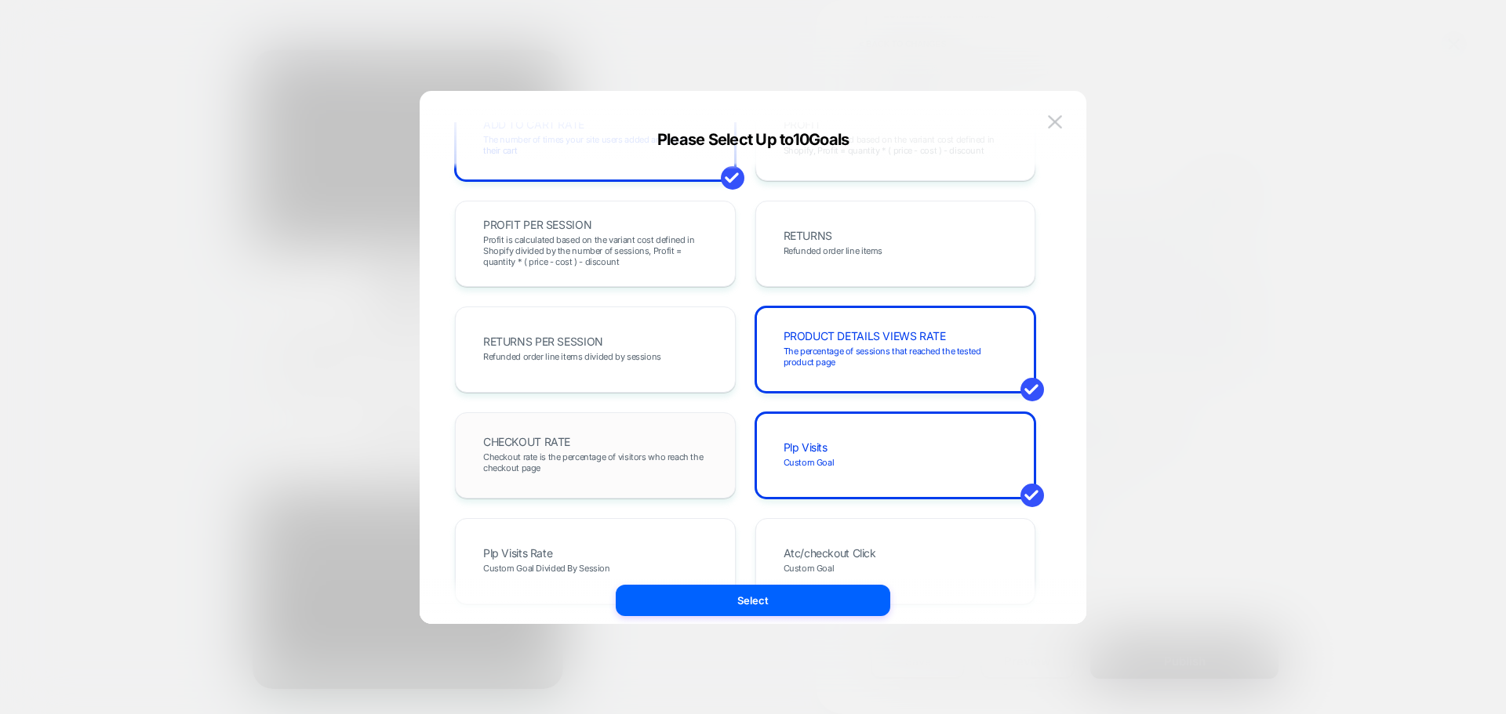
click at [0, 0] on div "CHECKOUT RATE Checkout rate is the percentage of visitors who reach the checkou…" at bounding box center [0, 0] width 0 height 0
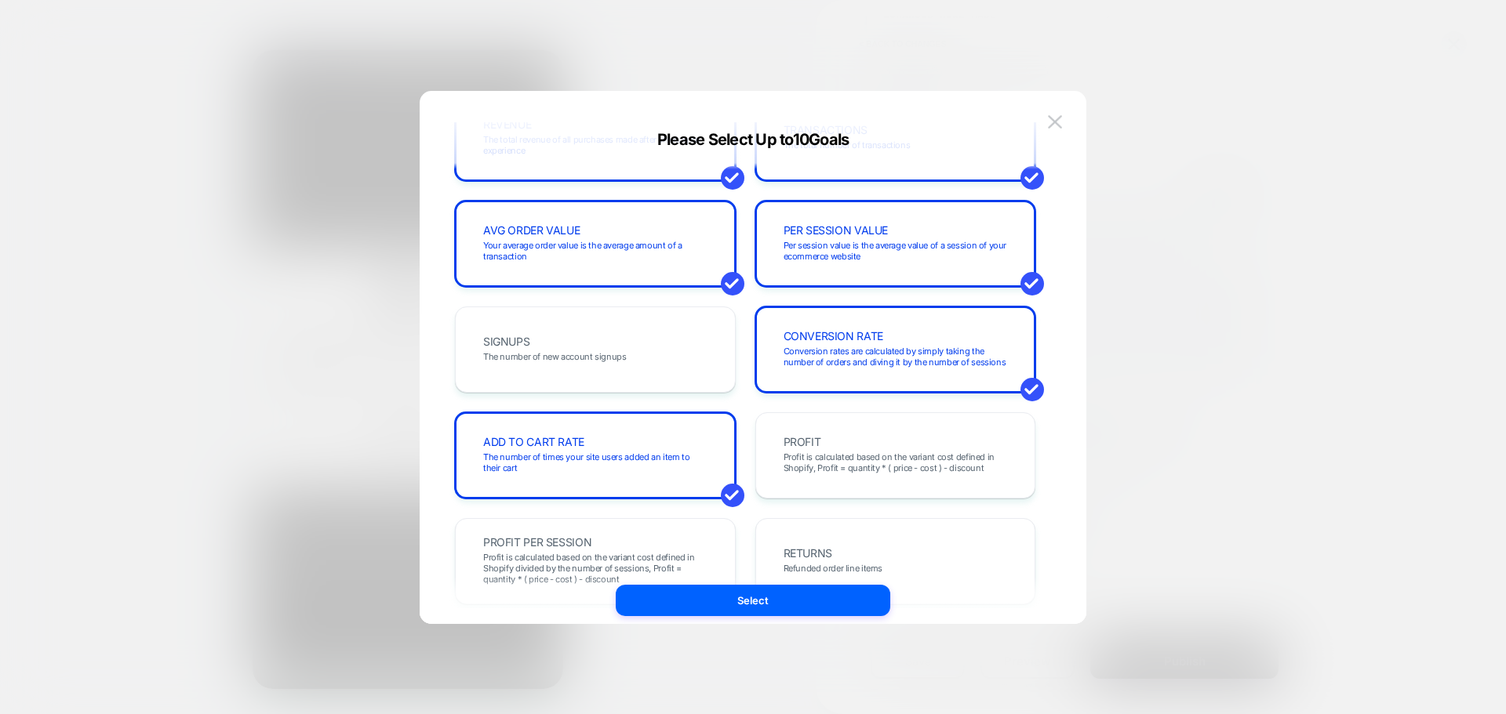
scroll to position [0, 0]
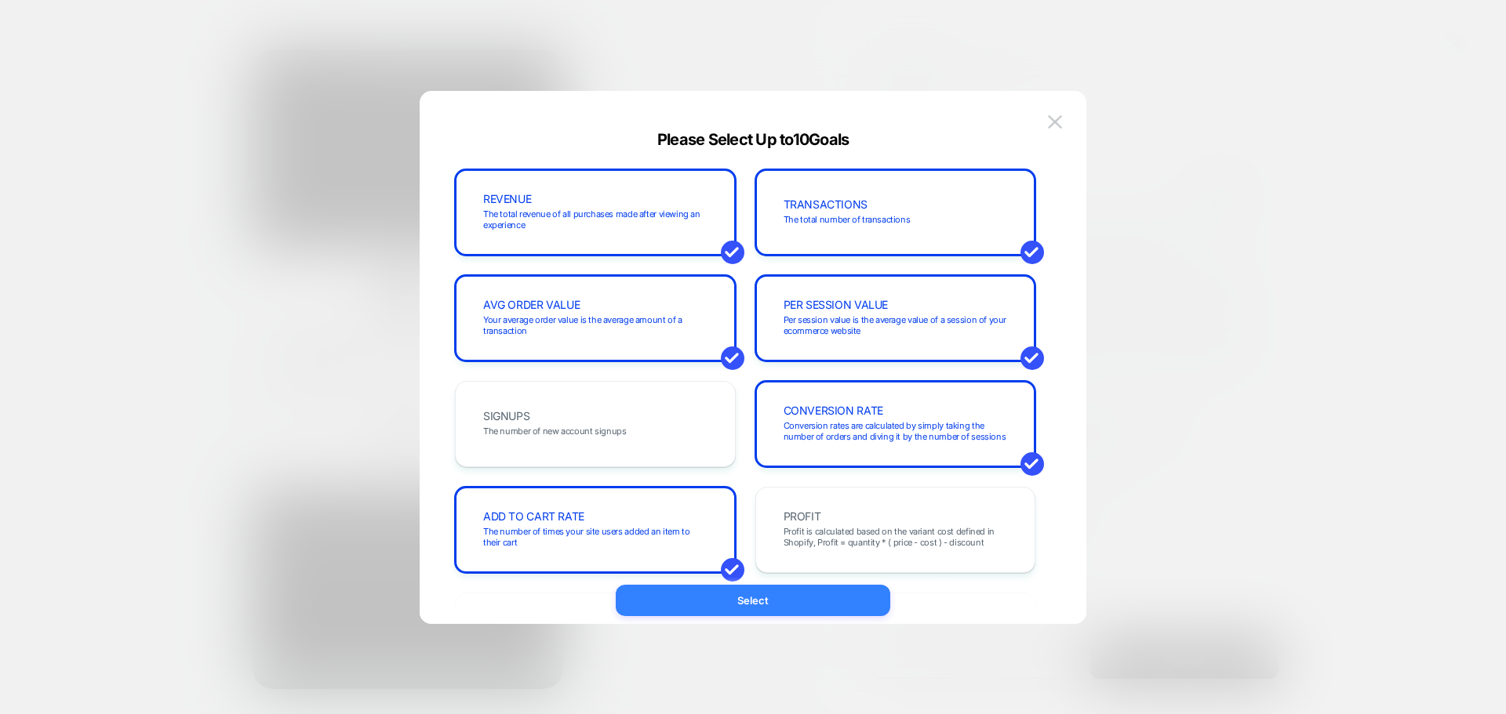
click at [790, 601] on button "Select" at bounding box center [753, 600] width 274 height 31
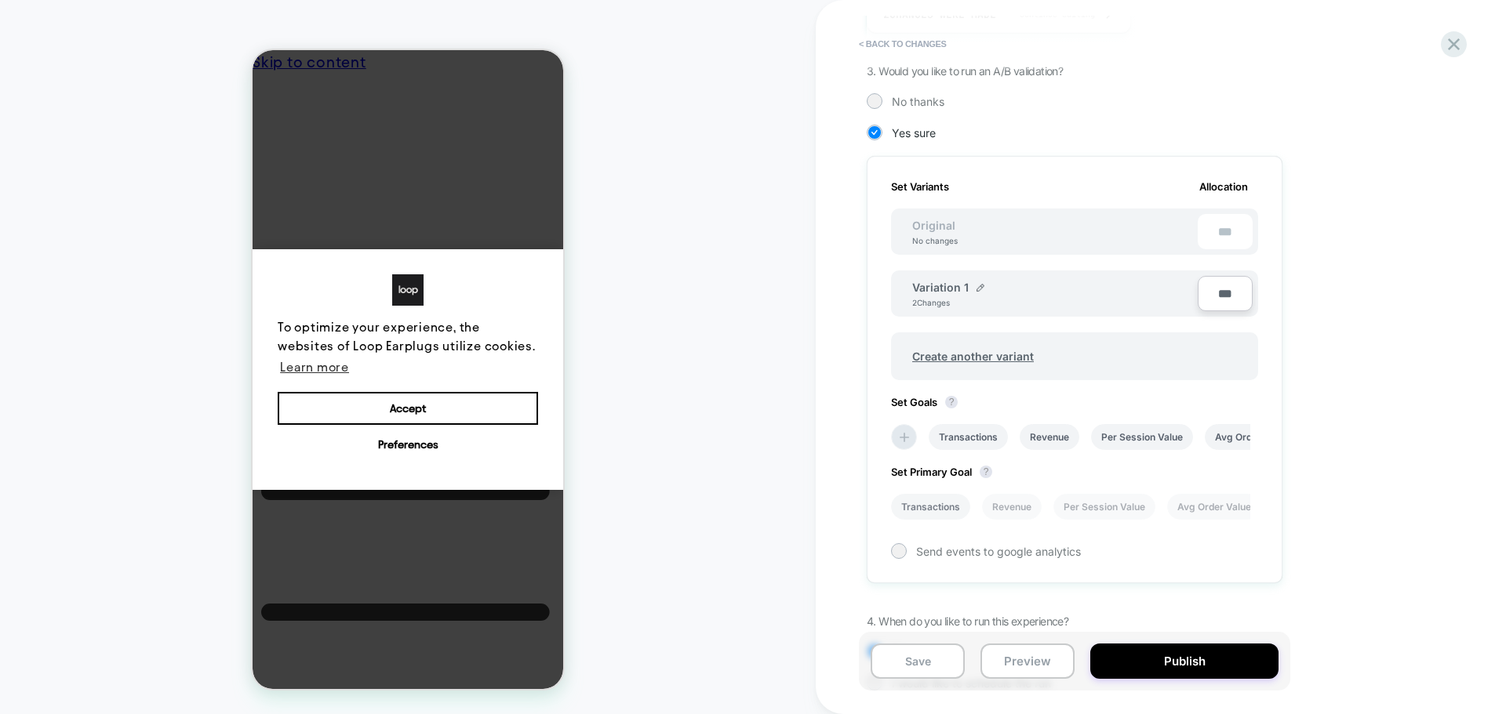
click at [912, 510] on li "Transactions" at bounding box center [930, 507] width 79 height 26
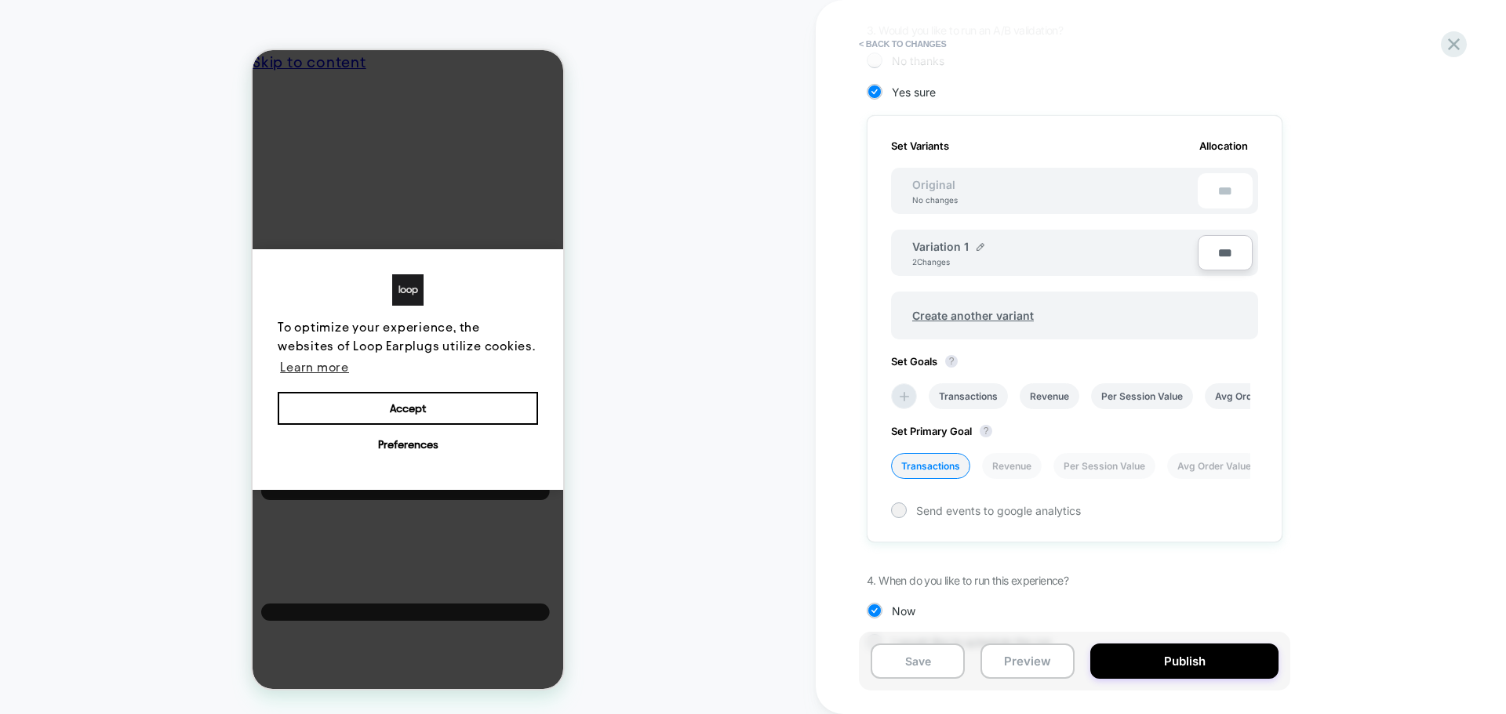
scroll to position [439, 0]
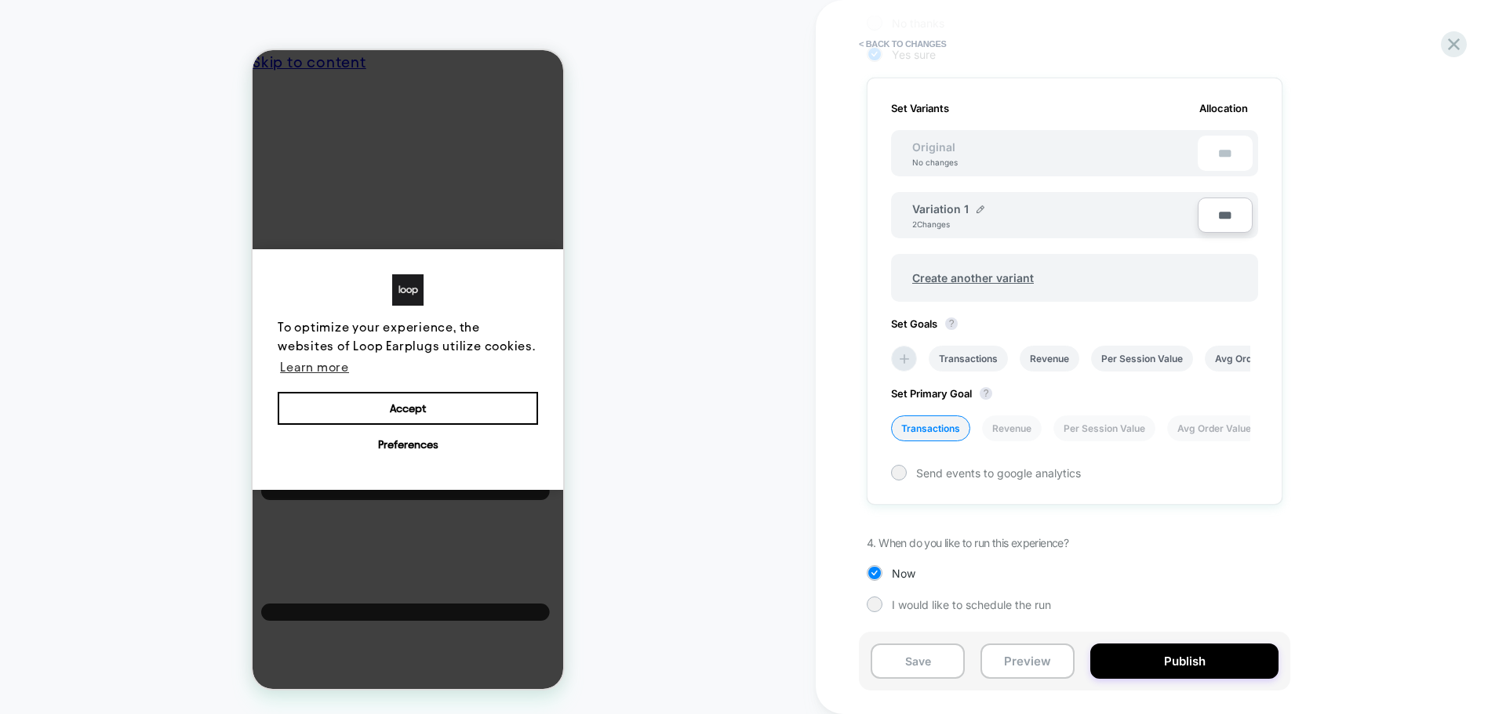
click at [1150, 638] on div "Save Preview Publish" at bounding box center [1074, 661] width 431 height 59
click at [0, 0] on button "Publish" at bounding box center [0, 0] width 0 height 0
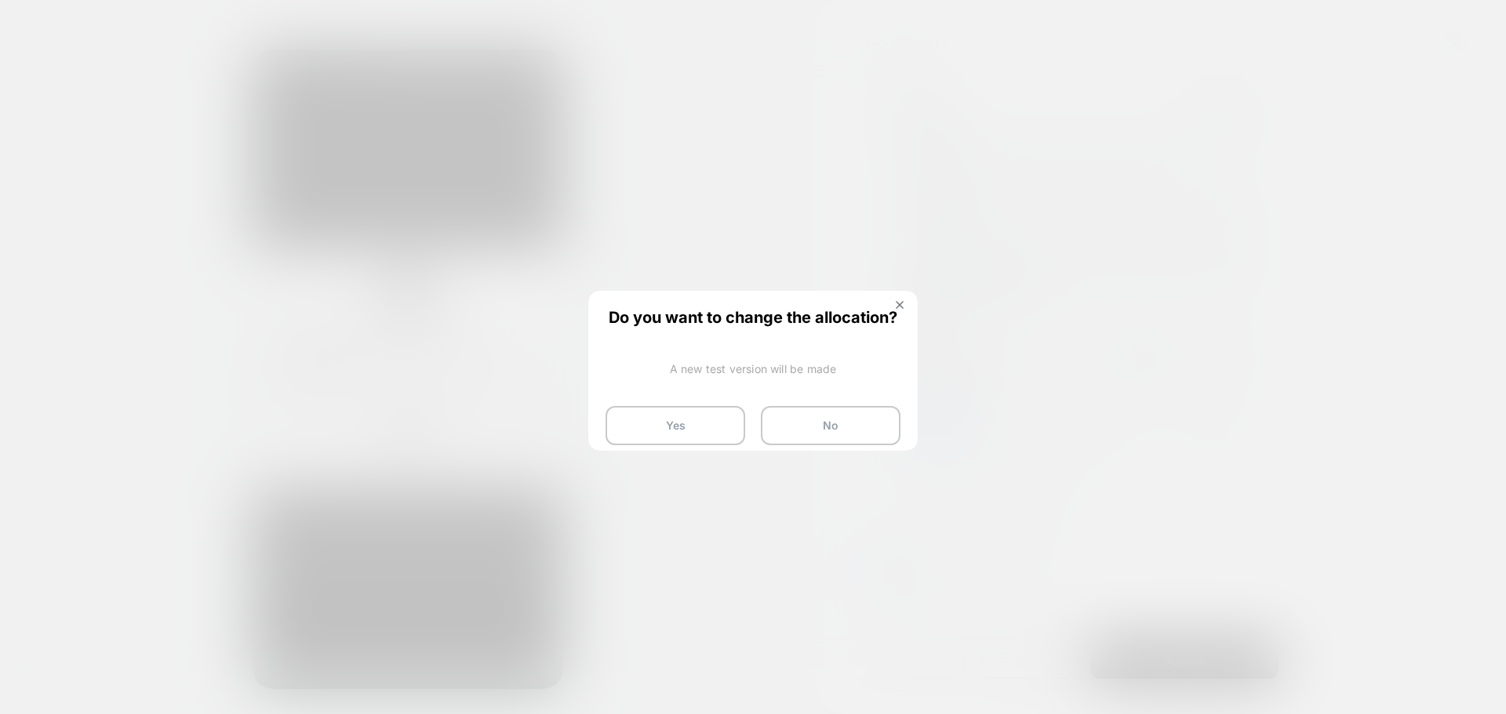
click at [895, 299] on div "Do you want to change the allocation? A new test version will be made Yes No" at bounding box center [753, 376] width 326 height 169
click at [897, 303] on img at bounding box center [899, 305] width 8 height 8
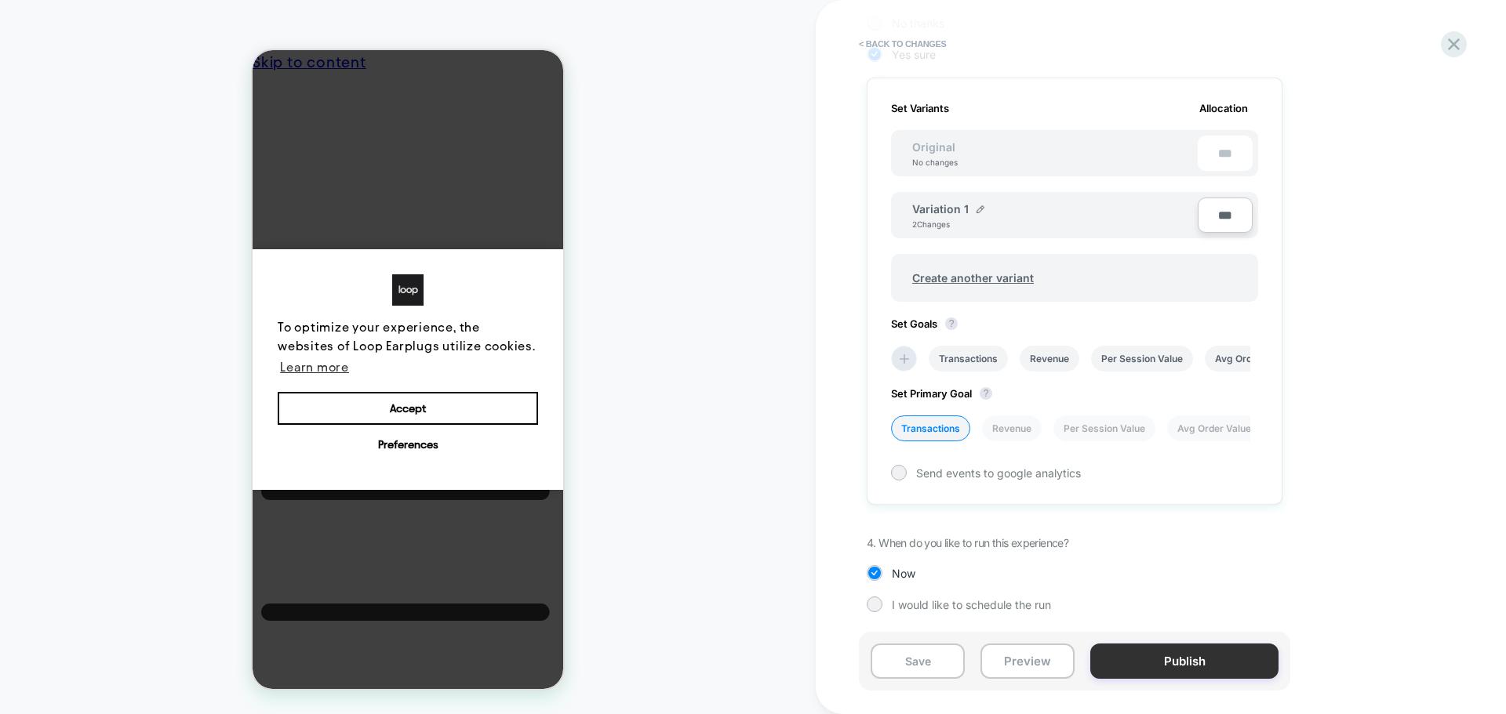
click at [0, 0] on button "Publish" at bounding box center [0, 0] width 0 height 0
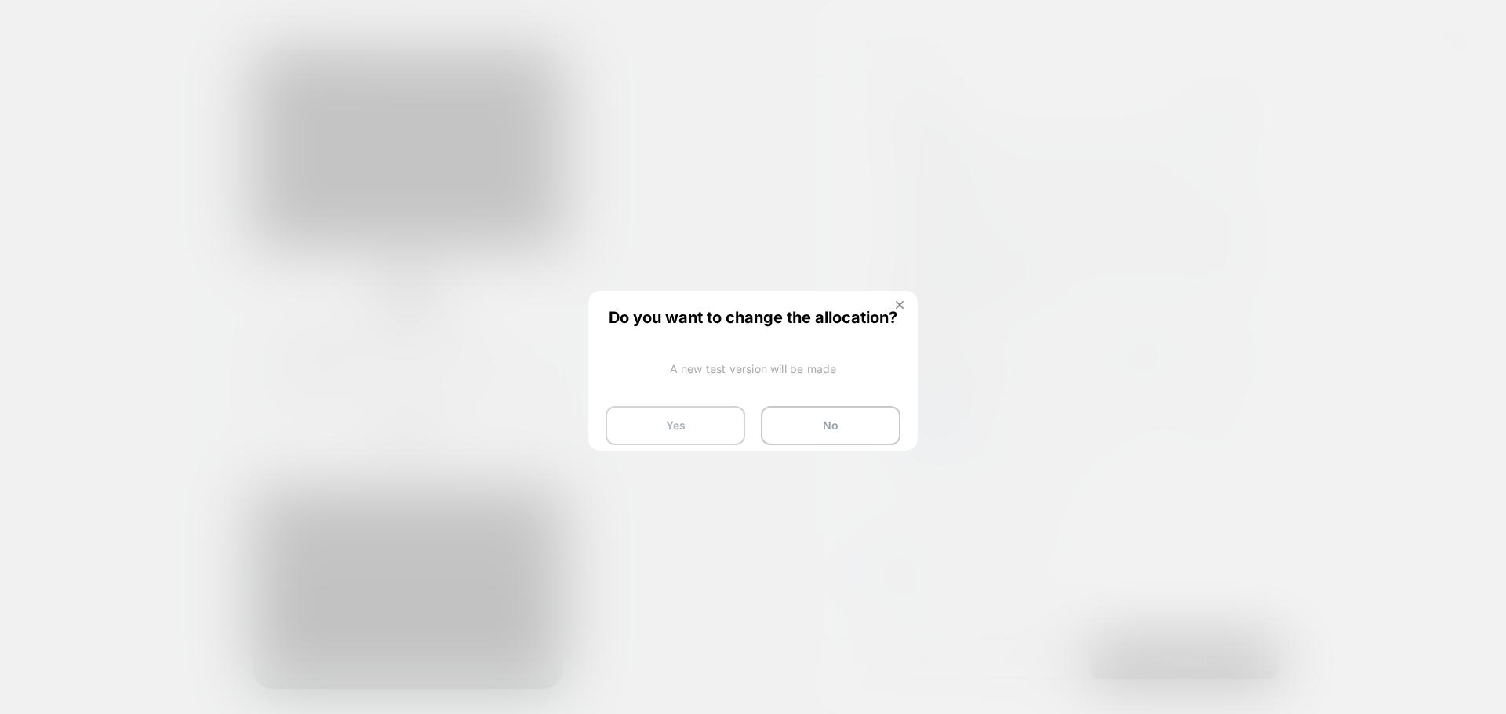
click at [697, 412] on button "Yes" at bounding box center [675, 425] width 140 height 39
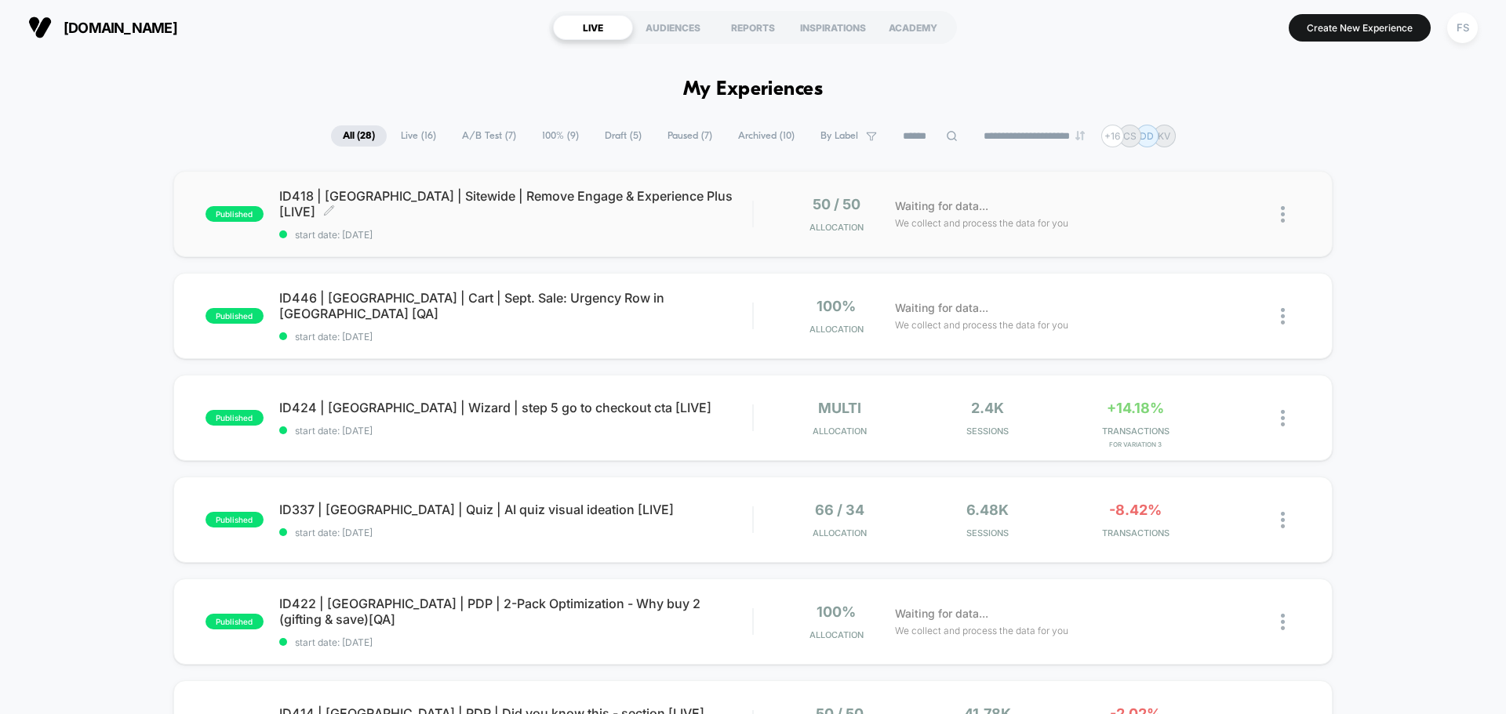
click at [499, 196] on span "ID418 | USA | Sitewide | Remove Engage & Experience Plus [LIVE] Click to edit e…" at bounding box center [515, 203] width 473 height 31
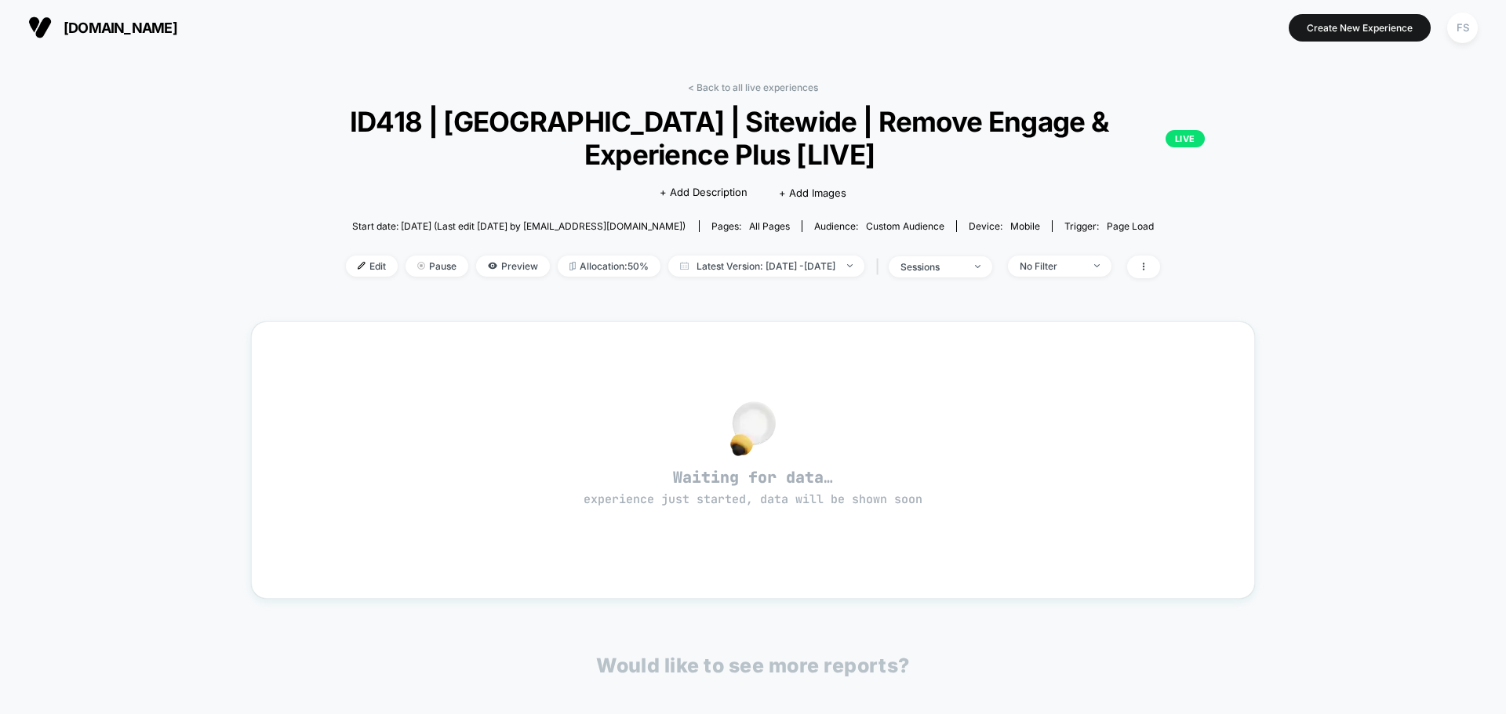
click at [110, 138] on div "< Back to all live experiences ID418 | USA | Sitewide | Remove Engage & Experie…" at bounding box center [753, 468] width 1506 height 826
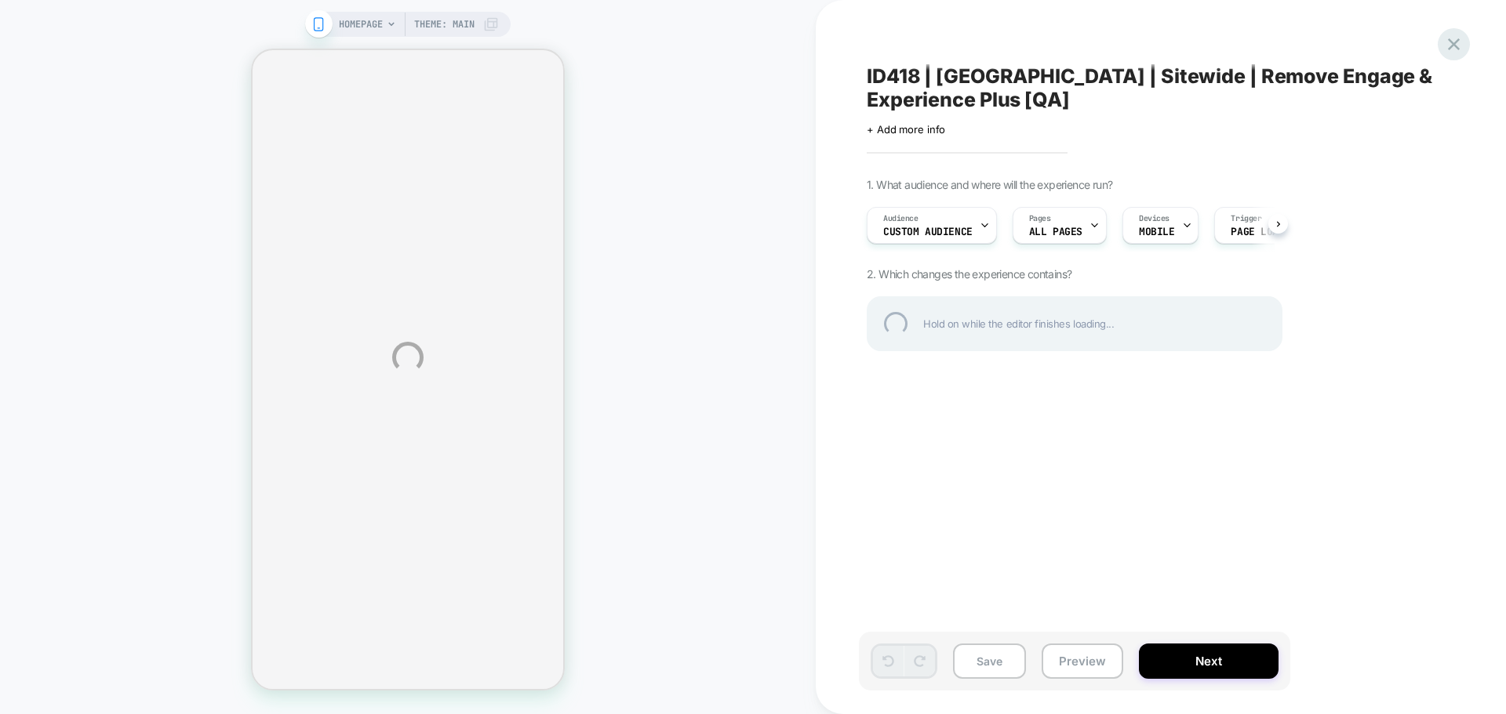
click at [1458, 47] on div at bounding box center [1453, 44] width 32 height 32
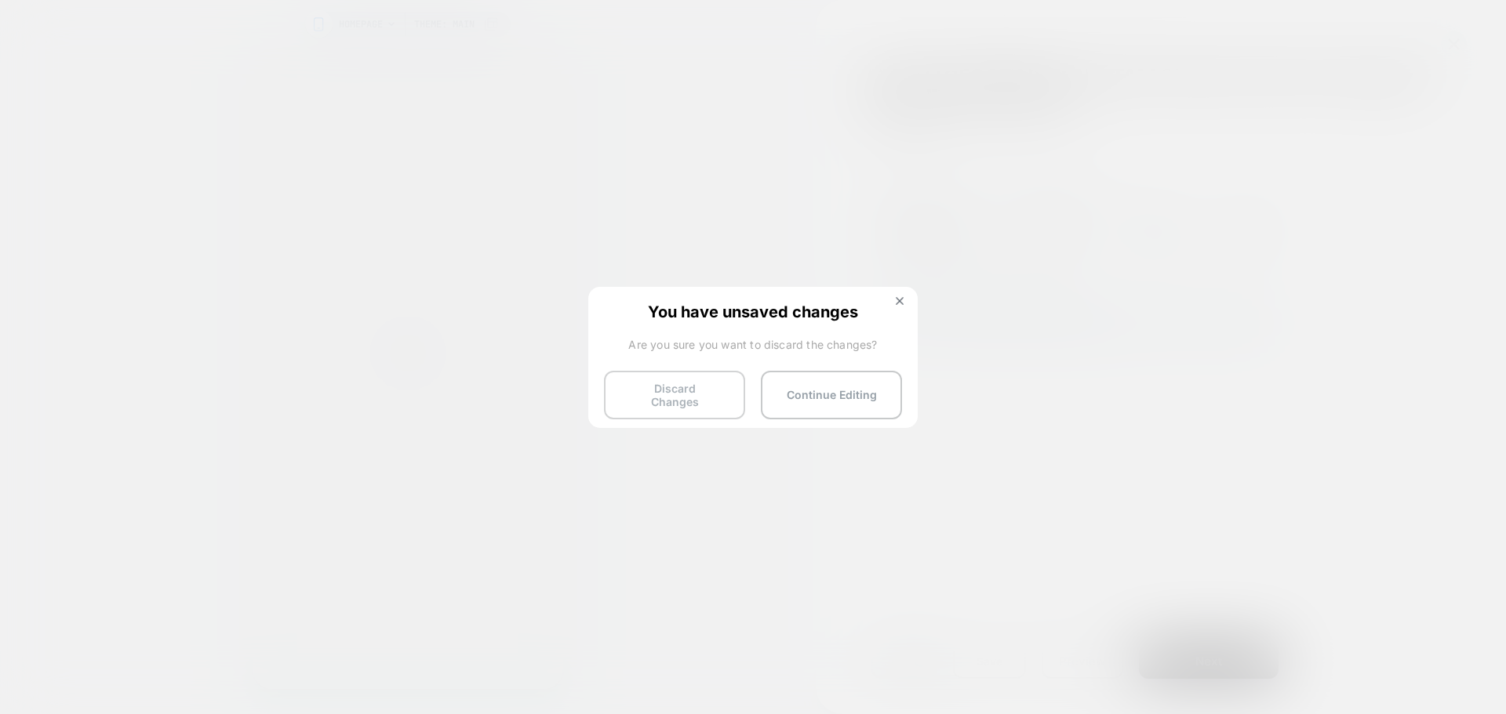
click at [663, 396] on button "Discard Changes" at bounding box center [674, 395] width 141 height 49
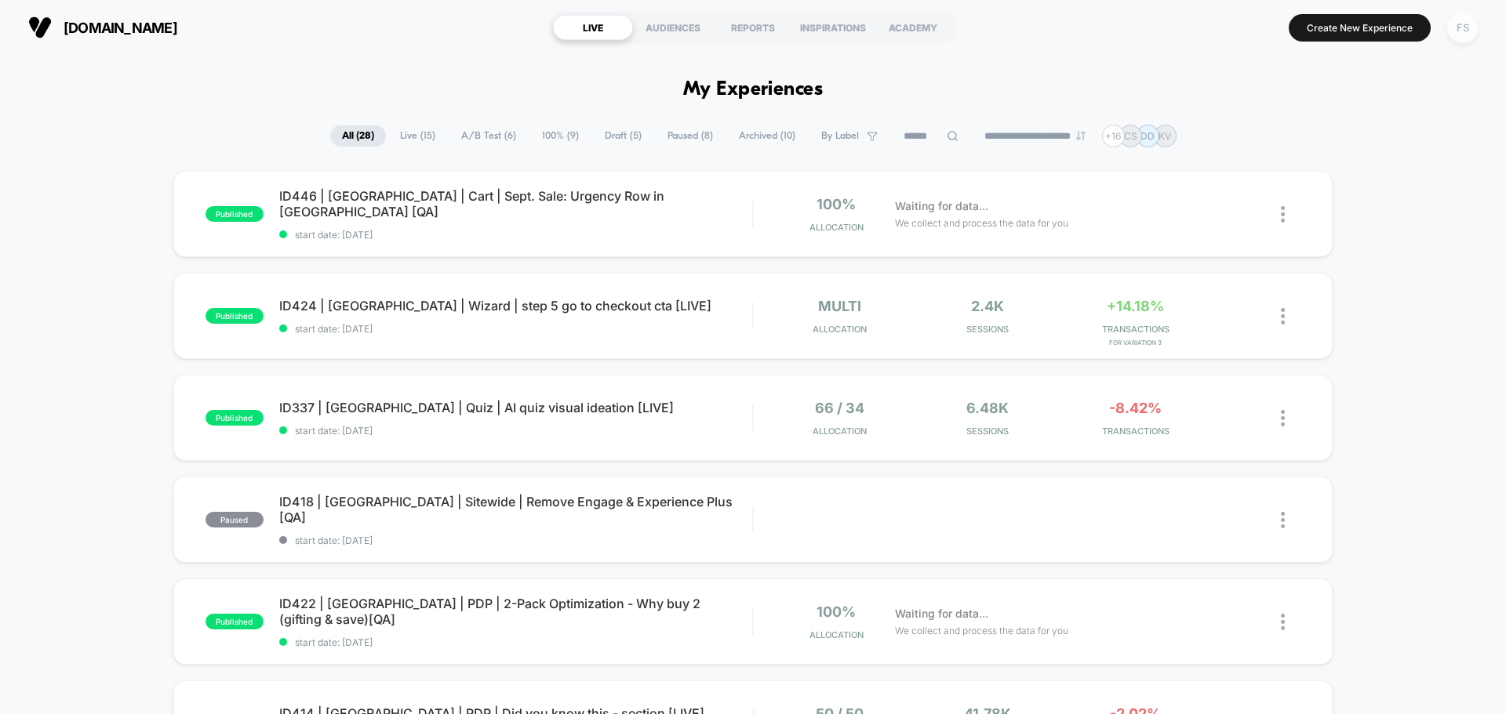
click at [1462, 40] on div "FS" at bounding box center [1462, 28] width 31 height 31
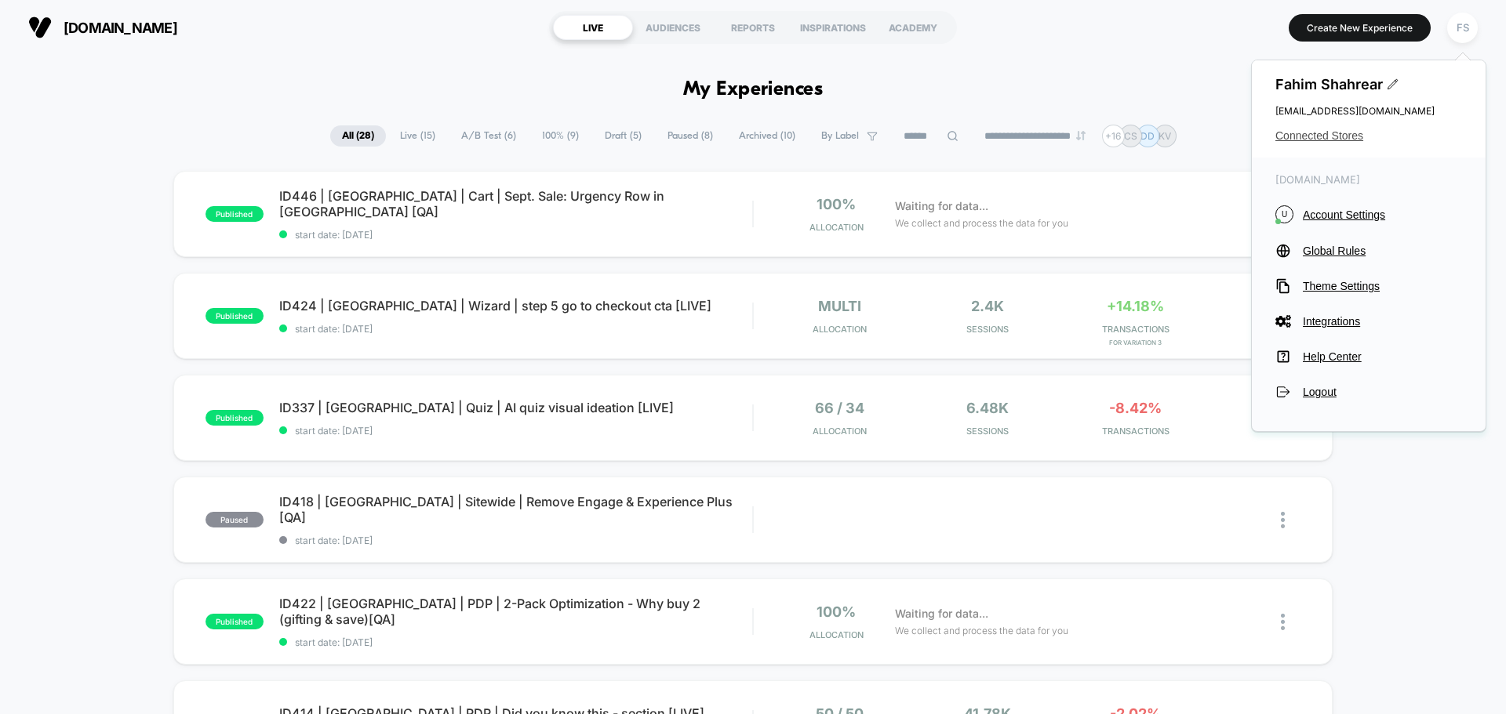
click at [1319, 138] on span "Connected Stores" at bounding box center [1368, 135] width 187 height 13
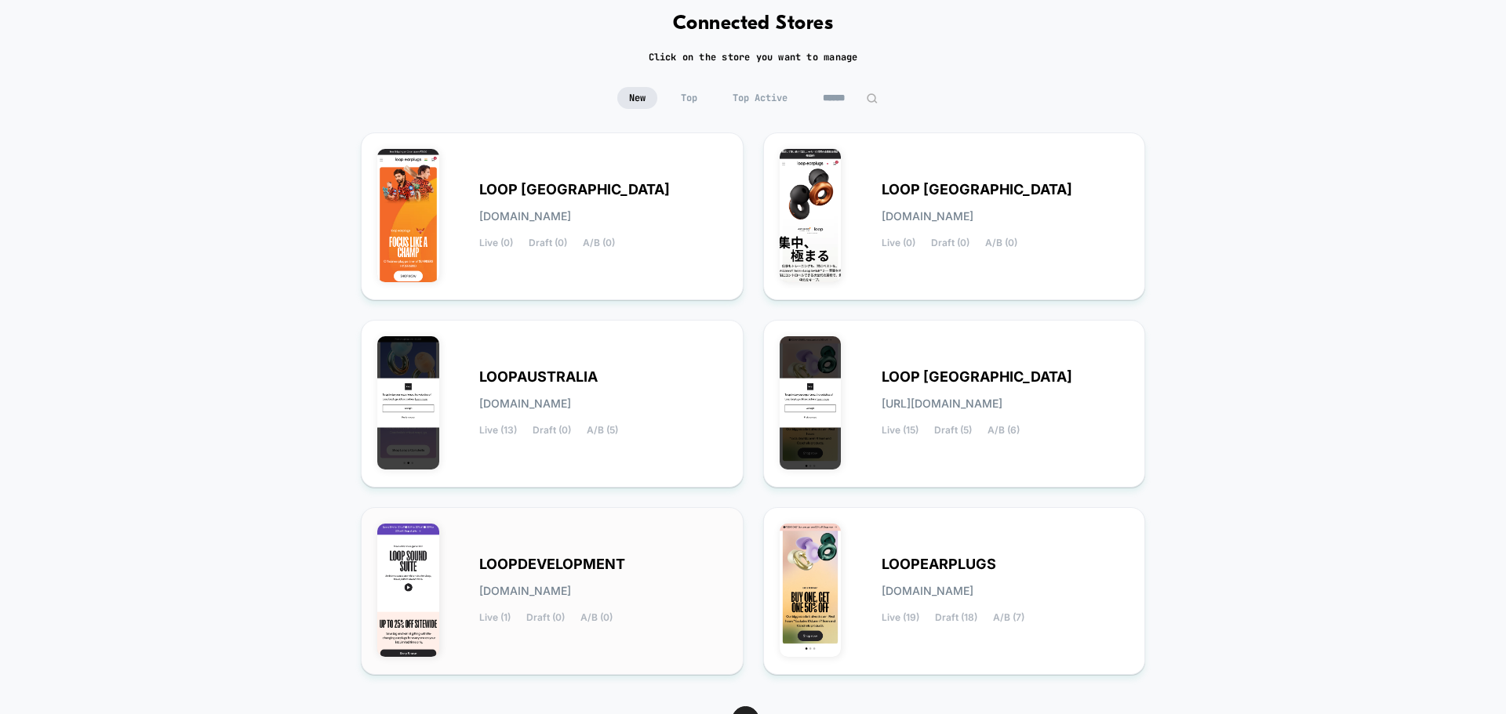
scroll to position [165, 0]
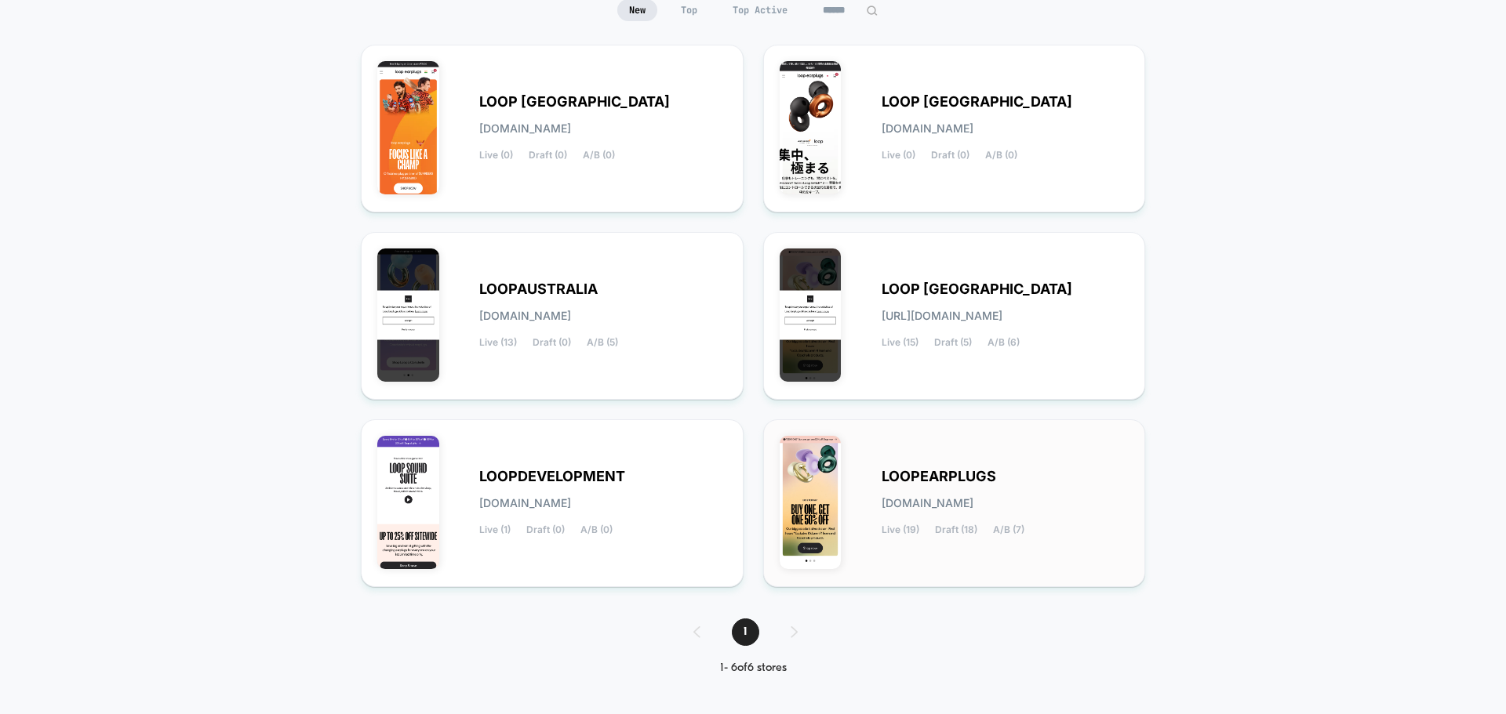
click at [969, 481] on span "LOOPEARPLUGS" at bounding box center [938, 476] width 114 height 11
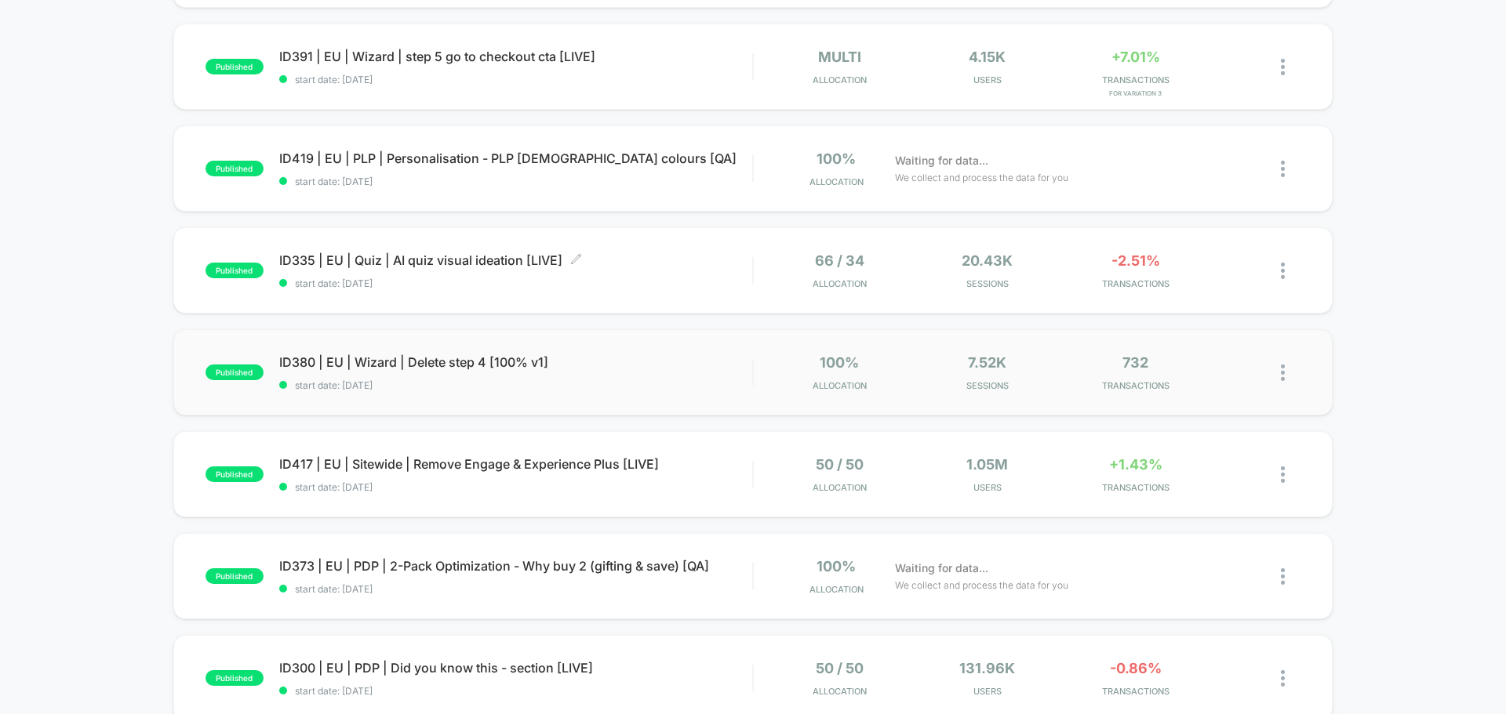
scroll to position [549, 0]
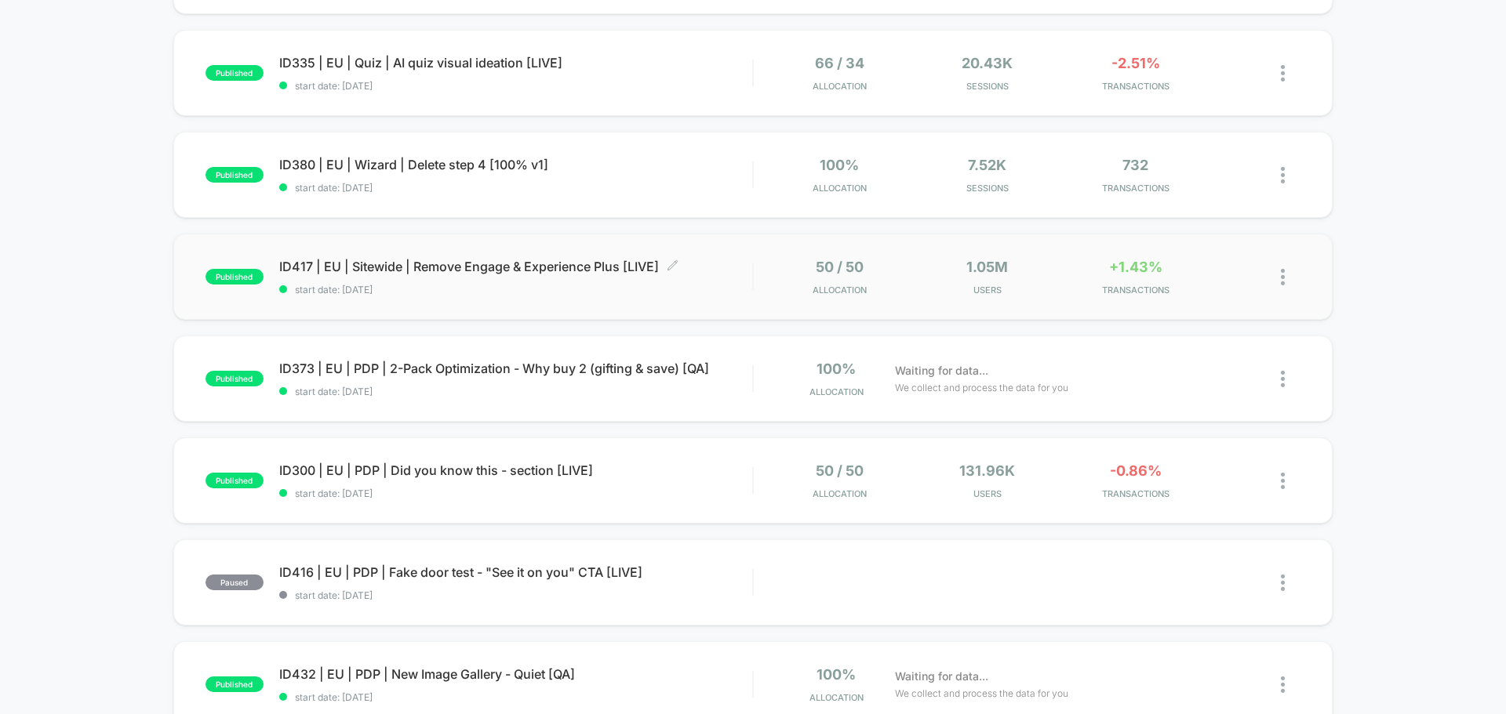
click at [371, 271] on span "ID417 | EU | Sitewide | Remove Engage & Experience Plus [LIVE] Click to edit ex…" at bounding box center [515, 267] width 473 height 16
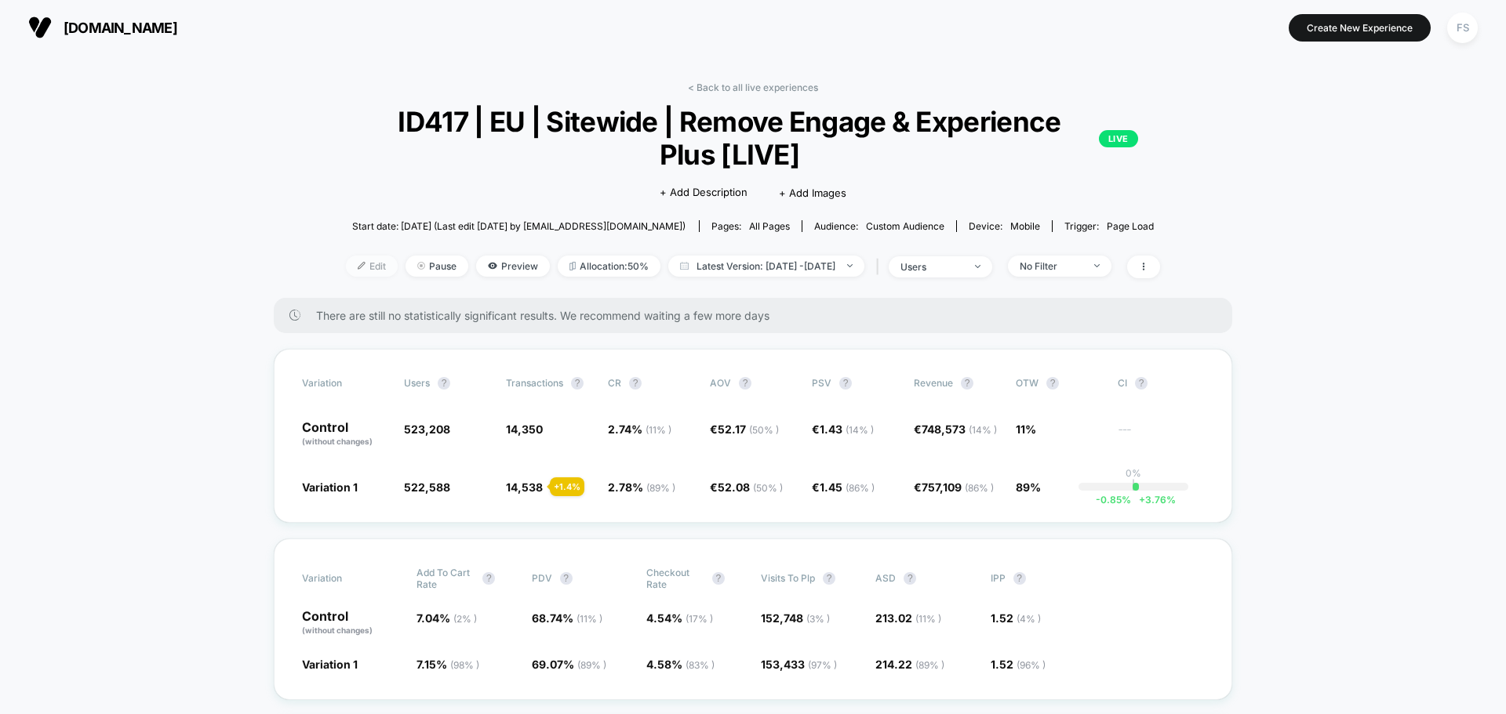
click at [354, 263] on span "Edit" at bounding box center [372, 266] width 52 height 21
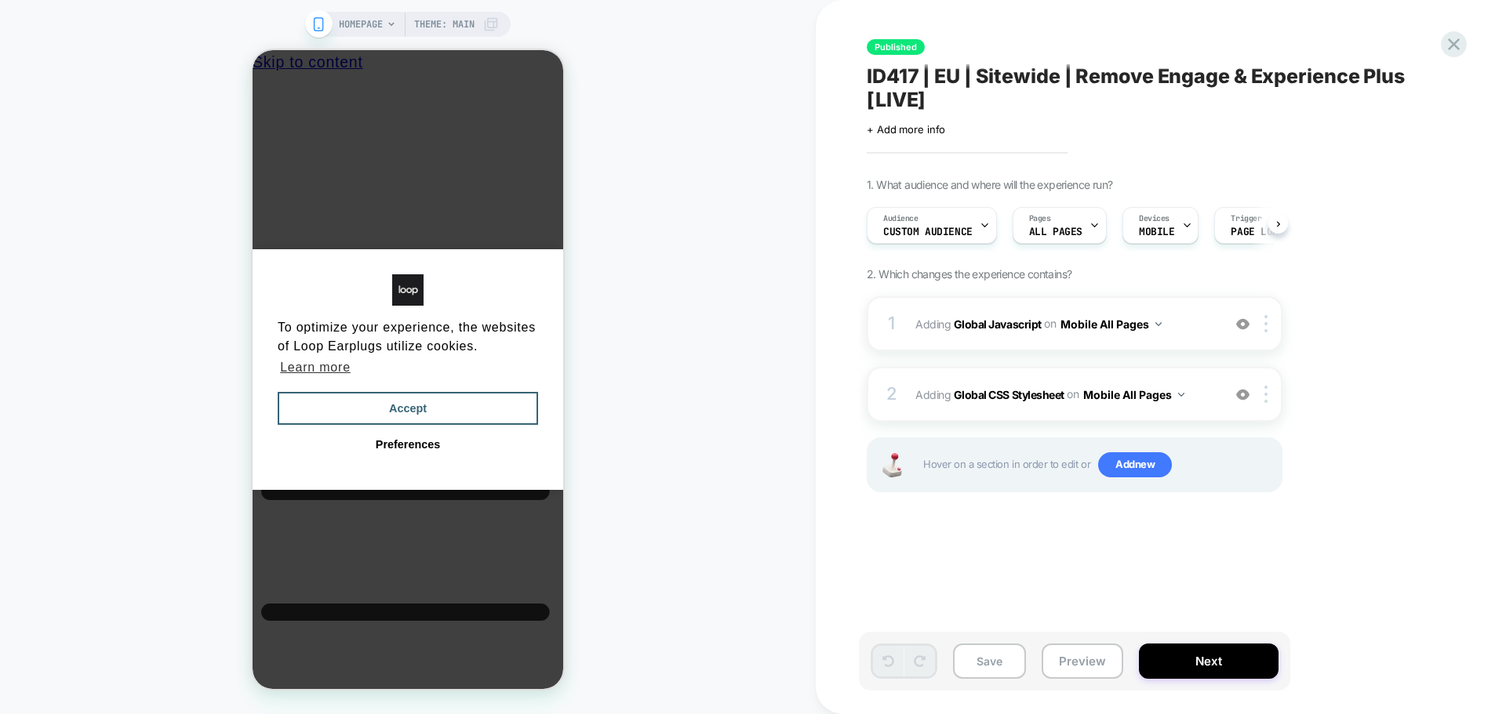
scroll to position [0, 1]
click at [975, 221] on div "Audience Custom Audience" at bounding box center [926, 225] width 121 height 35
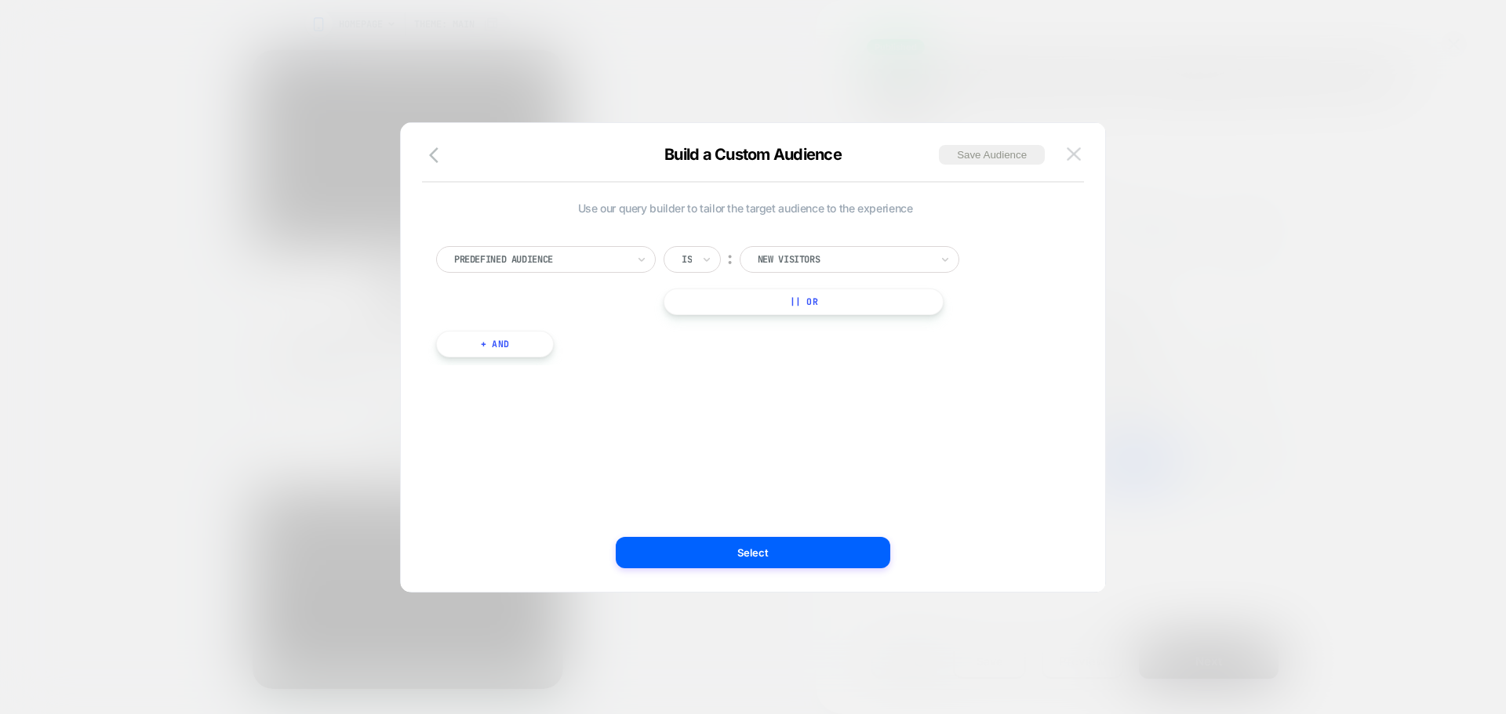
click at [1074, 146] on button at bounding box center [1074, 155] width 24 height 24
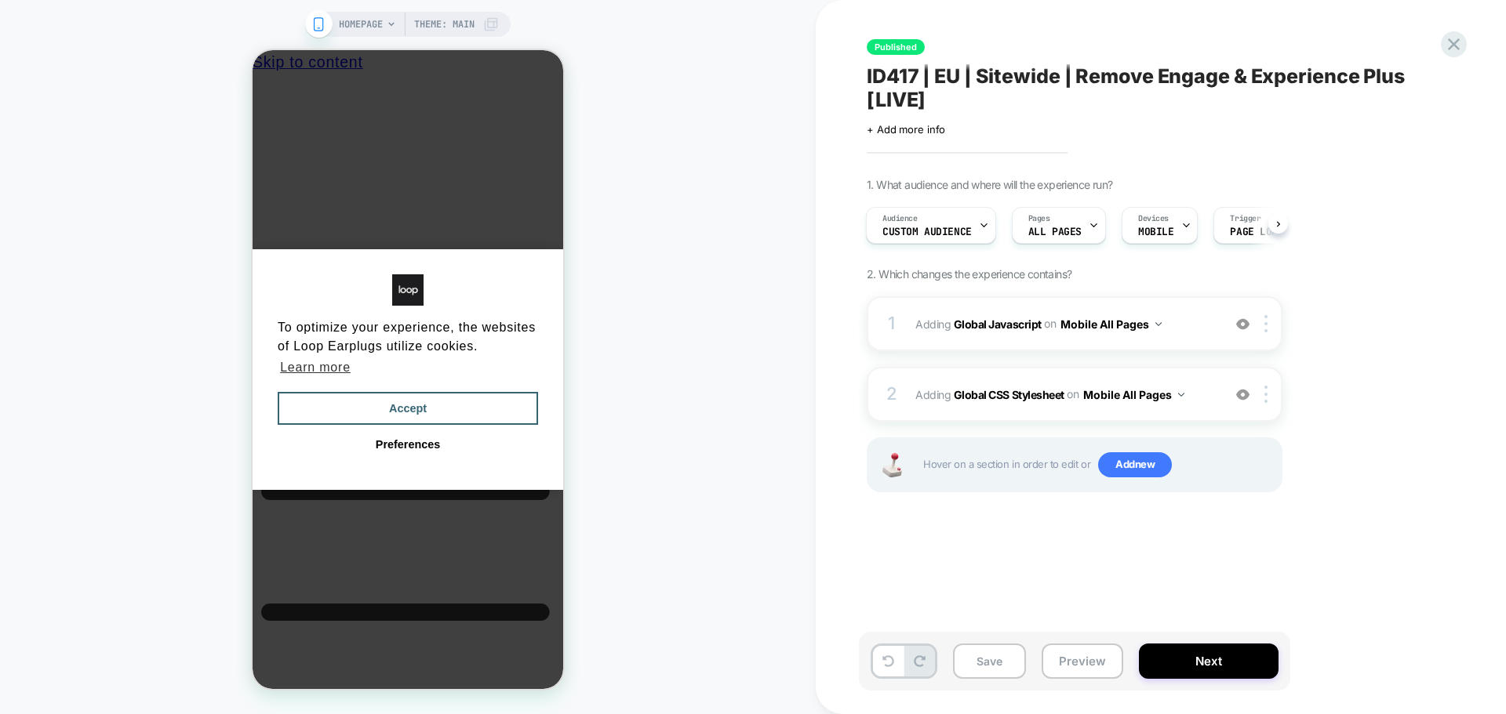
scroll to position [0, 0]
click at [1210, 637] on div "Save Preview Next" at bounding box center [1074, 661] width 431 height 59
click at [0, 0] on button "Next" at bounding box center [0, 0] width 0 height 0
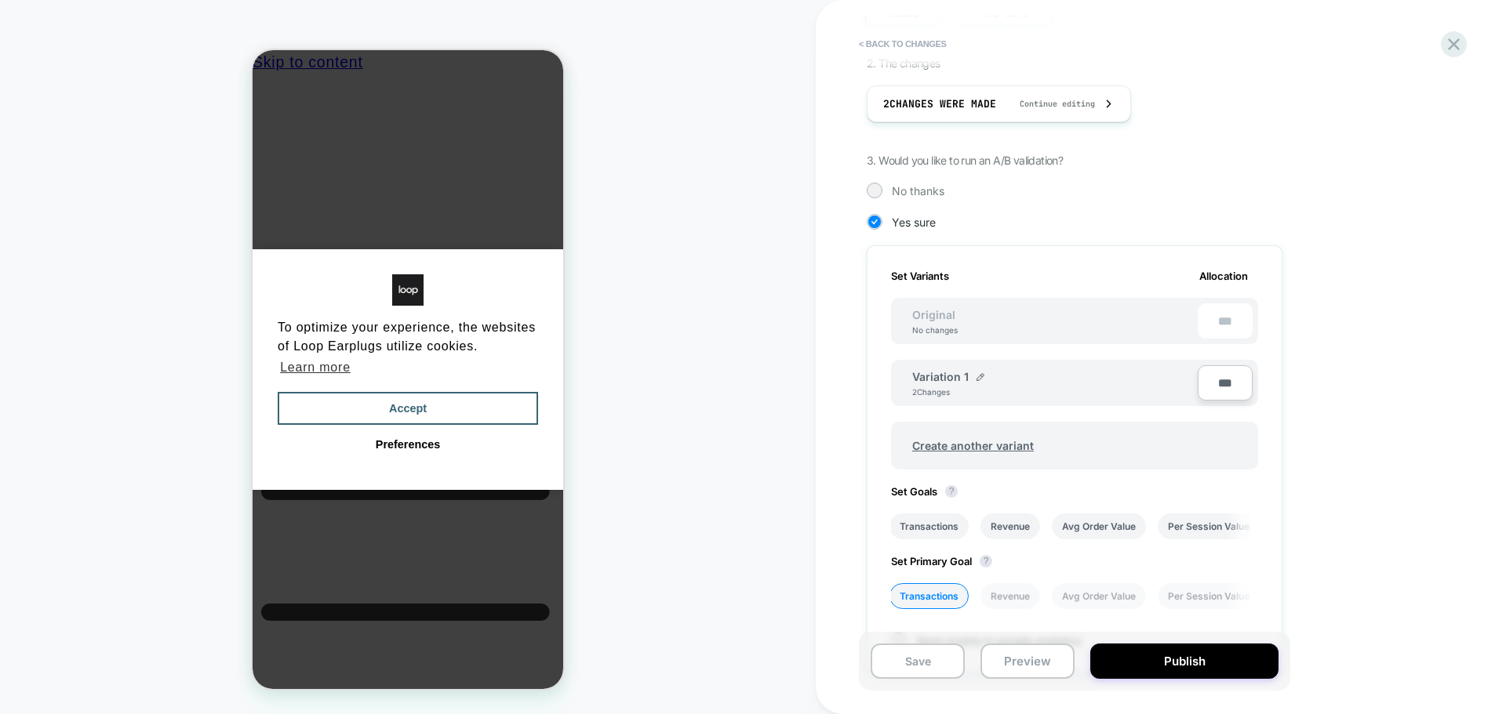
scroll to position [314, 0]
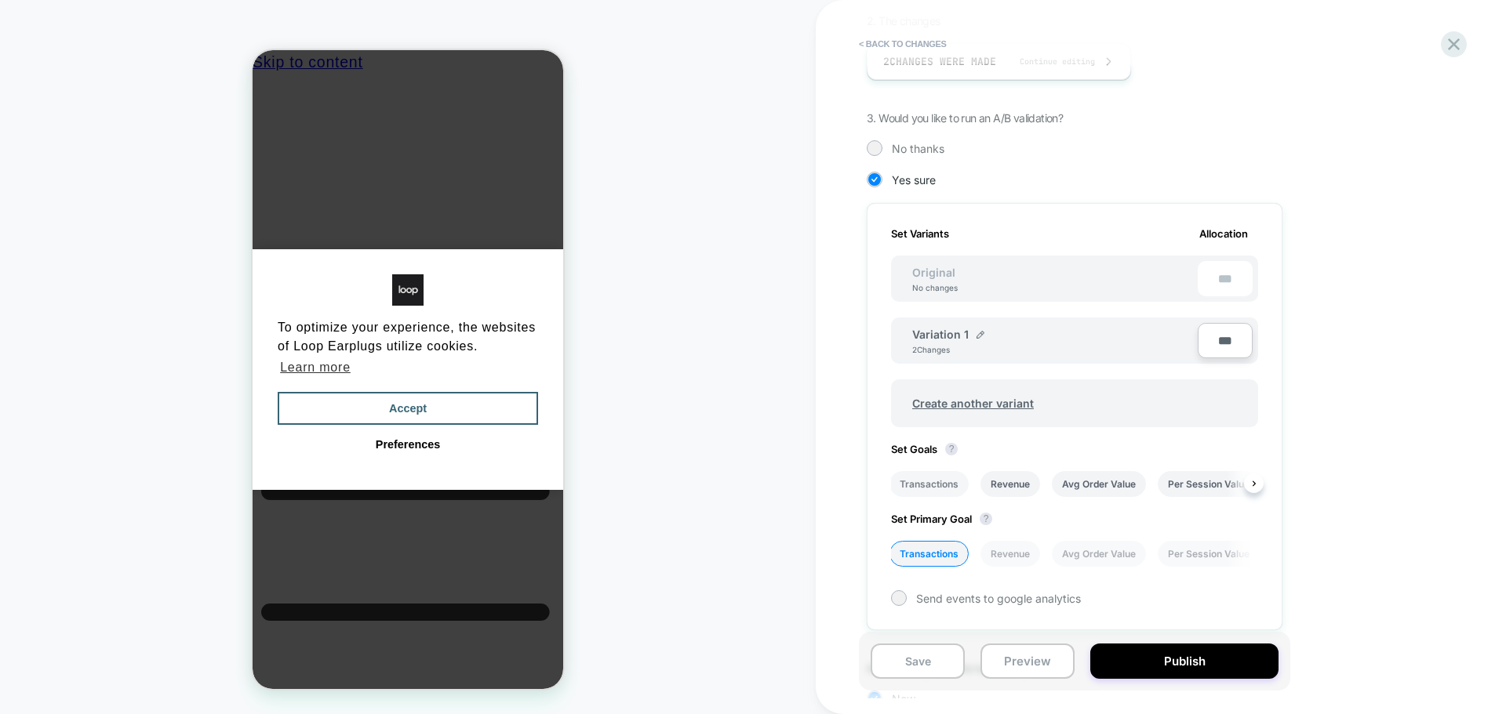
click at [932, 489] on li "Transactions" at bounding box center [928, 484] width 79 height 26
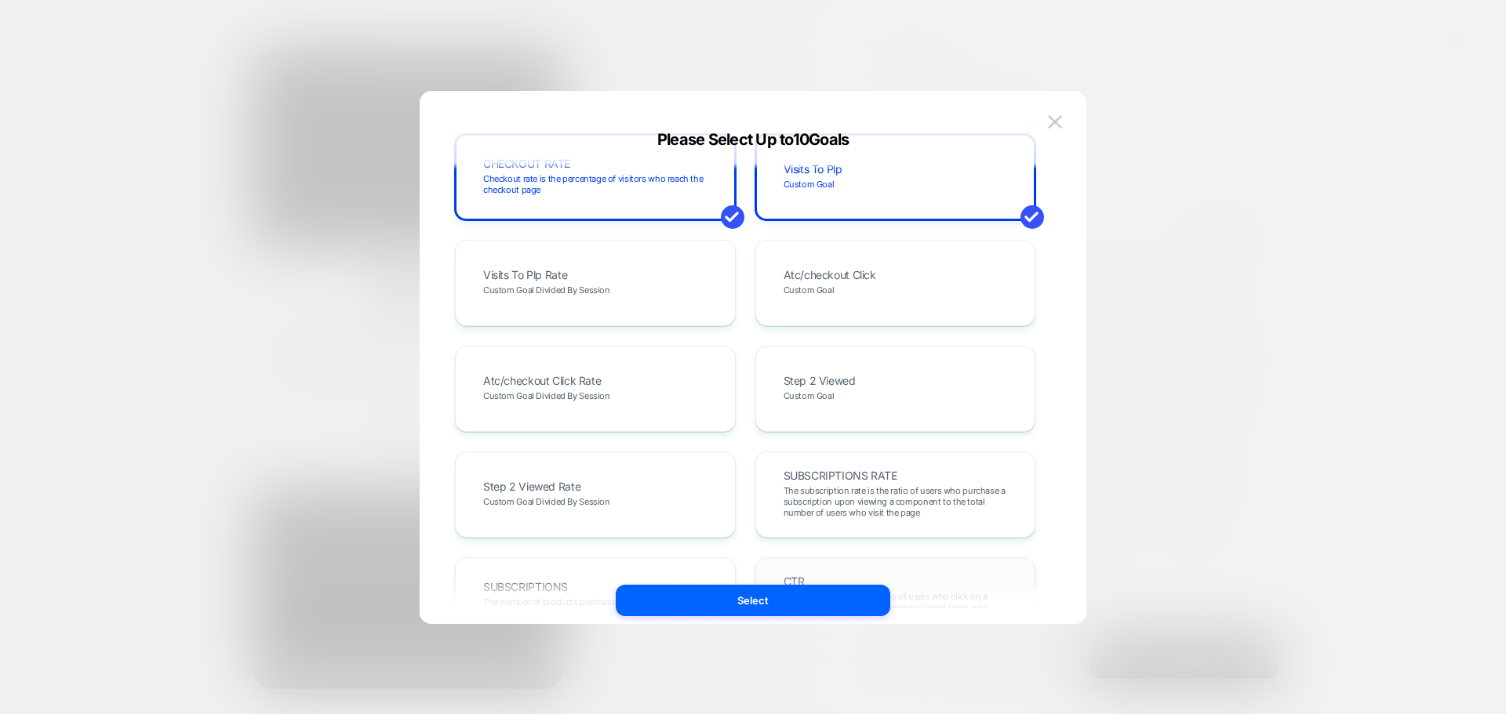
scroll to position [859, 0]
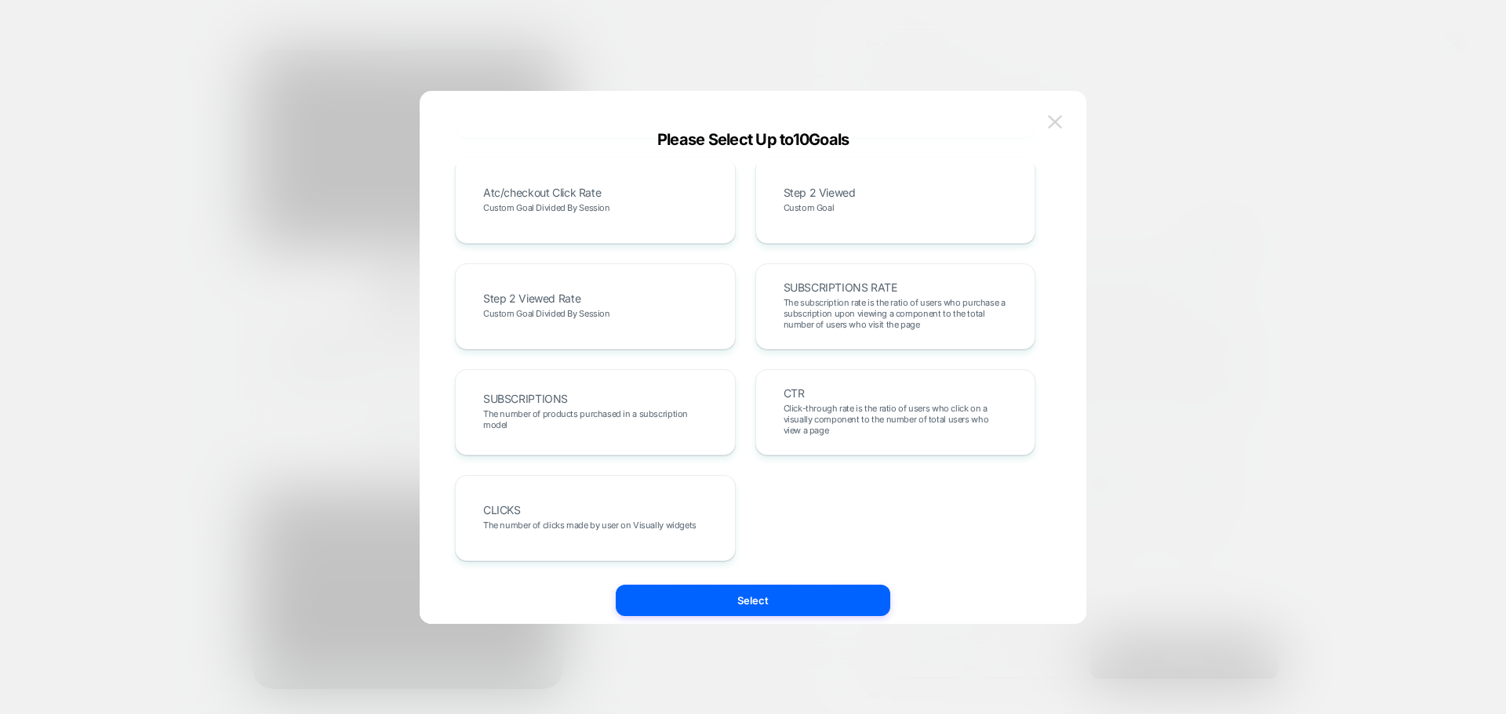
click at [1063, 113] on button at bounding box center [1055, 123] width 24 height 24
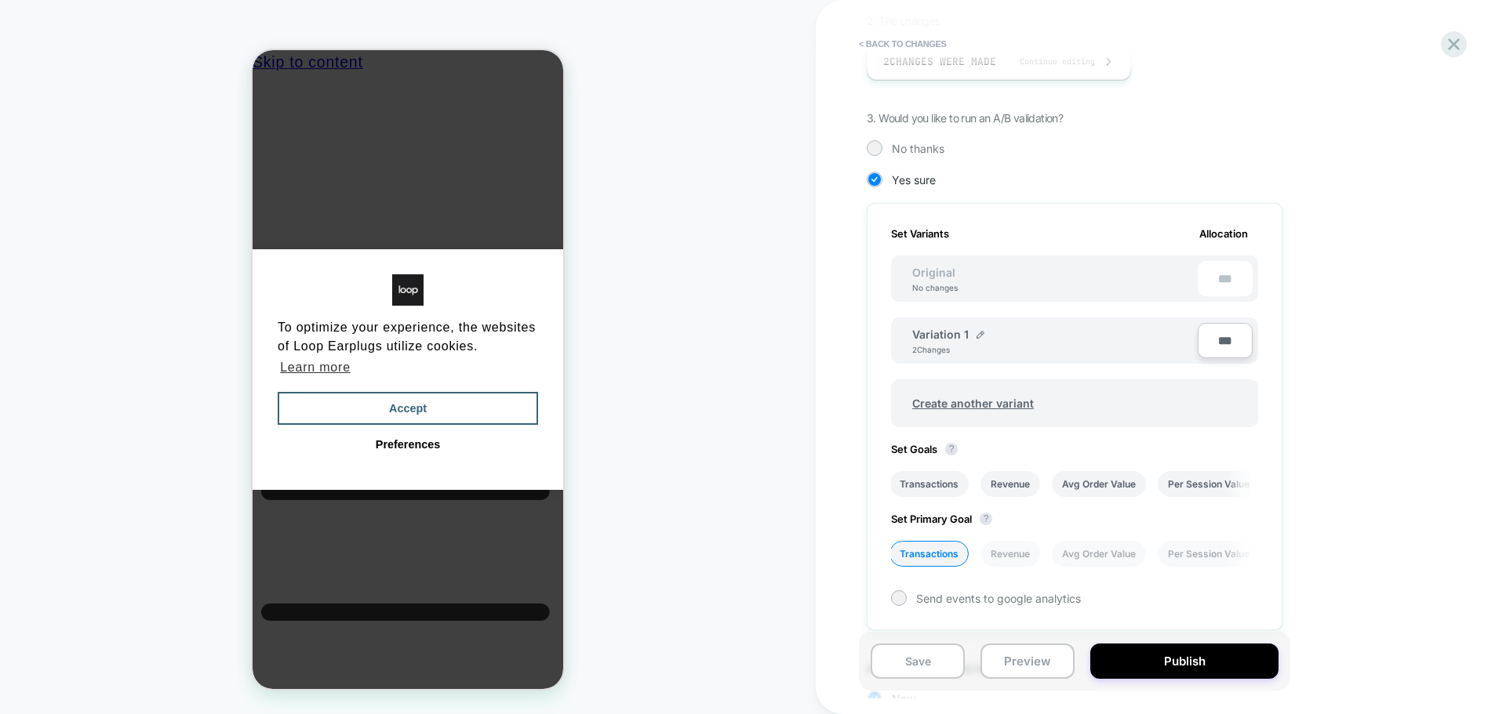
scroll to position [0, 0]
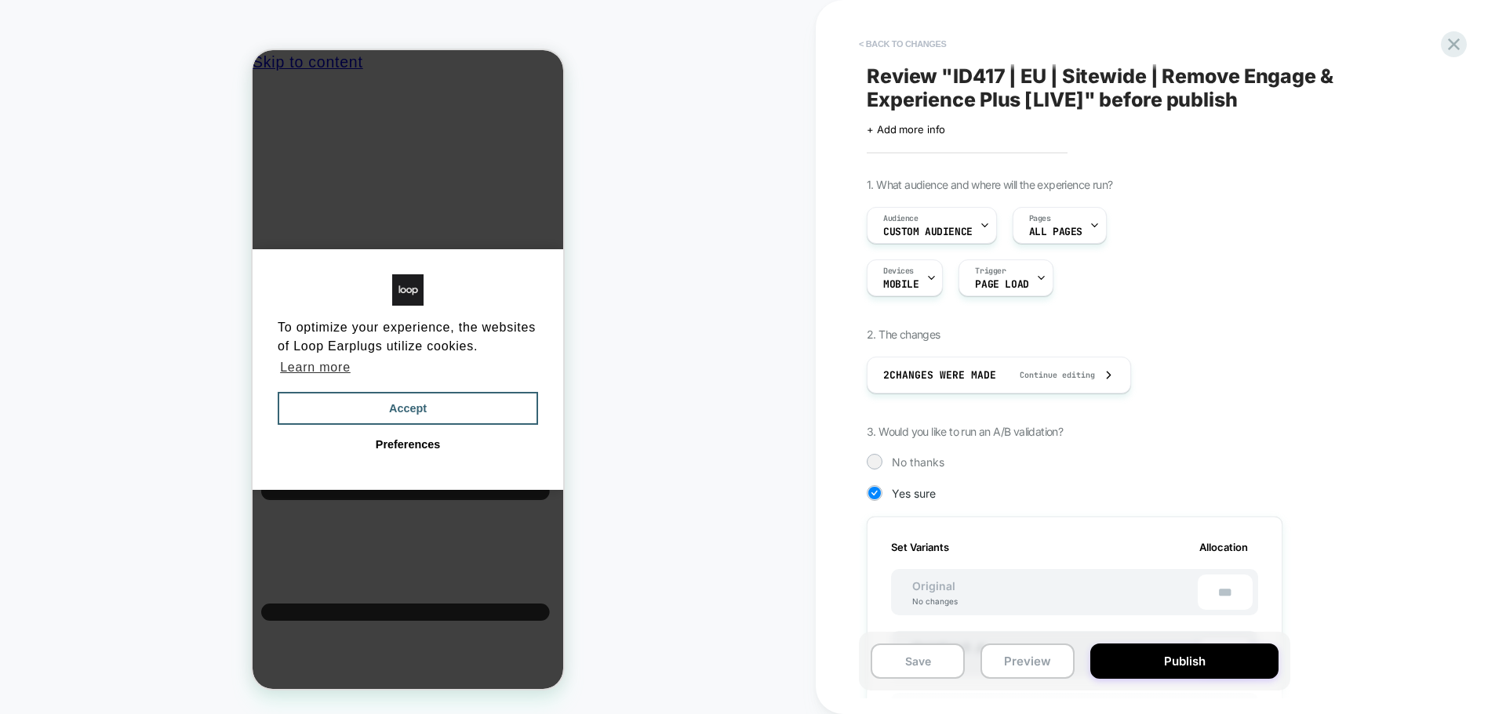
click at [0, 0] on button "< Back to changes" at bounding box center [0, 0] width 0 height 0
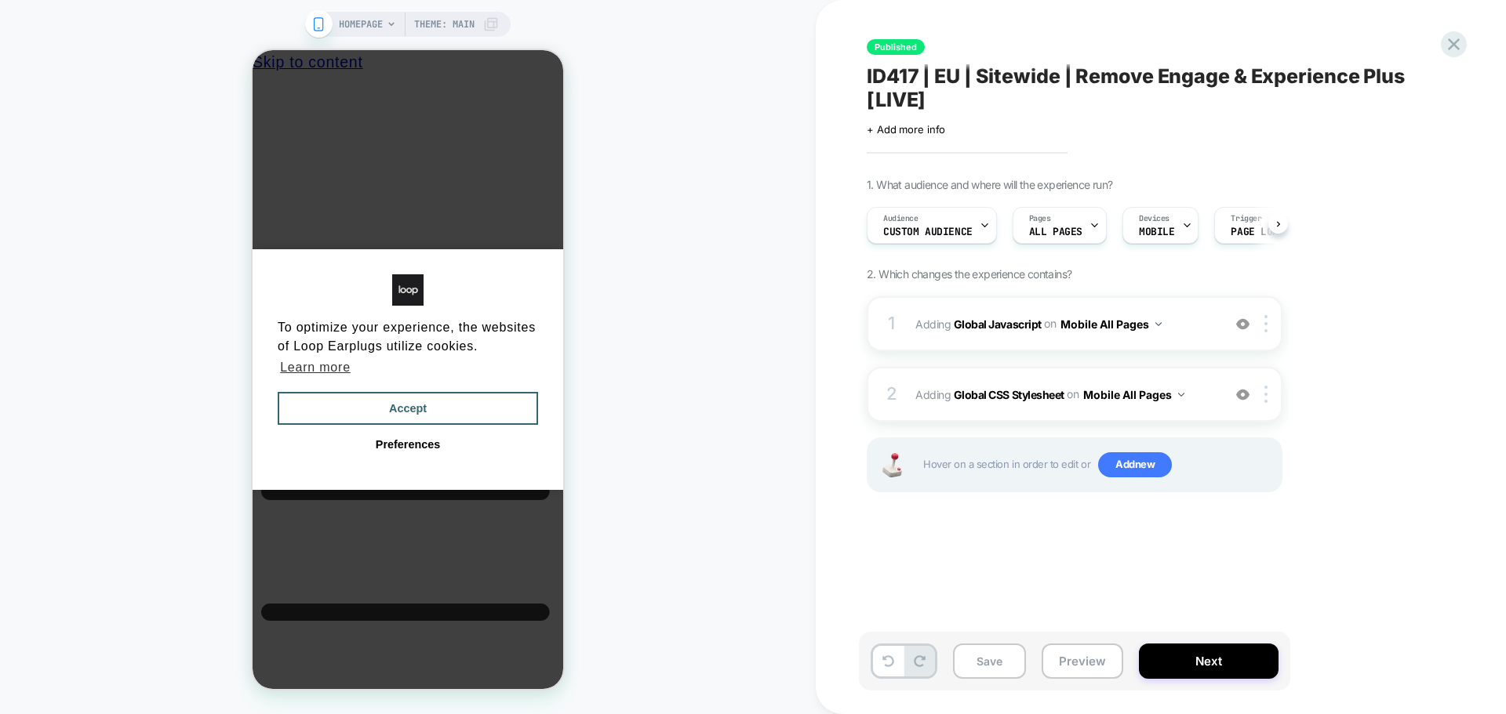
scroll to position [0, 1]
click at [0, 0] on icon at bounding box center [0, 0] width 0 height 0
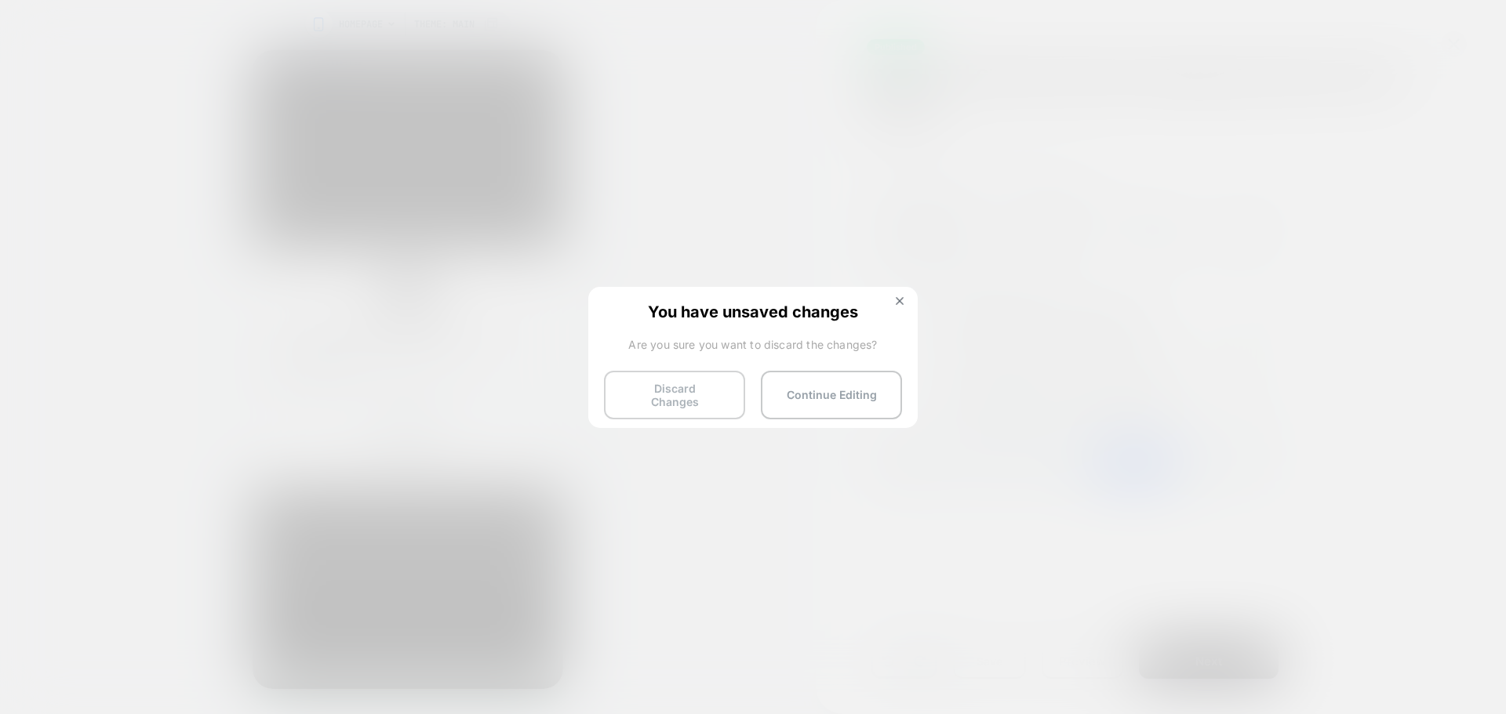
click at [662, 382] on button "Discard Changes" at bounding box center [674, 395] width 141 height 49
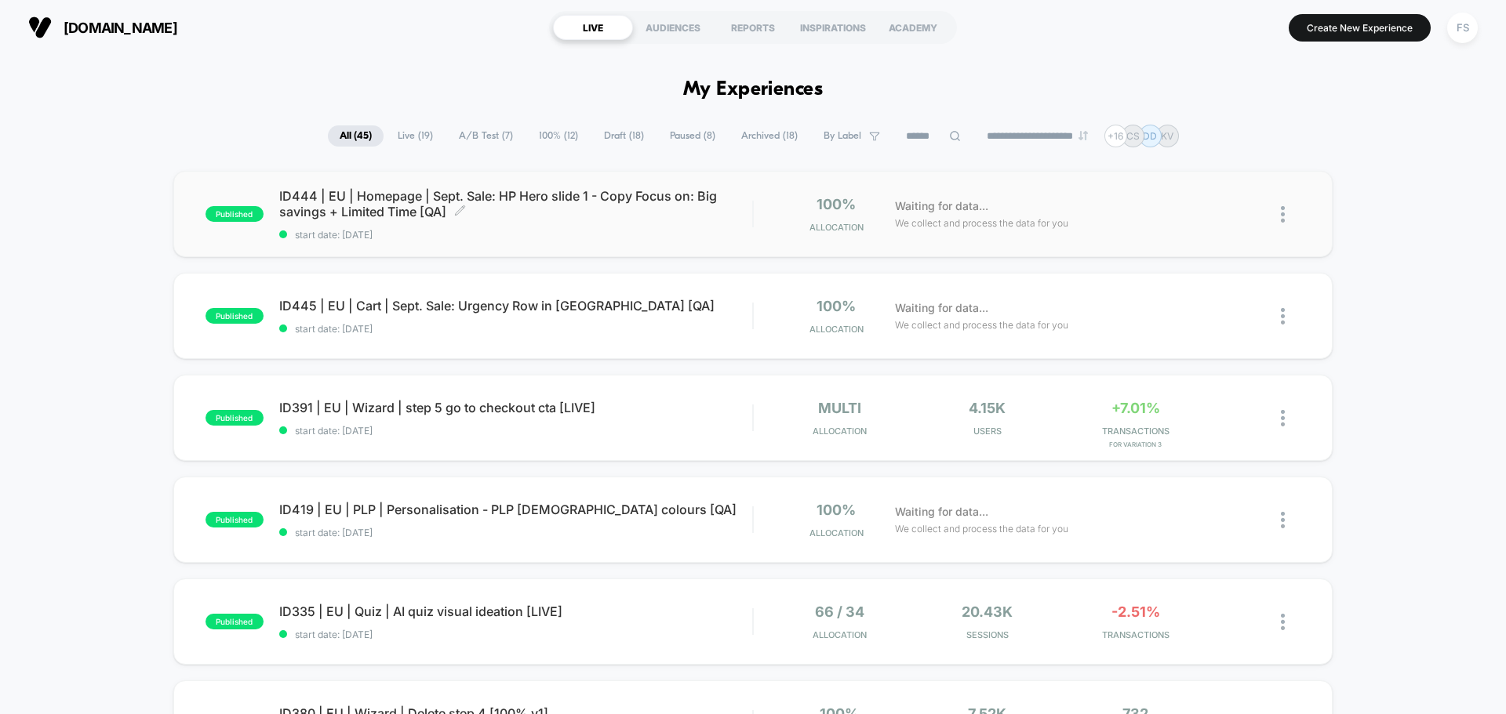
click at [340, 214] on span "ID444 | EU | Homepage | Sept. Sale: HP Hero slide 1 - Copy Focus on: Big saving…" at bounding box center [515, 203] width 473 height 31
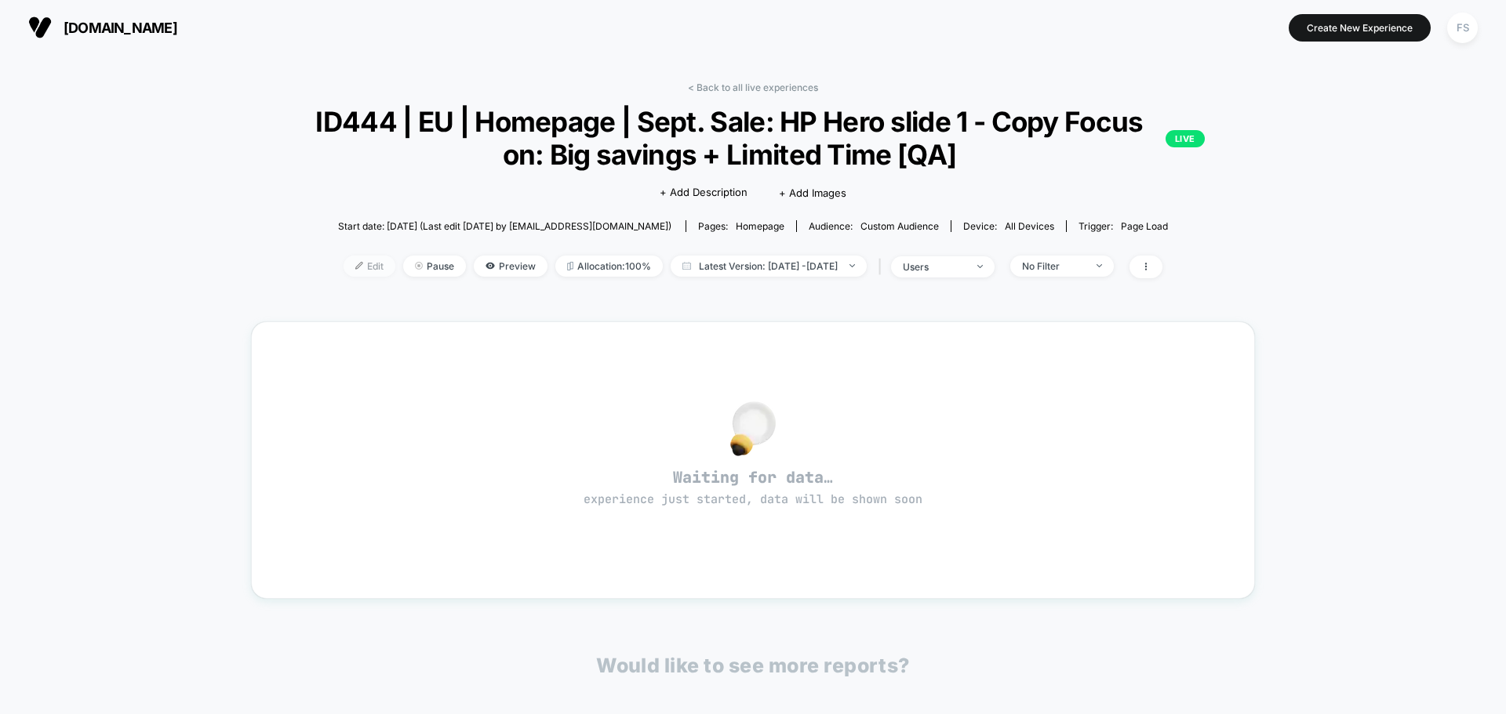
click at [343, 256] on span "Edit" at bounding box center [369, 266] width 52 height 21
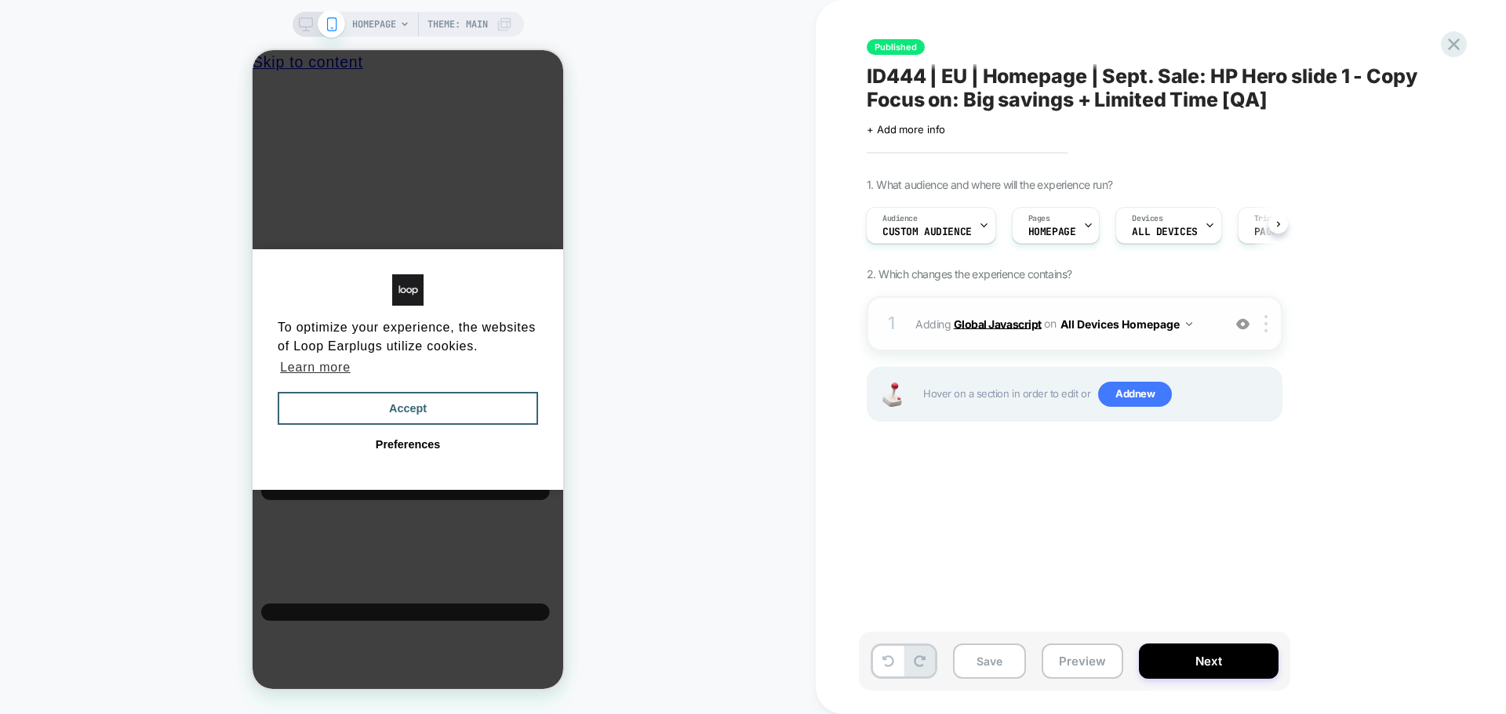
click at [0, 0] on b "Global Javascript" at bounding box center [0, 0] width 0 height 0
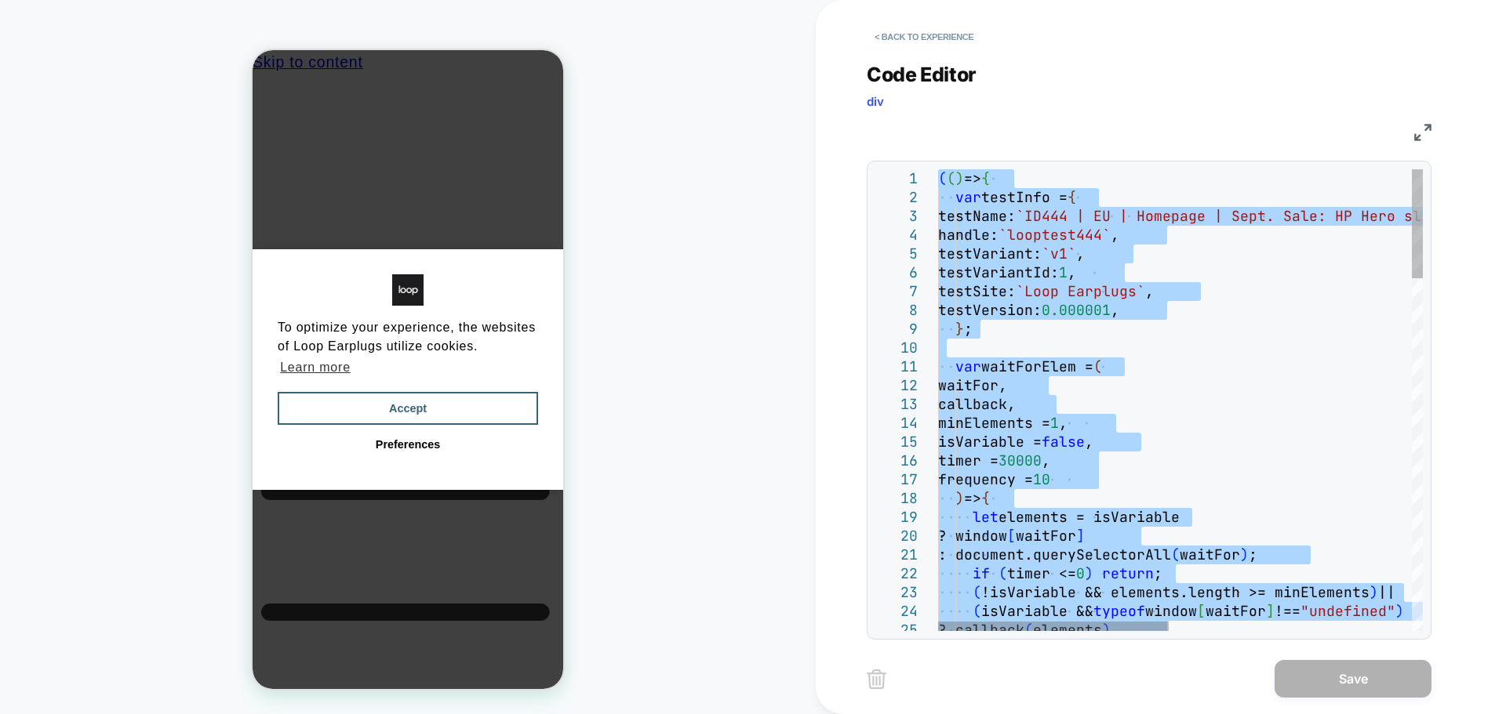
type textarea "**********"
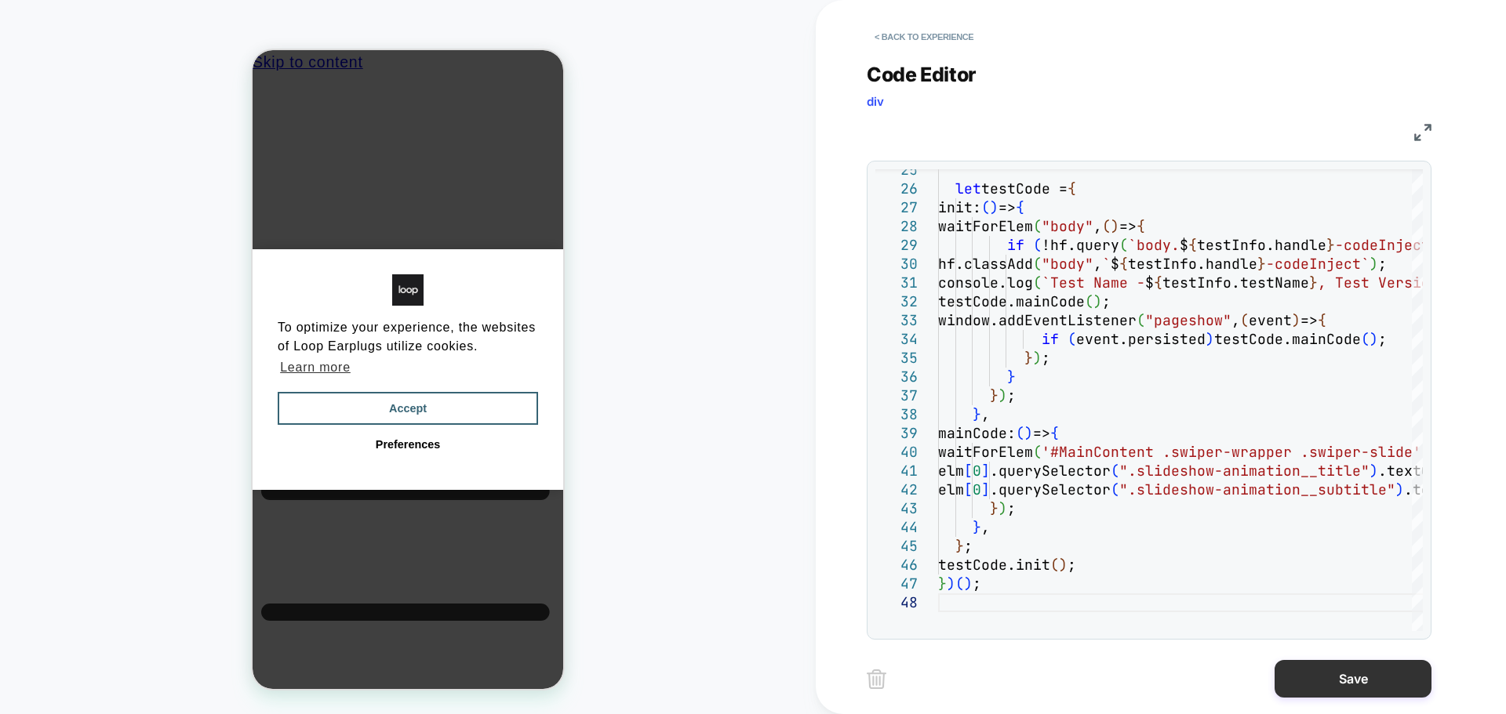
click at [1418, 681] on button "Save" at bounding box center [1352, 679] width 157 height 38
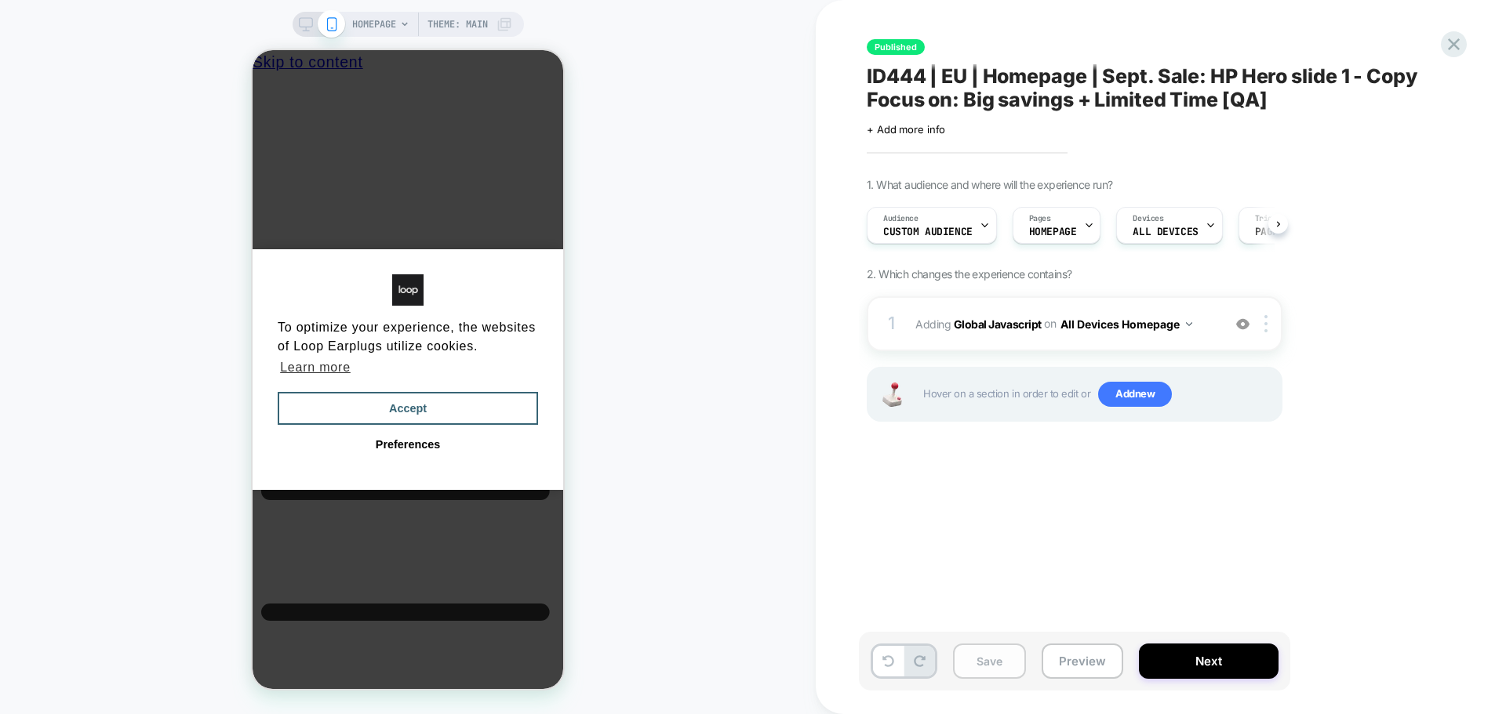
scroll to position [0, 1]
click at [1000, 656] on button "Save" at bounding box center [989, 661] width 73 height 35
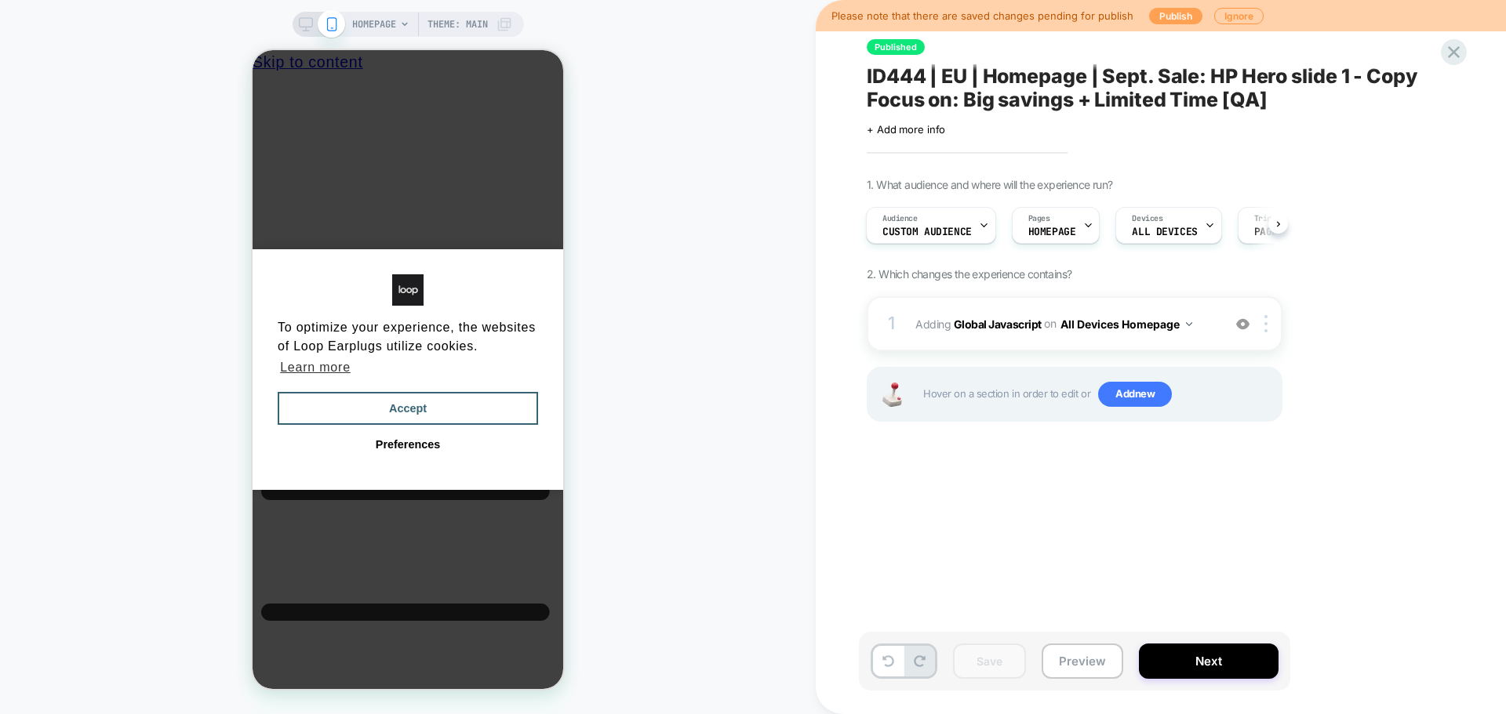
scroll to position [0, 0]
click at [0, 0] on button "Publish" at bounding box center [0, 0] width 0 height 0
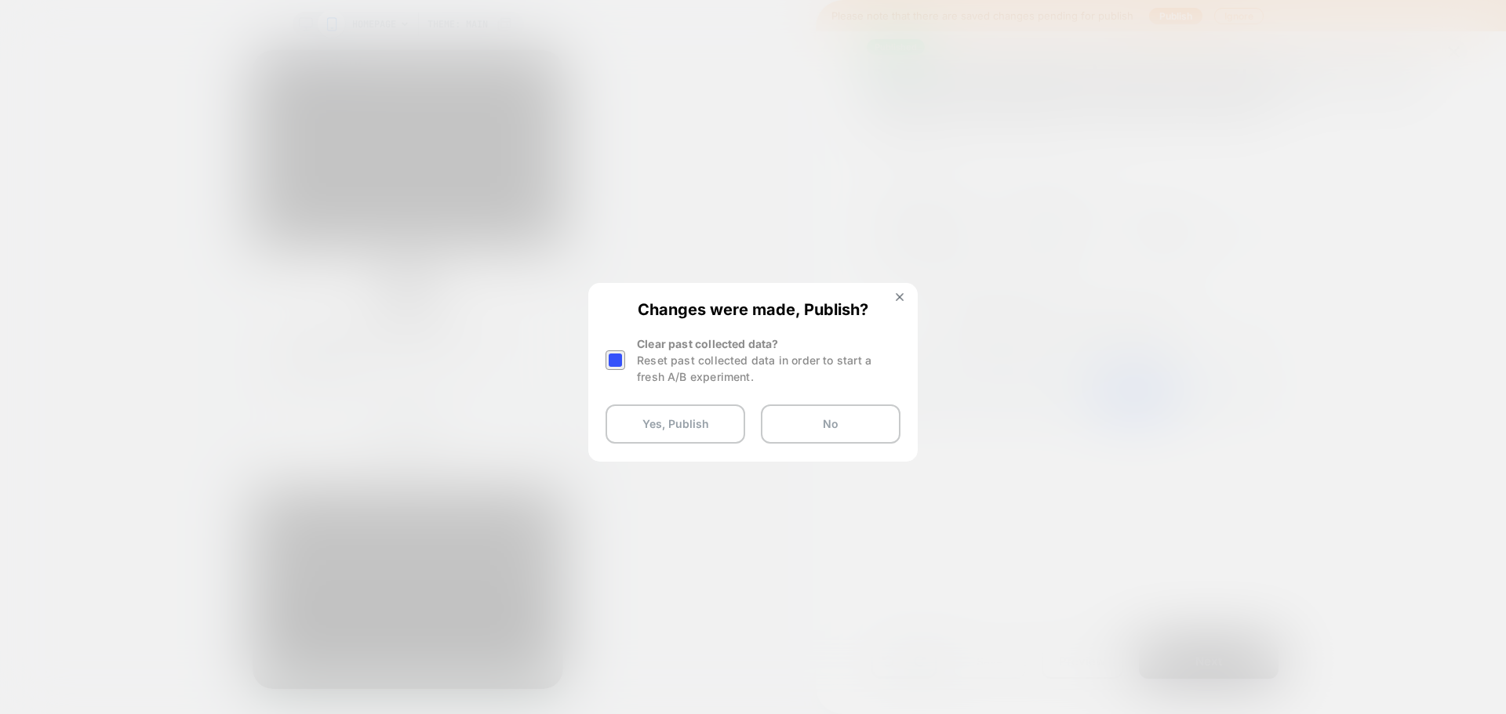
click at [605, 354] on div at bounding box center [615, 361] width 20 height 20
click at [0, 0] on button "Yes, Publish" at bounding box center [0, 0] width 0 height 0
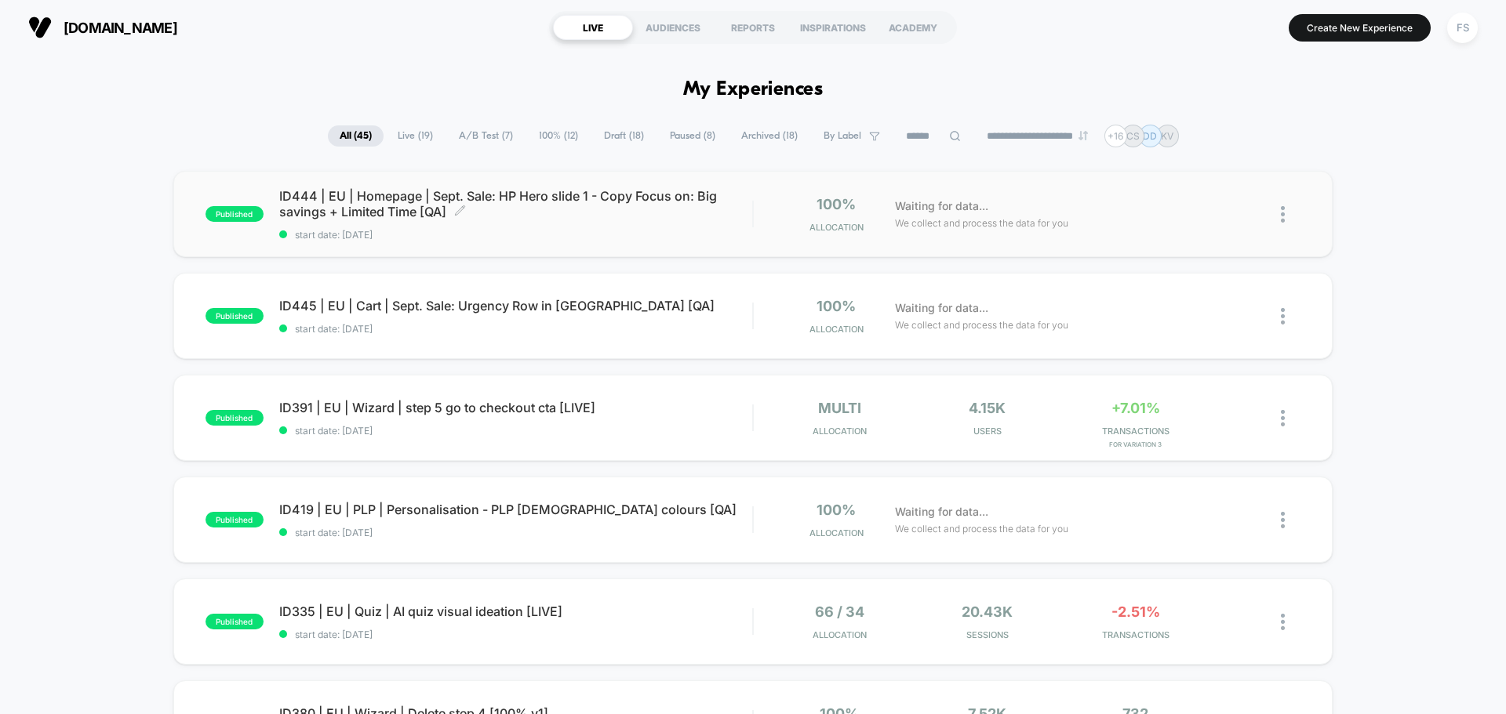
click at [356, 194] on span "ID444 | EU | Homepage | Sept. Sale: HP Hero slide 1 - Copy Focus on: Big saving…" at bounding box center [515, 203] width 473 height 31
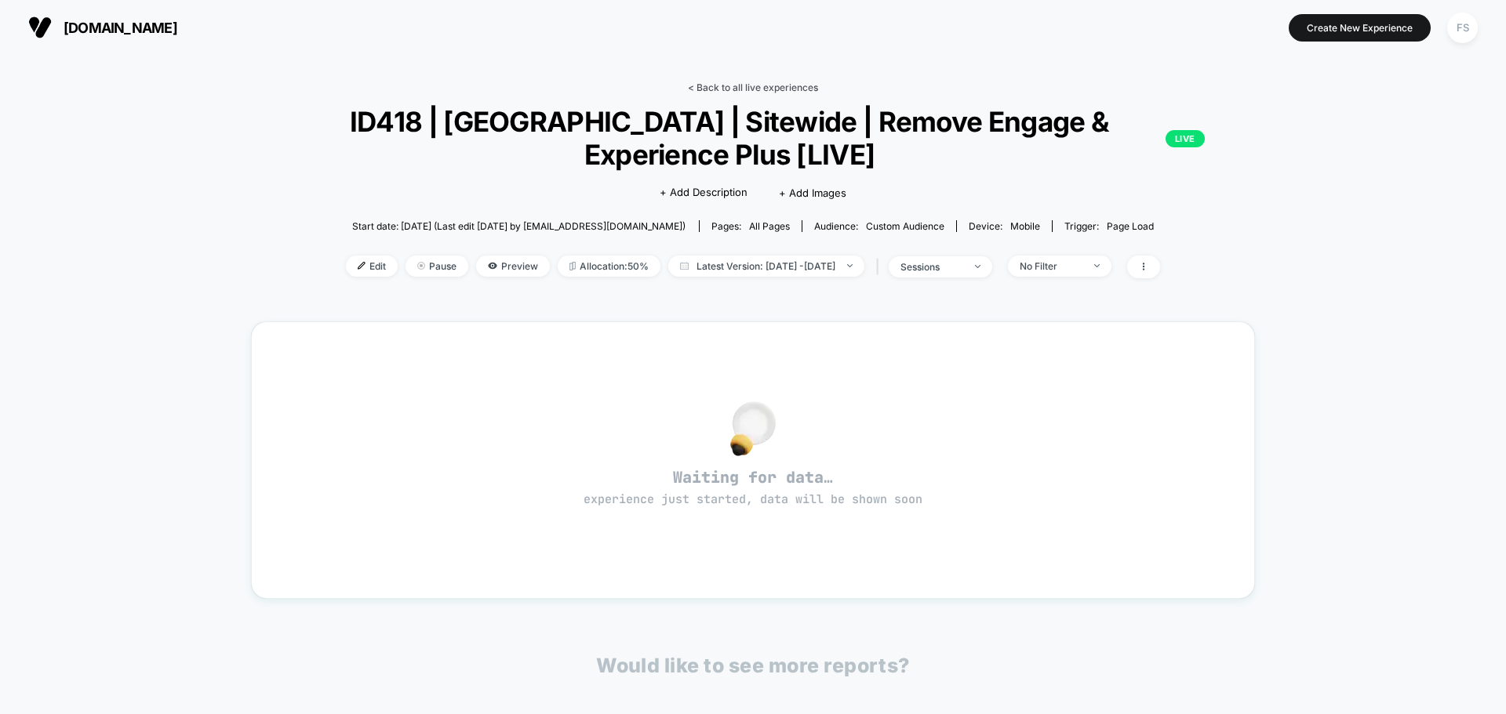
click at [799, 90] on link "< Back to all live experiences" at bounding box center [753, 88] width 130 height 12
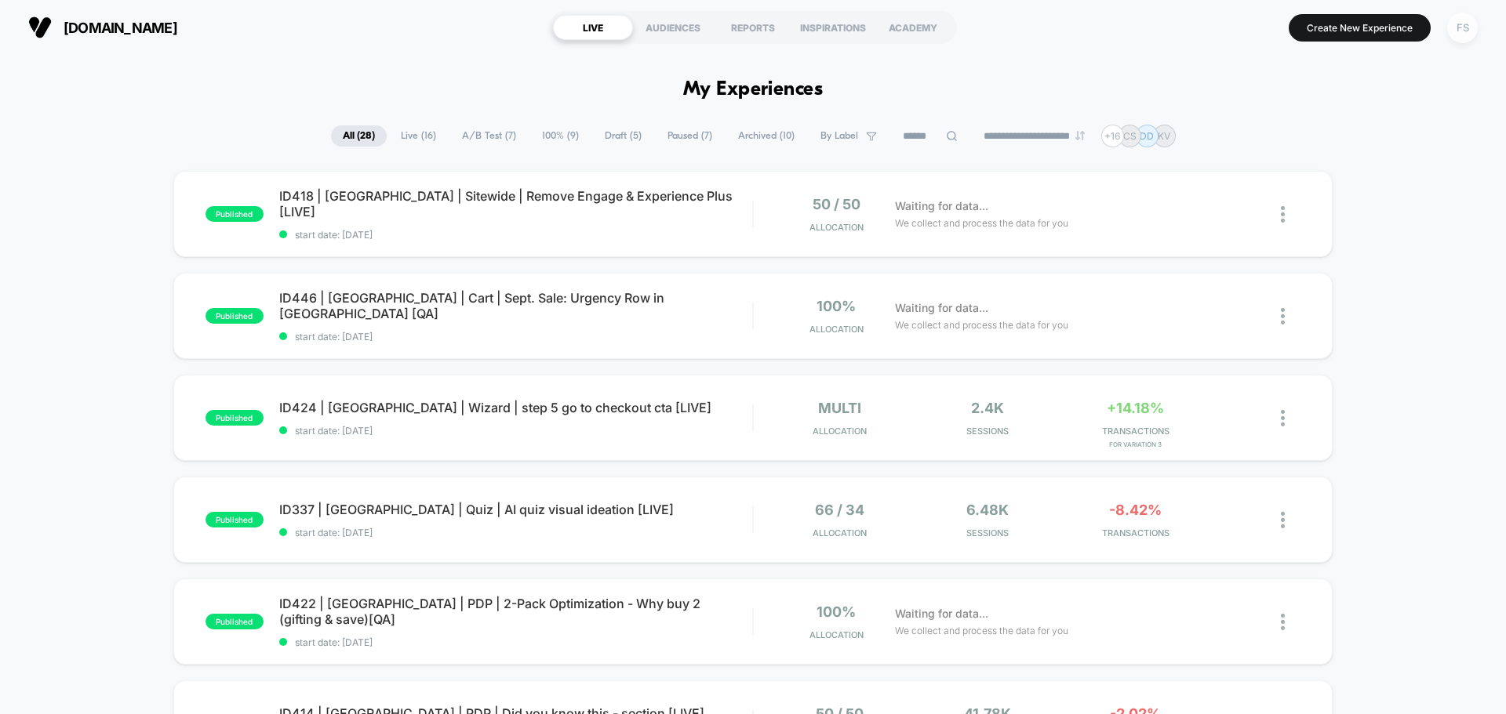
click at [1462, 25] on div "FS" at bounding box center [1462, 28] width 31 height 31
